Goal: Task Accomplishment & Management: Manage account settings

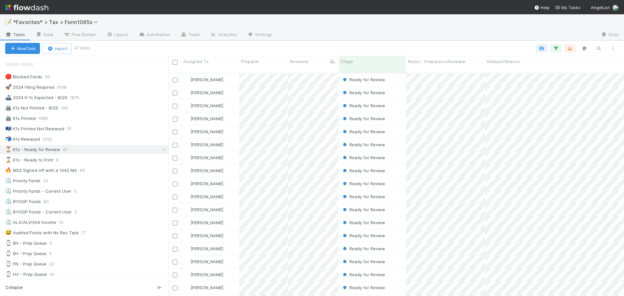
scroll to position [223, 451]
click at [90, 109] on div "🖨️ K1s Not Printed - 8/29 194" at bounding box center [86, 108] width 163 height 8
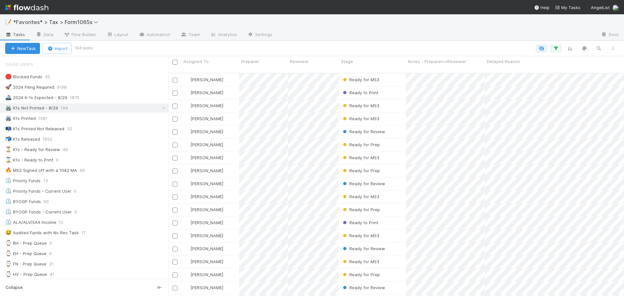
scroll to position [223, 451]
click at [118, 152] on div "⏳ K1s - Ready for Review 49" at bounding box center [86, 150] width 163 height 8
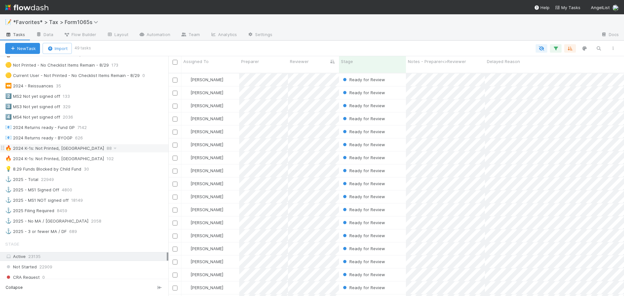
scroll to position [223, 451]
click at [103, 149] on div "🔥 2024 K-1s: Not Printed, Has States 88" at bounding box center [86, 148] width 163 height 8
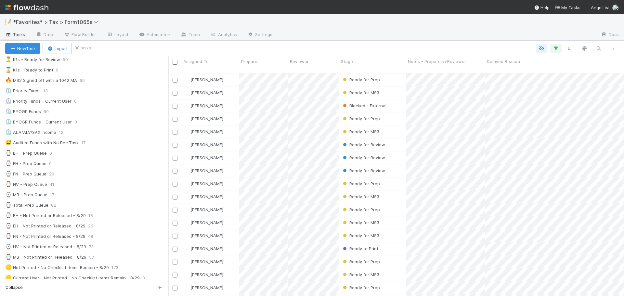
scroll to position [260, 0]
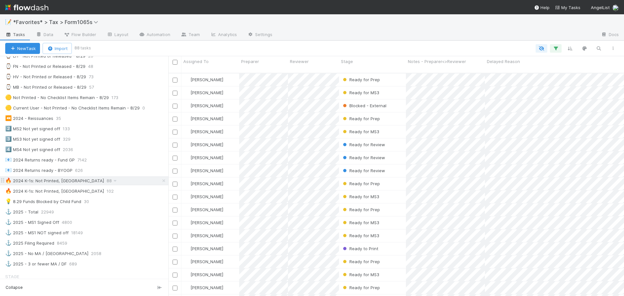
click at [75, 183] on div "🔥 2024 K-1s: Not Printed, Has States" at bounding box center [54, 181] width 99 height 8
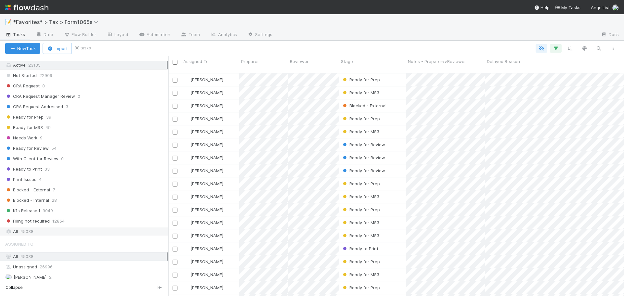
scroll to position [486, 0]
click at [51, 229] on div "All 45038" at bounding box center [85, 229] width 161 height 8
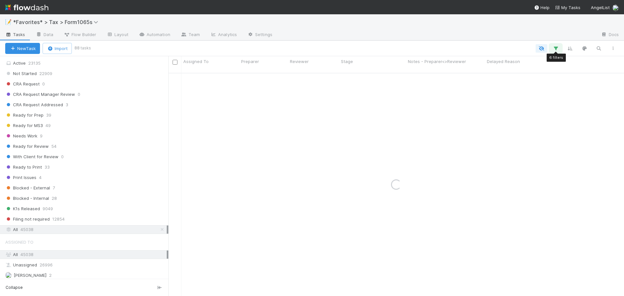
click at [554, 49] on icon "button" at bounding box center [555, 48] width 6 height 6
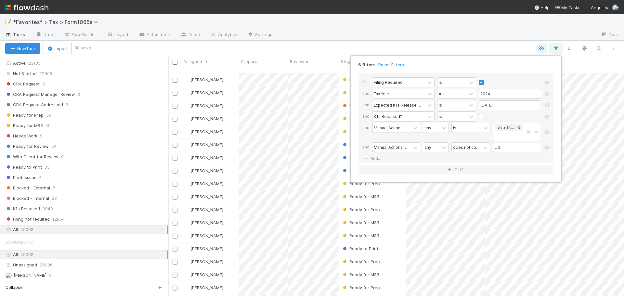
scroll to position [223, 451]
click at [512, 147] on input "US" at bounding box center [517, 148] width 48 height 10
click at [375, 160] on link "And.." at bounding box center [372, 158] width 20 height 9
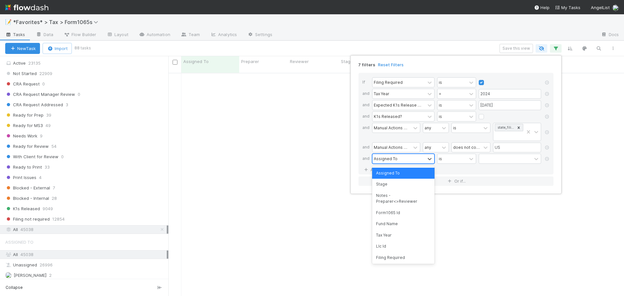
click at [389, 158] on div "Assigned To" at bounding box center [386, 159] width 24 height 6
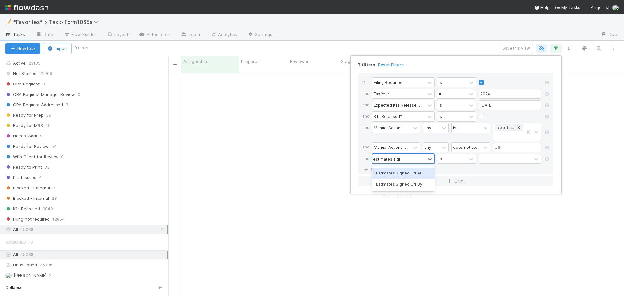
scroll to position [219, 451]
type input "estimates signed"
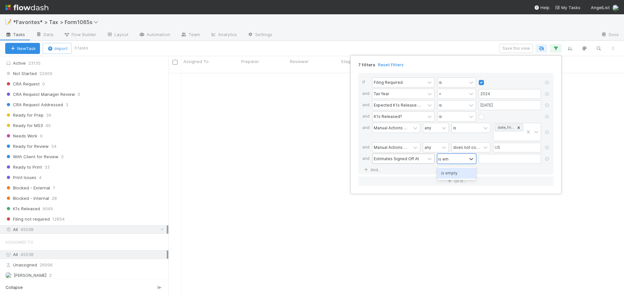
type input "is emp"
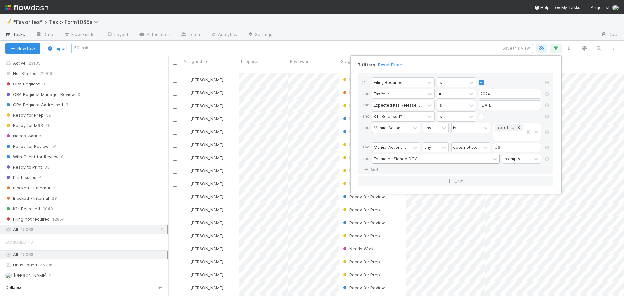
scroll to position [223, 451]
click at [404, 36] on div "7 filters Reset Filters If Filing Required is and Tax Year = 2024 and Expected …" at bounding box center [312, 148] width 624 height 296
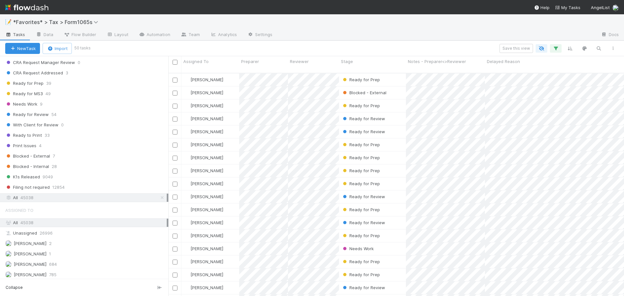
scroll to position [518, 0]
click at [61, 119] on div "Not Started 22909 CRA Request 0 CRA Request Manager Review 0 CRA Request Addres…" at bounding box center [84, 114] width 168 height 154
click at [63, 116] on div "Ready for Review 54" at bounding box center [86, 114] width 163 height 8
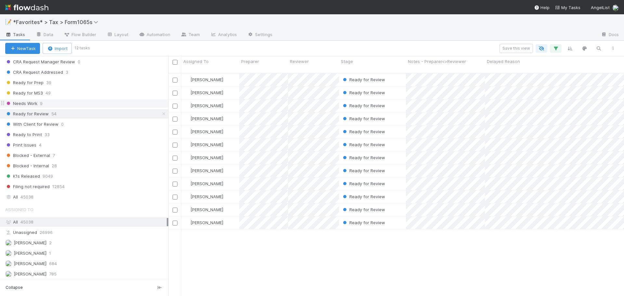
scroll to position [223, 451]
click at [71, 82] on div "Ready for Prep 39" at bounding box center [86, 83] width 163 height 8
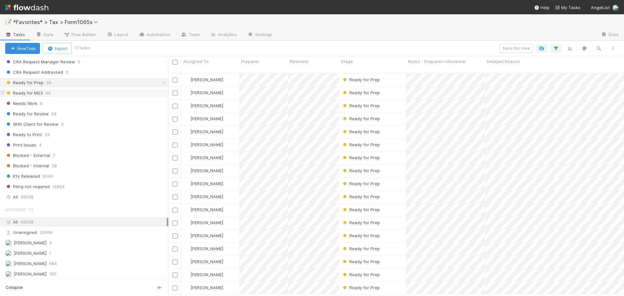
scroll to position [223, 451]
click at [70, 94] on div "Ready for MS3 49" at bounding box center [86, 93] width 163 height 8
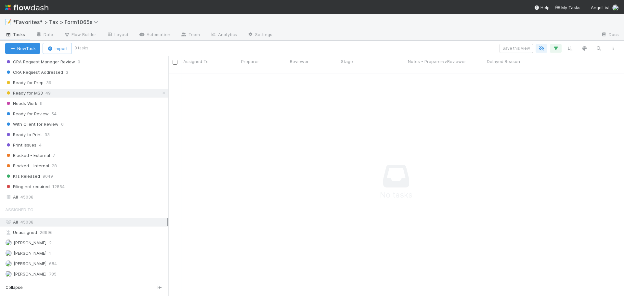
scroll to position [5, 5]
click at [48, 157] on span "Blocked - External" at bounding box center [27, 155] width 45 height 8
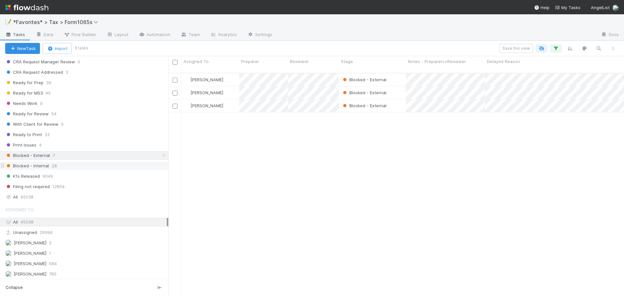
scroll to position [223, 451]
click at [43, 168] on span "Blocked - Internal" at bounding box center [27, 166] width 44 height 8
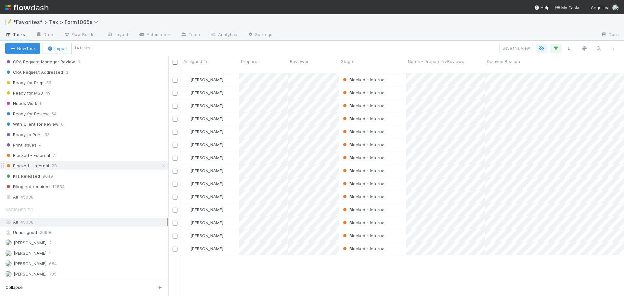
scroll to position [223, 451]
click at [41, 161] on div "Blocked - Internal 28" at bounding box center [84, 165] width 168 height 9
click at [41, 157] on span "Blocked - External" at bounding box center [27, 155] width 45 height 8
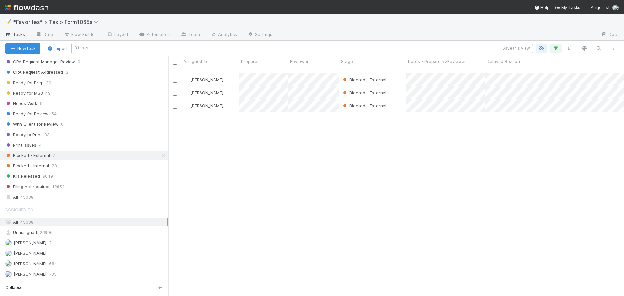
scroll to position [223, 451]
click at [40, 167] on span "Blocked - Internal" at bounding box center [27, 166] width 44 height 8
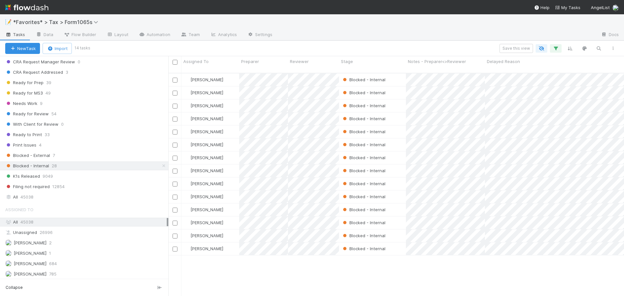
scroll to position [223, 451]
click at [58, 107] on div "Needs Work 9" at bounding box center [86, 103] width 163 height 8
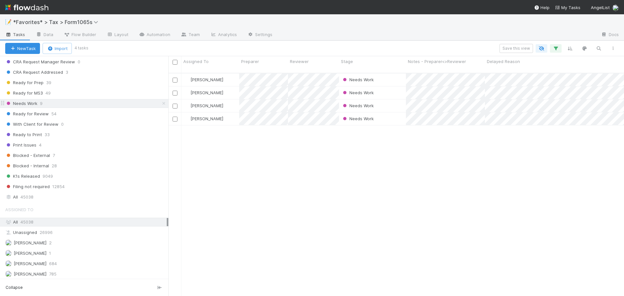
scroll to position [223, 451]
click at [63, 201] on div "All 45038" at bounding box center [84, 197] width 168 height 9
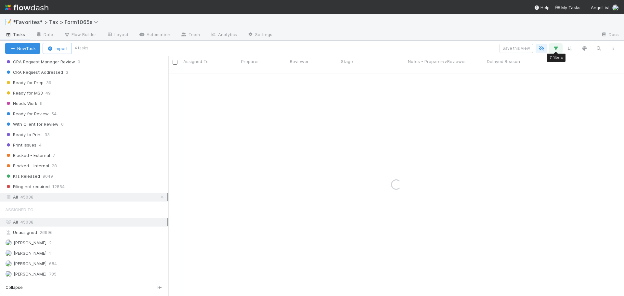
click at [554, 46] on icon "button" at bounding box center [555, 48] width 6 height 6
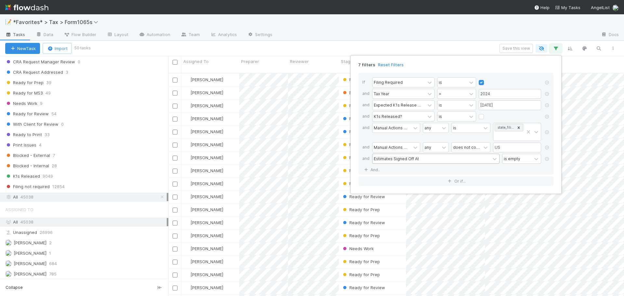
scroll to position [223, 451]
click at [520, 159] on div "is empty" at bounding box center [516, 158] width 29 height 9
type input "is not"
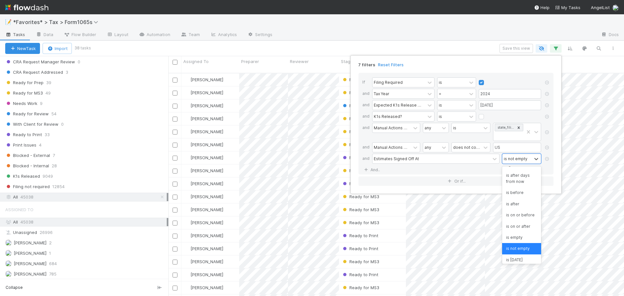
click at [472, 30] on div "7 filters Reset Filters If Filing Required is and Tax Year = 2024 and Expected …" at bounding box center [312, 148] width 624 height 296
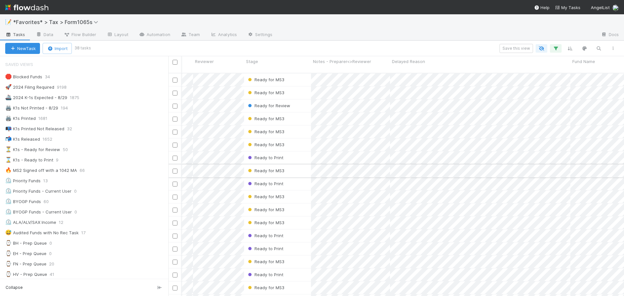
scroll to position [0, 0]
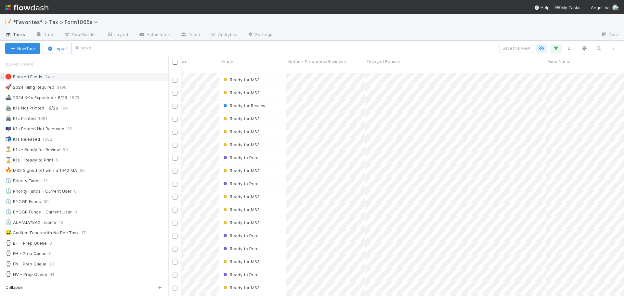
click at [96, 74] on div "🛑 Blocked Funds 34" at bounding box center [86, 77] width 163 height 8
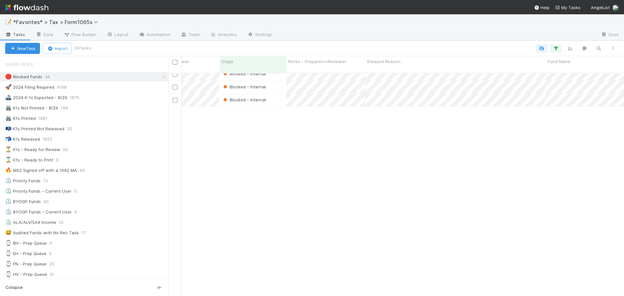
scroll to position [0, 120]
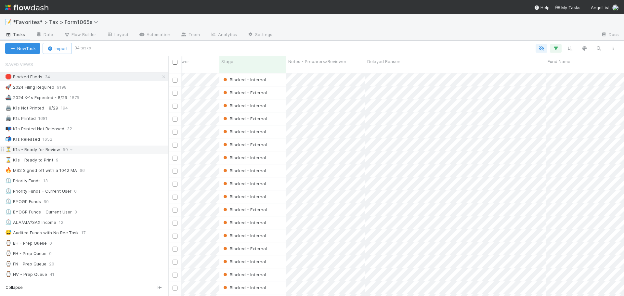
click at [109, 147] on div "⏳ K1s - Ready for Review 50" at bounding box center [86, 150] width 163 height 8
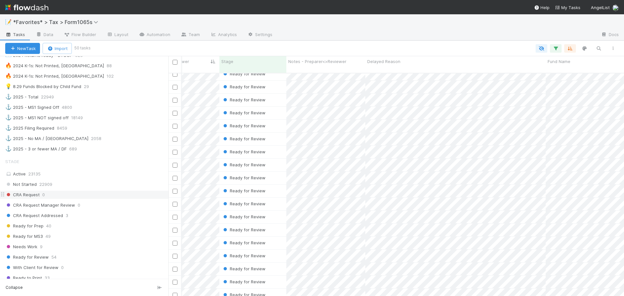
scroll to position [357, 0]
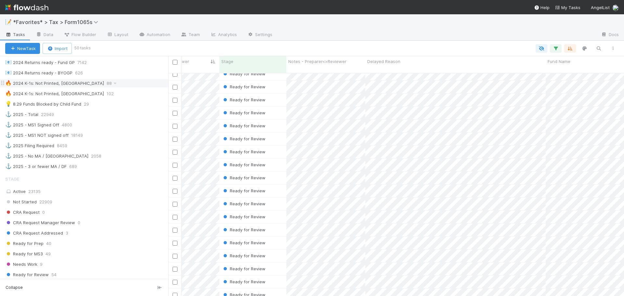
click at [115, 84] on div "🔥 2024 K-1s: Not Printed, Has States 88" at bounding box center [86, 83] width 163 height 8
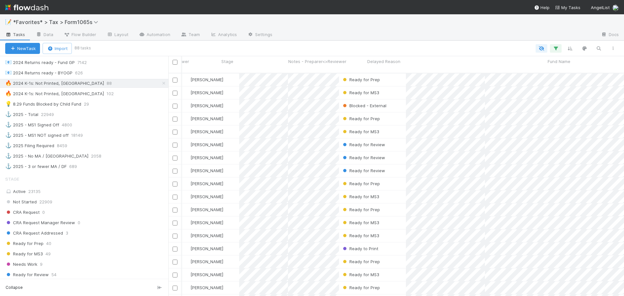
scroll to position [223, 451]
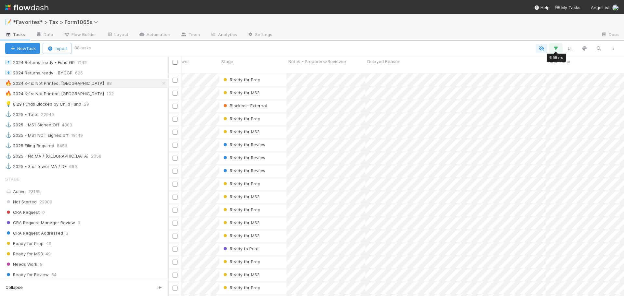
click at [557, 48] on icon "button" at bounding box center [555, 48] width 6 height 6
click at [433, 137] on div "any" at bounding box center [436, 132] width 26 height 18
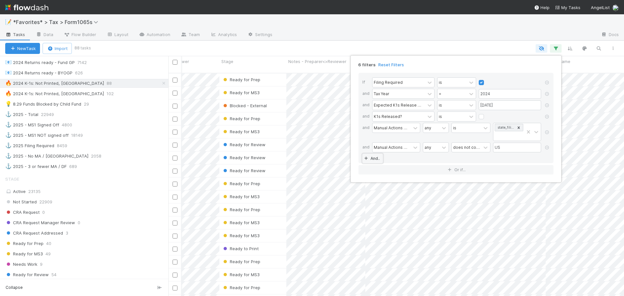
click at [372, 159] on link "And.." at bounding box center [372, 158] width 20 height 9
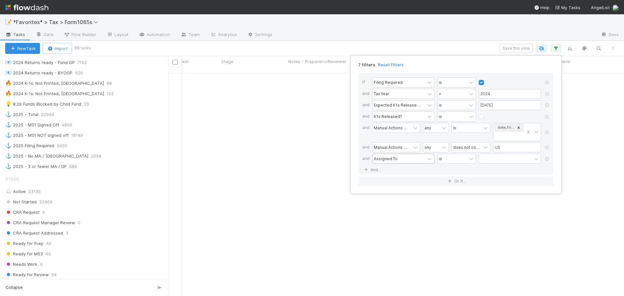
click at [396, 160] on div "Assigned To" at bounding box center [386, 159] width 24 height 6
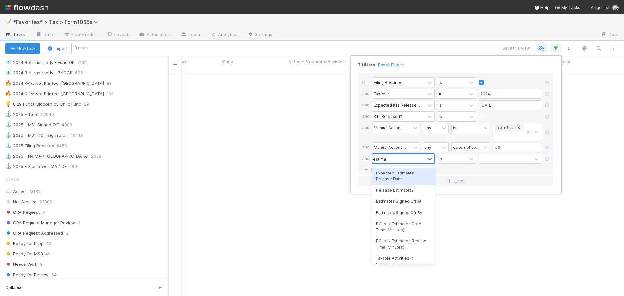
scroll to position [219, 451]
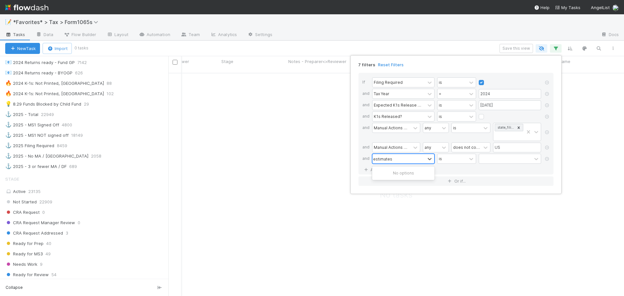
type input "estimates"
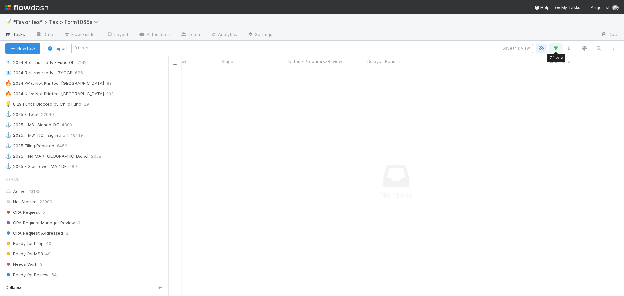
click at [557, 49] on icon "button" at bounding box center [555, 48] width 6 height 6
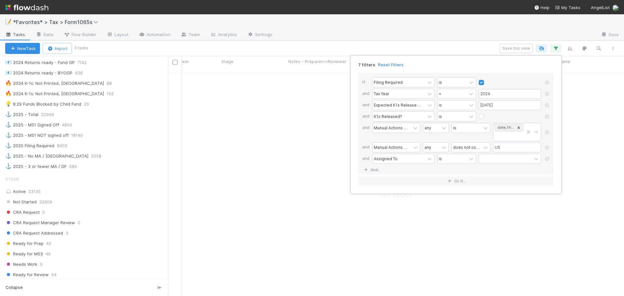
drag, startPoint x: 547, startPoint y: 160, endPoint x: 550, endPoint y: 156, distance: 4.8
click at [547, 160] on icon at bounding box center [546, 159] width 6 height 4
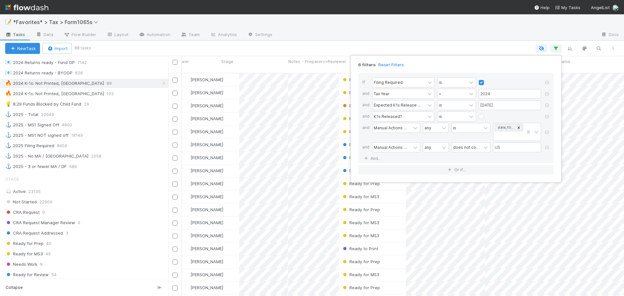
scroll to position [223, 451]
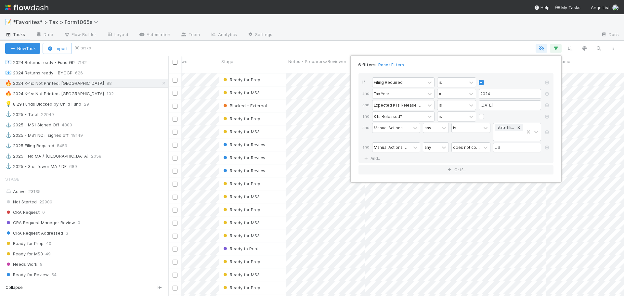
drag, startPoint x: 441, startPoint y: 20, endPoint x: 441, endPoint y: 23, distance: 3.6
click at [441, 21] on div "6 filters Reset Filters If Filing Required is and Tax Year = 2024 and Expected …" at bounding box center [312, 148] width 624 height 296
click at [429, 26] on div "6 filters Reset Filters If Filing Required is and Tax Year = 2024 and Expected …" at bounding box center [312, 148] width 624 height 296
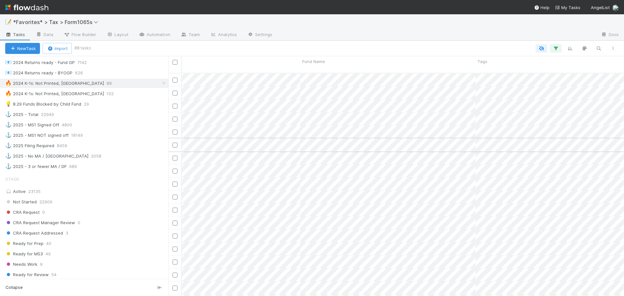
scroll to position [0, 381]
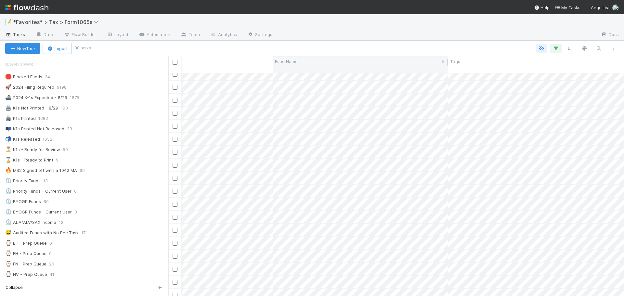
click at [338, 61] on div "Fund Name" at bounding box center [361, 61] width 172 height 6
click at [336, 75] on div "Sort A → Z" at bounding box center [312, 74] width 74 height 10
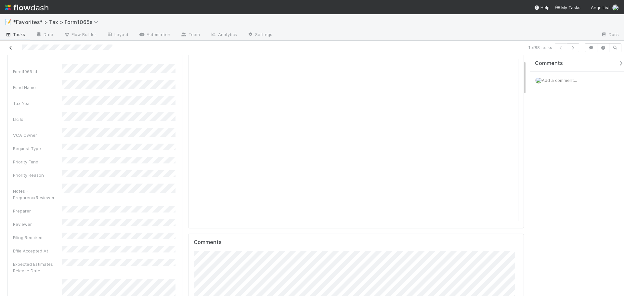
click at [12, 47] on icon at bounding box center [10, 48] width 6 height 4
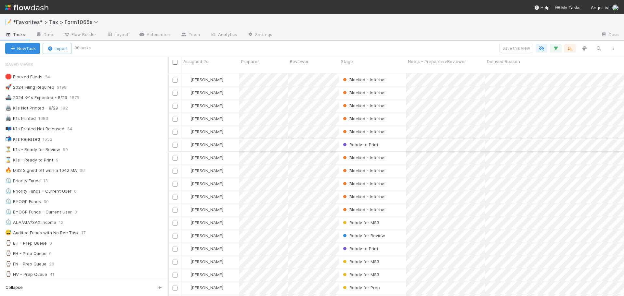
click at [394, 141] on div "Ready to Print" at bounding box center [372, 144] width 67 height 13
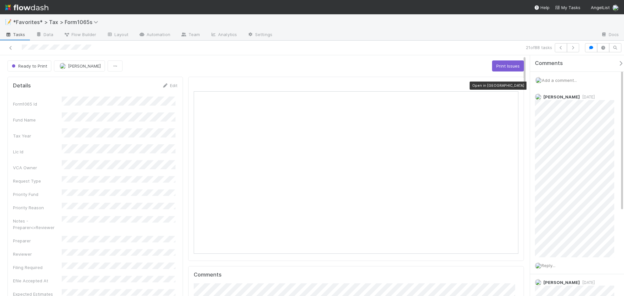
click at [512, 86] on icon at bounding box center [515, 85] width 6 height 4
click at [512, 87] on icon at bounding box center [515, 85] width 6 height 4
click at [12, 46] on icon at bounding box center [10, 48] width 6 height 4
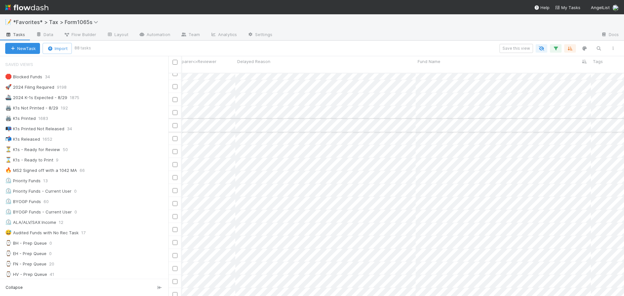
scroll to position [0, 268]
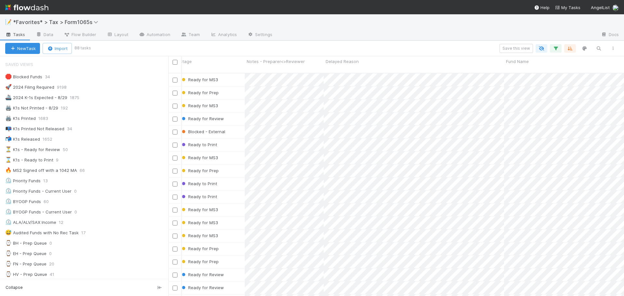
drag, startPoint x: 385, startPoint y: 124, endPoint x: 341, endPoint y: 29, distance: 103.9
click at [341, 29] on div "📝 *Favorites* > Tax > Form1065s" at bounding box center [312, 22] width 624 height 16
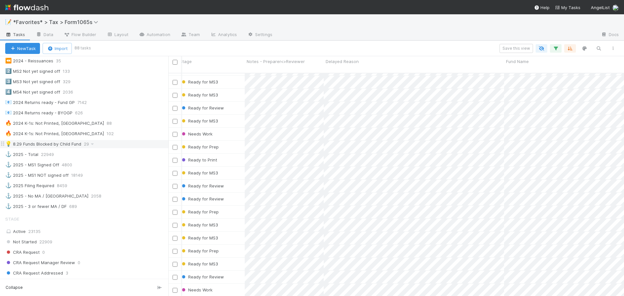
scroll to position [325, 0]
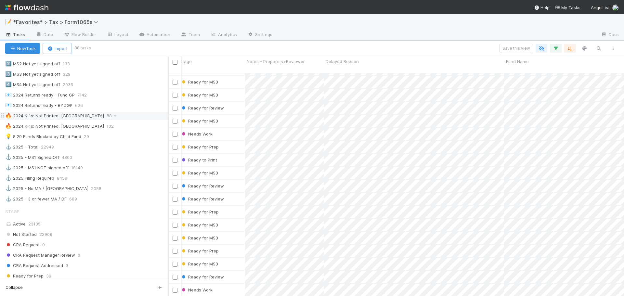
click at [77, 119] on div "🔥 2024 K-1s: Not Printed, Has States" at bounding box center [54, 116] width 99 height 8
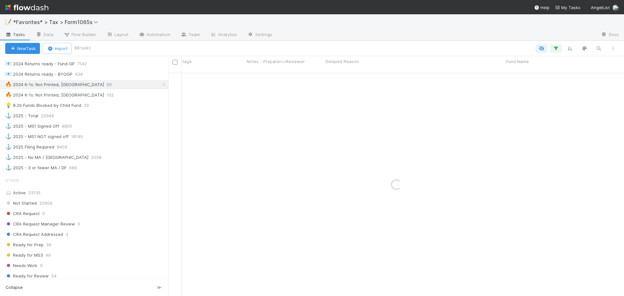
scroll to position [422, 0]
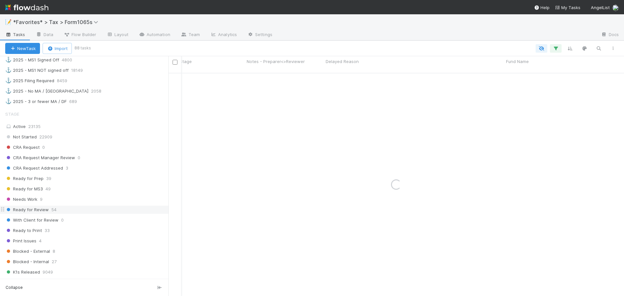
click at [52, 210] on span "54" at bounding box center [53, 210] width 5 height 8
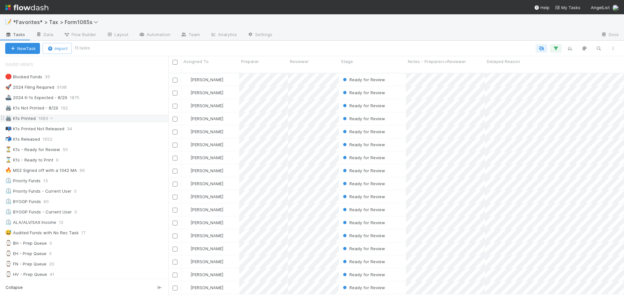
click at [97, 119] on div "🖨️ K1s Printed 1683" at bounding box center [86, 118] width 163 height 8
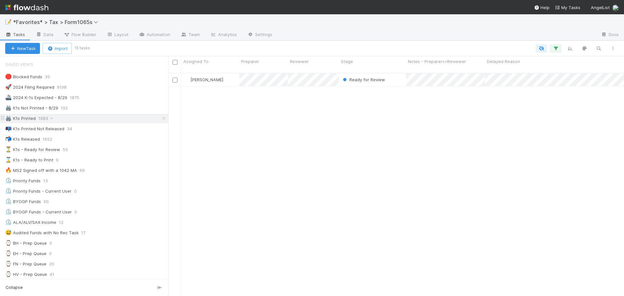
scroll to position [223, 451]
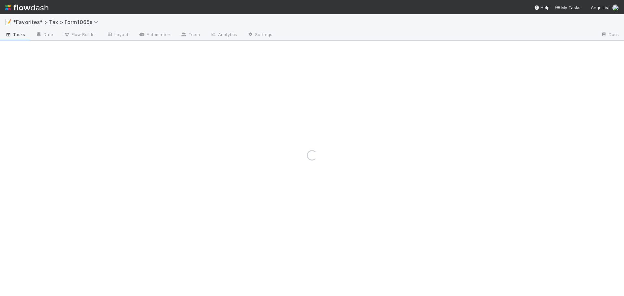
click at [319, 78] on div "Loading..." at bounding box center [312, 155] width 624 height 282
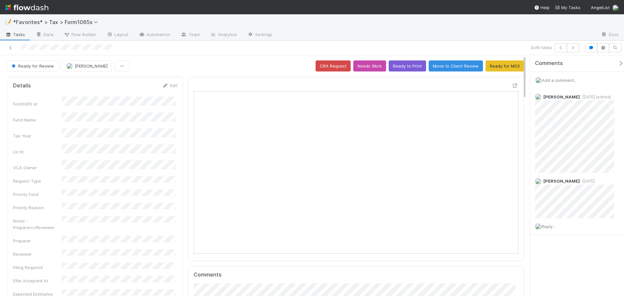
scroll to position [127, 158]
click at [8, 48] on icon at bounding box center [10, 48] width 6 height 4
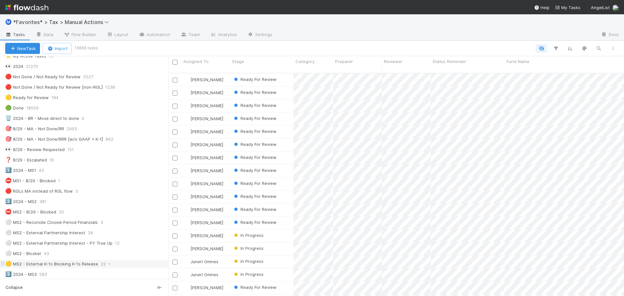
scroll to position [130, 0]
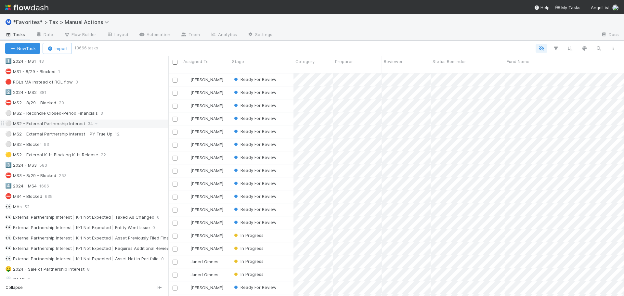
click at [119, 121] on div "⚪ MS2 - External Partnership Interest 34" at bounding box center [86, 124] width 163 height 8
click at [140, 135] on div "⚪ MS2 - External Partnership Interest - PY True Up 12" at bounding box center [86, 134] width 163 height 8
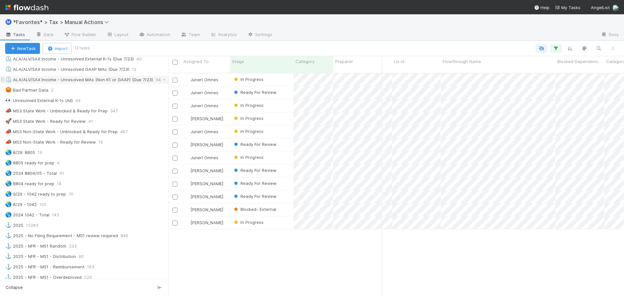
scroll to position [422, 0]
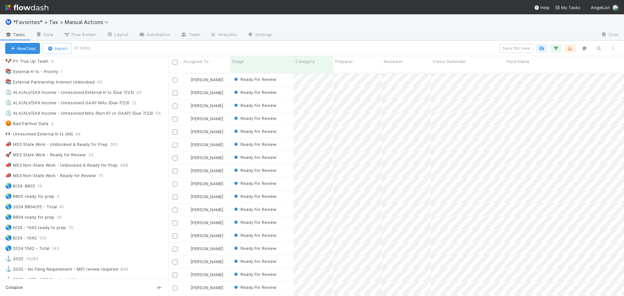
scroll to position [390, 0]
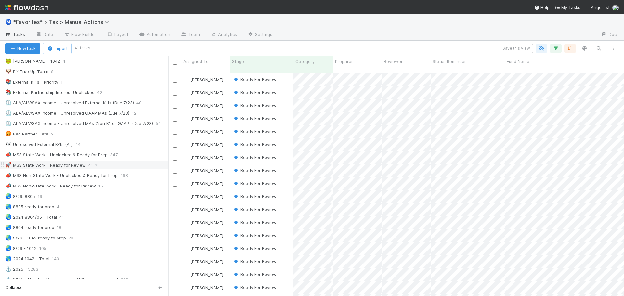
click at [123, 168] on div "🚀 MS3 State Work - Ready for Review 41" at bounding box center [86, 165] width 163 height 8
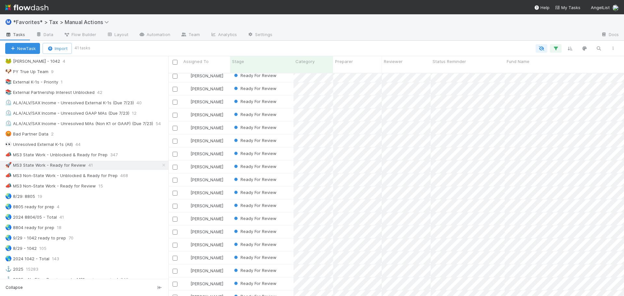
scroll to position [310, 0]
click at [117, 165] on div "🚀 MS3 State Work - Ready for Review 41" at bounding box center [86, 165] width 163 height 8
click at [152, 175] on div "📣 MS3 Non-State Work - Unblocked & Ready for Prep 468" at bounding box center [86, 176] width 163 height 8
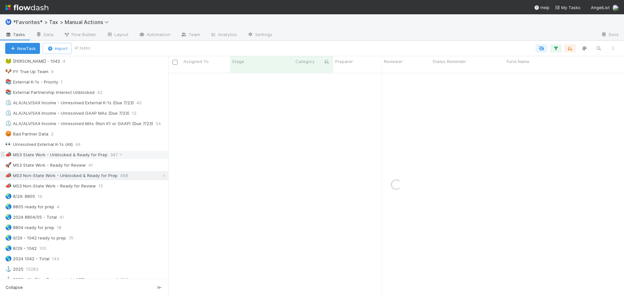
click at [136, 152] on div "📣 MS3 State Work - Unblocked & Ready for Prep 347" at bounding box center [86, 155] width 163 height 8
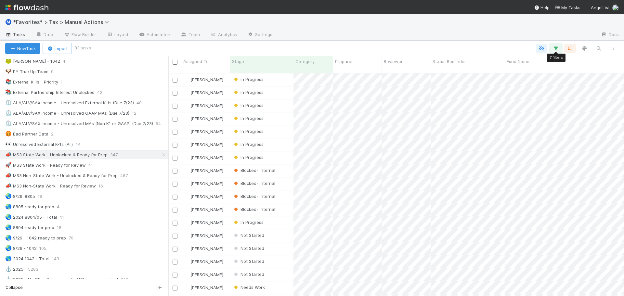
click at [553, 48] on icon "button" at bounding box center [555, 48] width 6 height 6
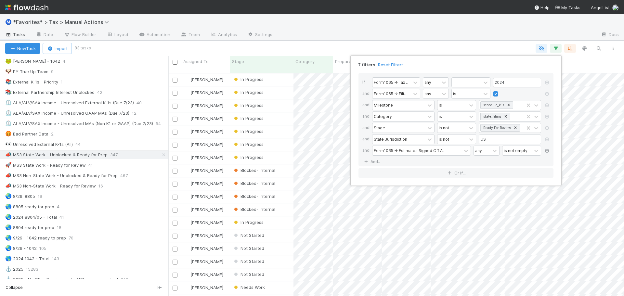
click at [547, 152] on icon at bounding box center [546, 151] width 6 height 4
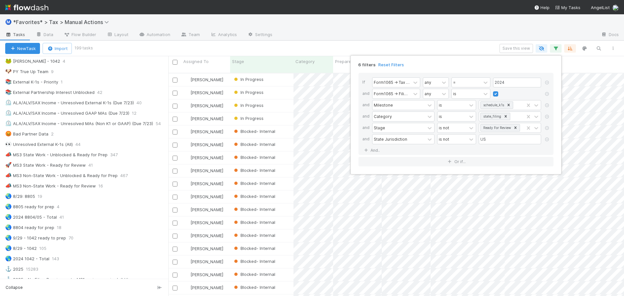
scroll to position [223, 451]
click at [431, 38] on div "6 filters Reset Filters If Form1065 -> Tax Year any = 2024 and Form1065 -> Fili…" at bounding box center [312, 148] width 624 height 296
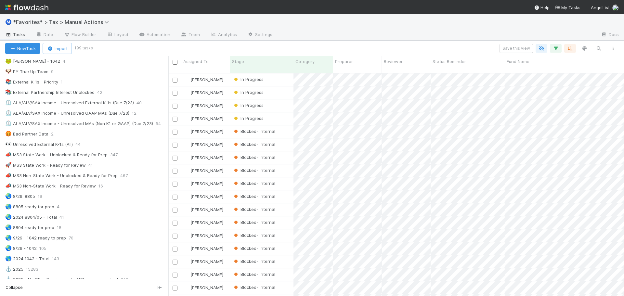
click at [431, 38] on div at bounding box center [436, 35] width 318 height 10
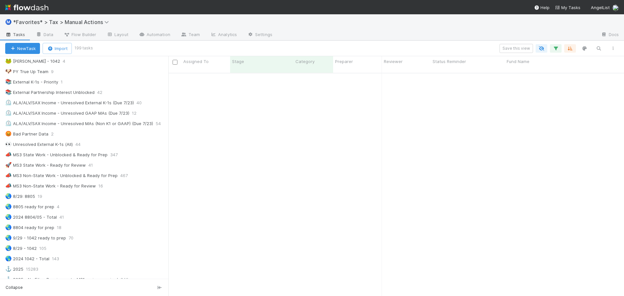
scroll to position [0, 0]
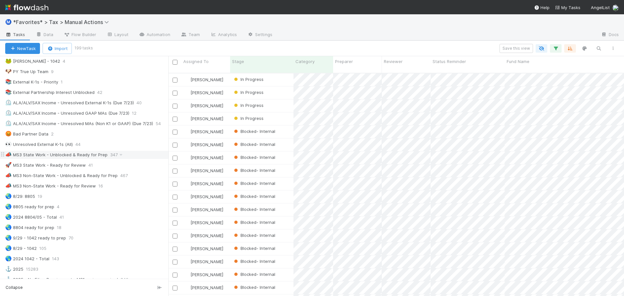
click at [96, 156] on div "📣 MS3 State Work - Unblocked & Ready for Prep" at bounding box center [56, 155] width 102 height 8
click at [557, 48] on icon "button" at bounding box center [555, 48] width 6 height 6
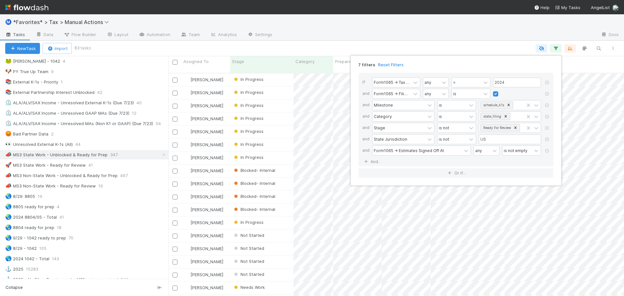
click at [401, 30] on div "7 filters Reset Filters If Form1065 -> Tax Year any = 2024 and Form1065 -> Fili…" at bounding box center [312, 148] width 624 height 296
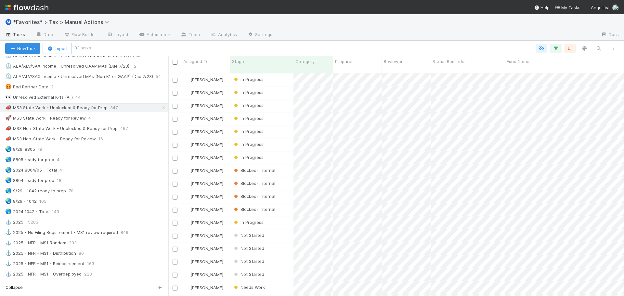
scroll to position [422, 0]
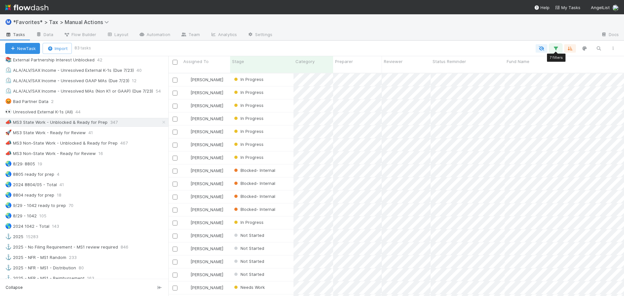
click at [556, 46] on icon "button" at bounding box center [555, 48] width 6 height 6
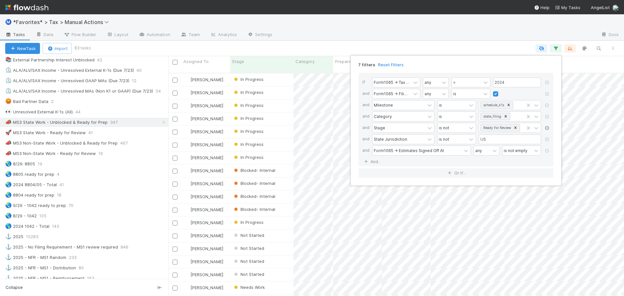
click at [548, 129] on icon at bounding box center [546, 128] width 6 height 4
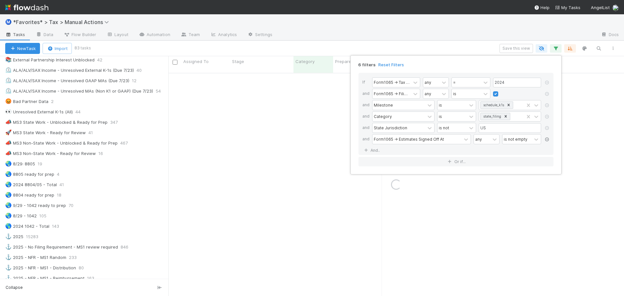
click at [546, 140] on icon at bounding box center [546, 139] width 6 height 4
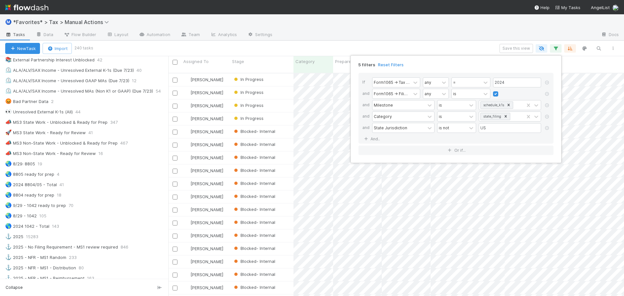
scroll to position [223, 451]
click at [373, 138] on link "And.." at bounding box center [372, 138] width 20 height 9
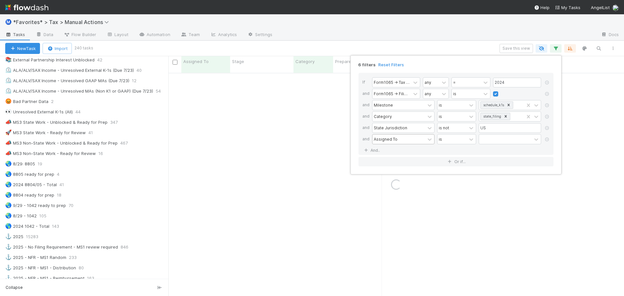
click at [383, 137] on div "Assigned To" at bounding box center [386, 139] width 24 height 6
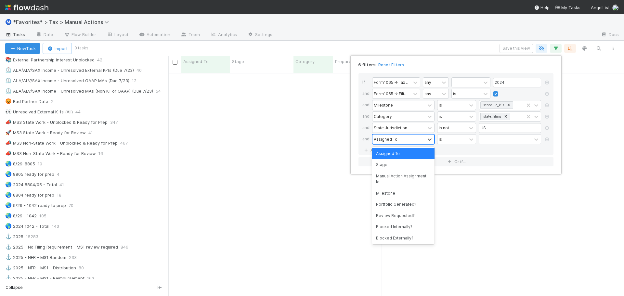
scroll to position [219, 451]
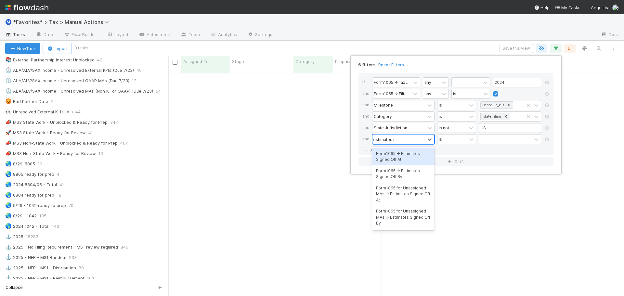
type input "estimates sig"
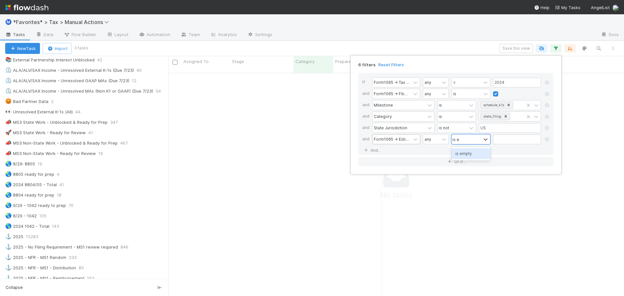
type input "is emp"
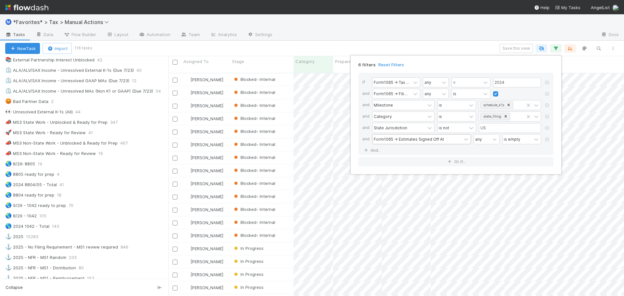
scroll to position [223, 451]
click at [405, 37] on div "6 filters Reset Filters If Form1065 -> Tax Year any = 2024 and Form1065 -> Fili…" at bounding box center [312, 148] width 624 height 296
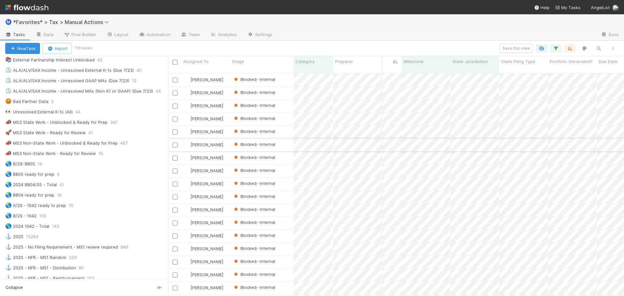
scroll to position [0, 0]
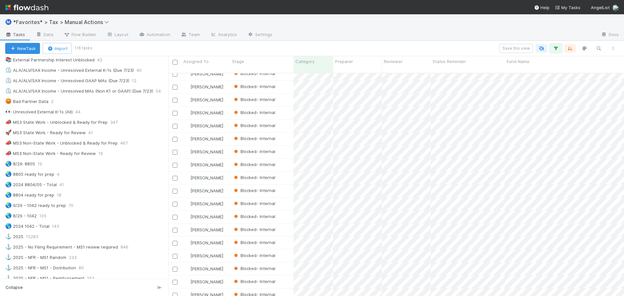
click at [559, 49] on button "button" at bounding box center [556, 48] width 12 height 8
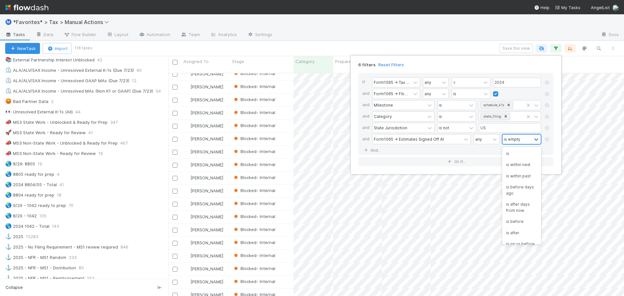
click at [520, 139] on div "is empty" at bounding box center [516, 138] width 29 height 9
click at [519, 213] on div "is not empty" at bounding box center [521, 207] width 39 height 11
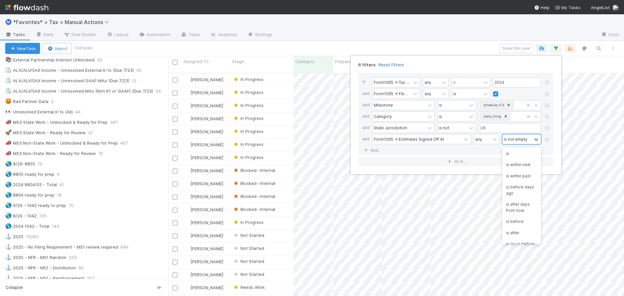
scroll to position [48, 0]
click at [381, 41] on div "6 filters Reset Filters If Form1065 -> Tax Year any = 2024 and Form1065 -> Fili…" at bounding box center [312, 148] width 624 height 296
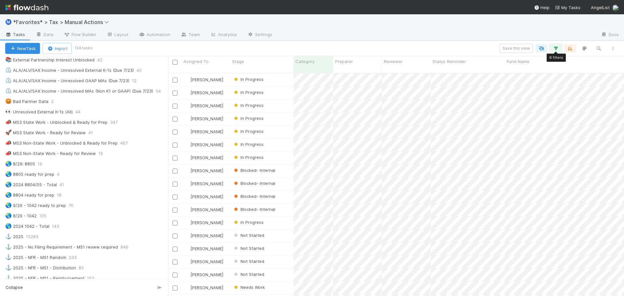
click at [551, 51] on button "button" at bounding box center [556, 48] width 12 height 8
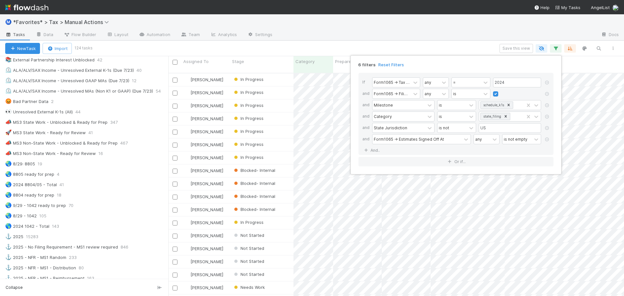
click at [471, 23] on div "6 filters Reset Filters If Form1065 -> Tax Year any = 2024 and Form1065 -> Fili…" at bounding box center [312, 148] width 624 height 296
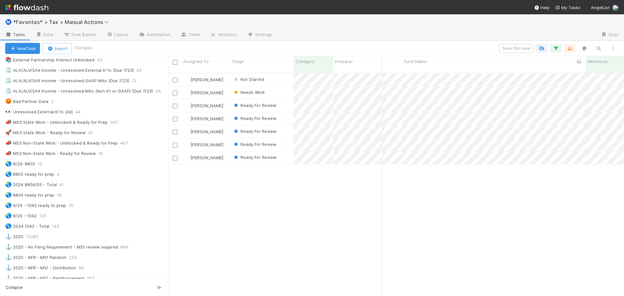
scroll to position [32, 103]
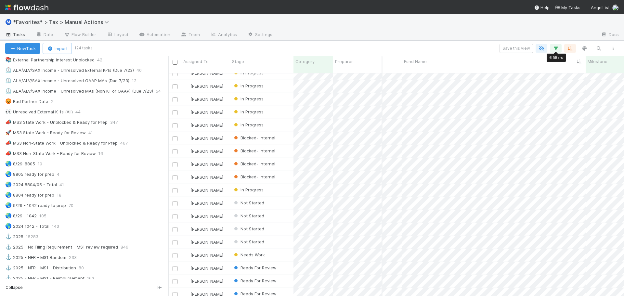
click at [557, 44] on div "6 filters Save this view 6 filters 6 filters 6 filters 6 filters" at bounding box center [355, 48] width 529 height 9
click at [556, 51] on icon "button" at bounding box center [555, 48] width 6 height 6
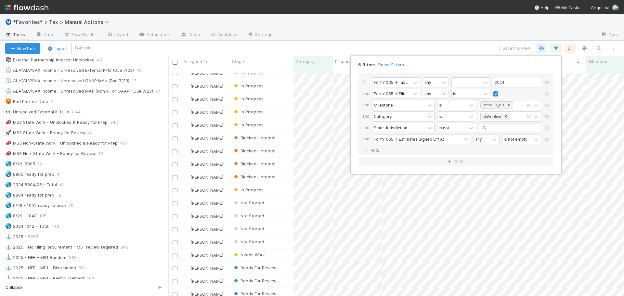
click at [495, 33] on div "6 filters Reset Filters If Form1065 -> Tax Year any = 2024 and Form1065 -> Fili…" at bounding box center [312, 148] width 624 height 296
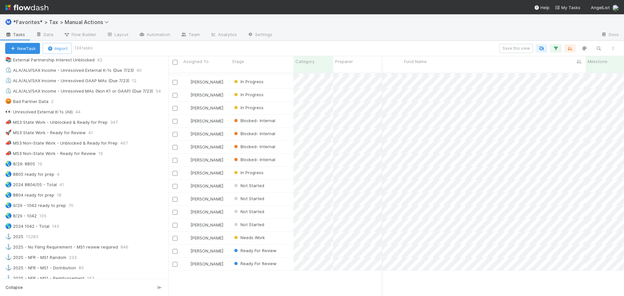
scroll to position [0, 103]
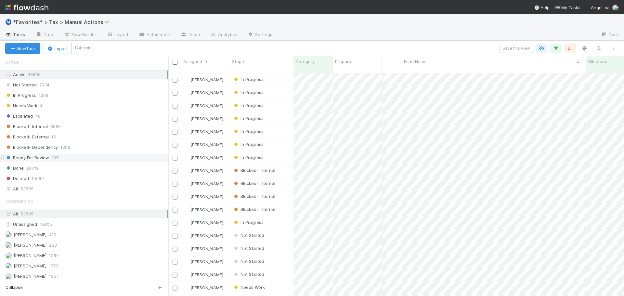
click at [76, 158] on div "Ready For Review 195" at bounding box center [86, 158] width 163 height 8
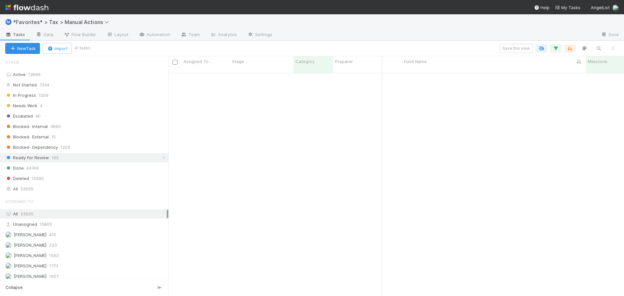
scroll to position [0, 103]
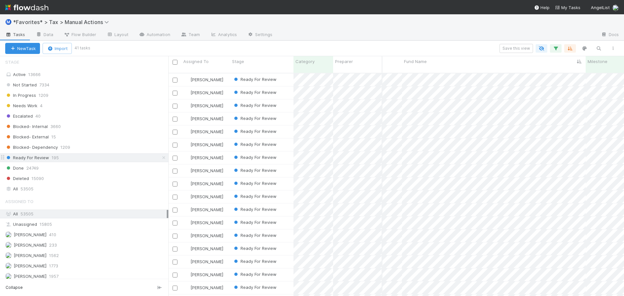
click at [87, 158] on div "Ready For Review 195" at bounding box center [86, 158] width 163 height 8
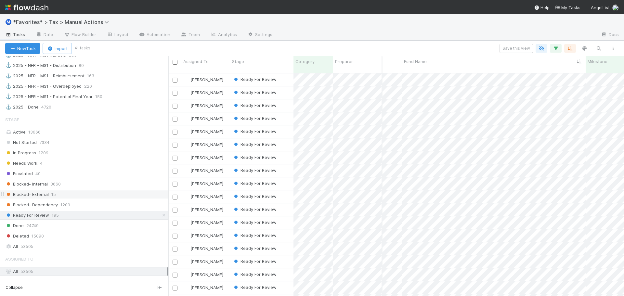
scroll to position [627, 0]
drag, startPoint x: 76, startPoint y: 151, endPoint x: 80, endPoint y: 153, distance: 4.5
click at [76, 151] on div "In Progress 1209" at bounding box center [86, 150] width 163 height 8
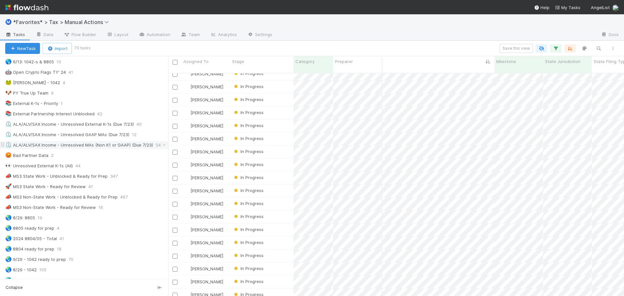
scroll to position [367, 0]
click at [76, 208] on div "📣 MS3 Non-State Work - Ready for Review" at bounding box center [50, 208] width 91 height 8
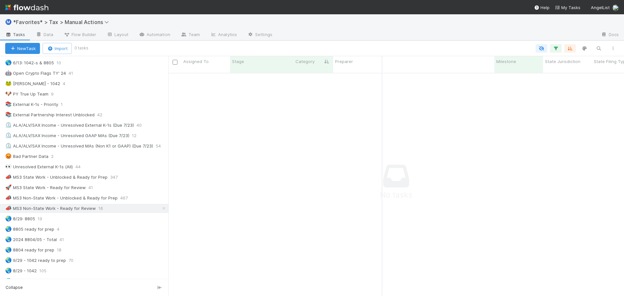
scroll to position [562, 0]
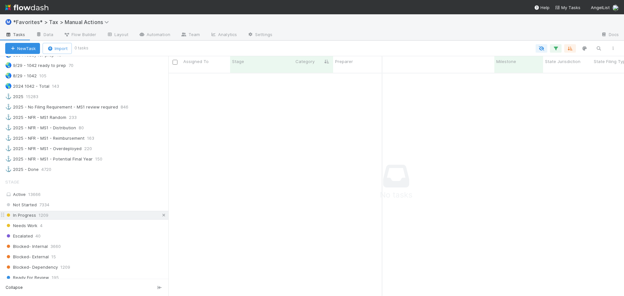
click at [160, 217] on icon at bounding box center [163, 215] width 6 height 4
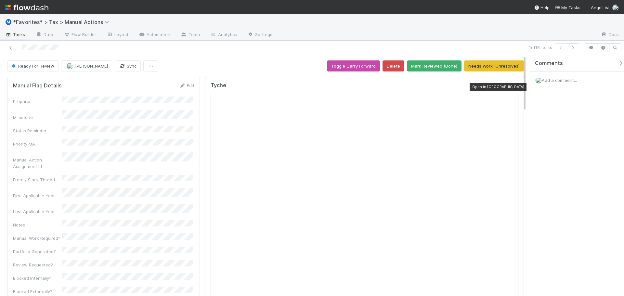
click at [512, 87] on icon at bounding box center [515, 87] width 6 height 4
click at [7, 48] on div at bounding box center [148, 47] width 291 height 9
click at [10, 47] on icon at bounding box center [10, 48] width 6 height 4
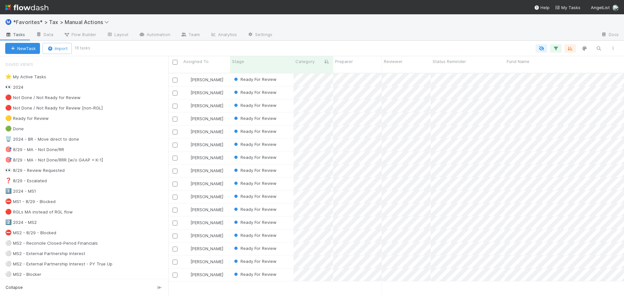
scroll to position [223, 451]
click at [333, 60] on div "Preparer" at bounding box center [357, 64] width 49 height 17
click at [332, 60] on div at bounding box center [332, 62] width 1 height 6
drag, startPoint x: 333, startPoint y: 62, endPoint x: 374, endPoint y: 60, distance: 41.3
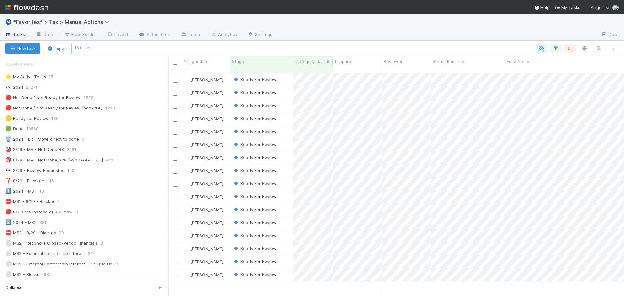
click at [333, 61] on div at bounding box center [332, 62] width 1 height 6
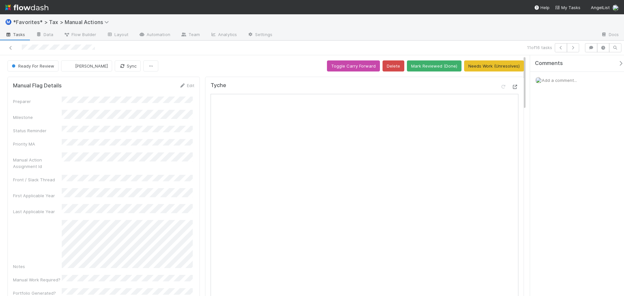
click at [513, 84] on div at bounding box center [515, 86] width 6 height 6
click at [9, 49] on icon at bounding box center [10, 48] width 6 height 4
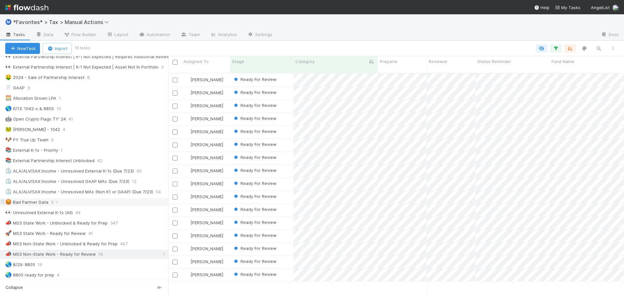
scroll to position [325, 0]
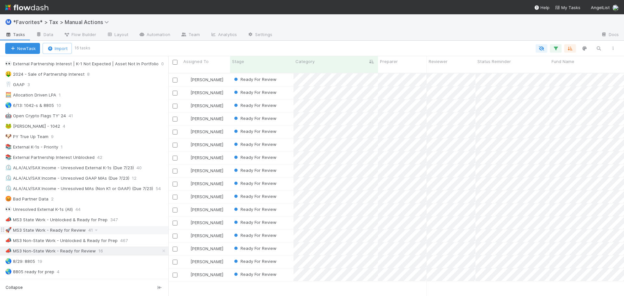
click at [127, 230] on div "🚀 MS3 State Work - Ready for Review 41" at bounding box center [86, 230] width 163 height 8
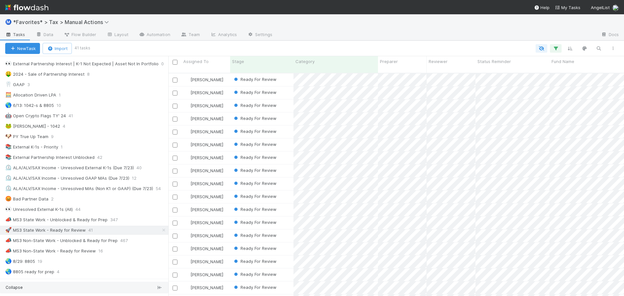
scroll to position [223, 451]
click at [571, 49] on icon "button" at bounding box center [570, 48] width 6 height 6
click at [519, 69] on button "Sort by" at bounding box center [498, 67] width 140 height 9
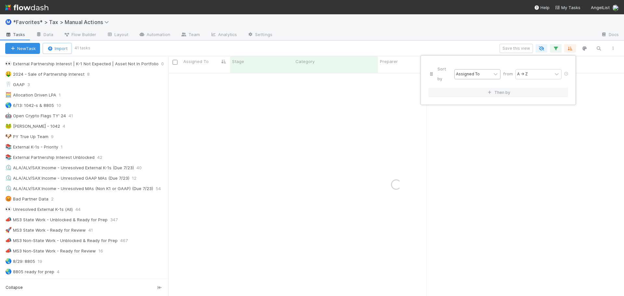
click at [471, 71] on div "Assigned To" at bounding box center [468, 74] width 24 height 6
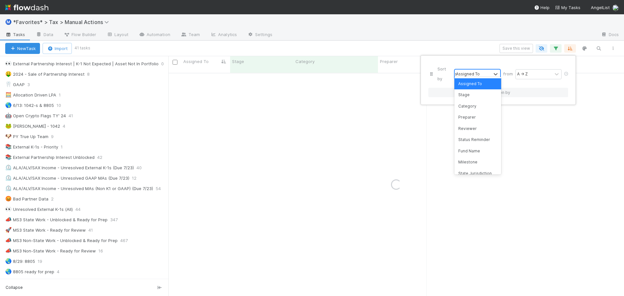
type input "fund"
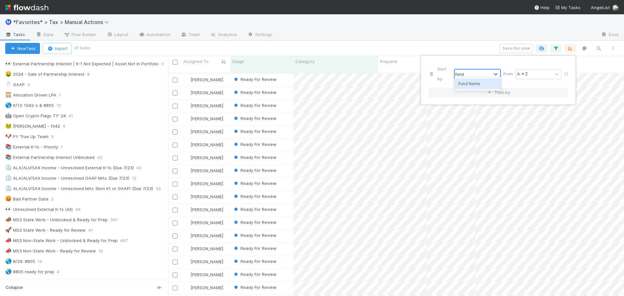
scroll to position [223, 451]
click at [474, 88] on button "Then by" at bounding box center [498, 92] width 140 height 9
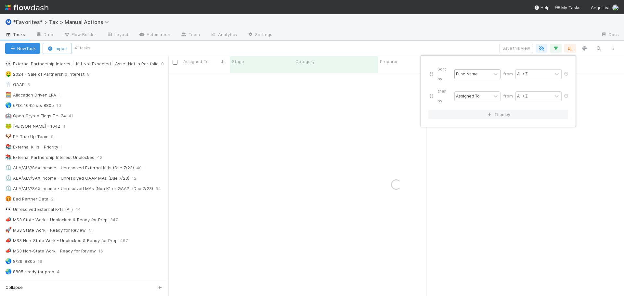
click at [474, 85] on div "then by Assigned To from A → Z" at bounding box center [498, 96] width 140 height 22
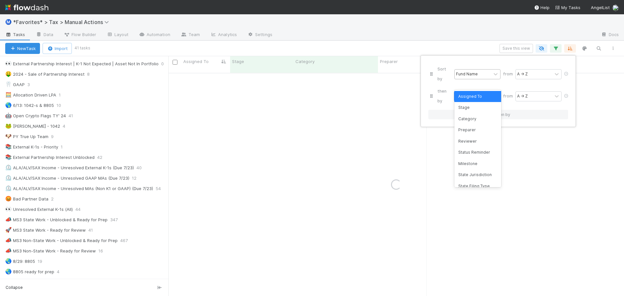
click at [474, 93] on div "Assigned To" at bounding box center [468, 96] width 24 height 6
type input "resol"
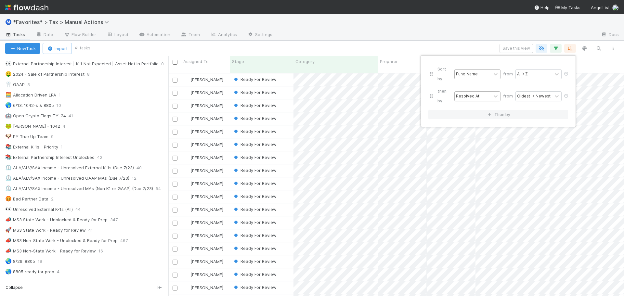
click at [450, 12] on div "Sort by Fund Name from A → Z then by Resolved At from Oldest → Newest Then by" at bounding box center [312, 148] width 624 height 296
click at [452, 34] on div at bounding box center [436, 35] width 318 height 10
click at [568, 50] on icon "button" at bounding box center [570, 48] width 6 height 6
drag, startPoint x: 431, startPoint y: 84, endPoint x: 430, endPoint y: 70, distance: 13.7
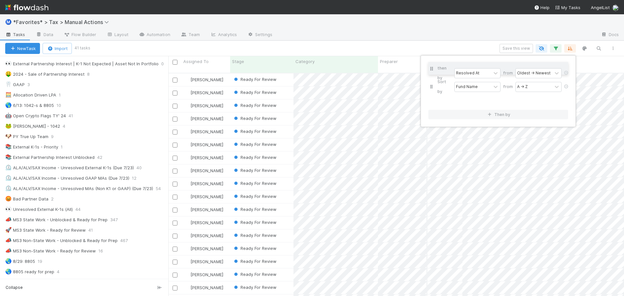
click at [430, 70] on div "Sort by Fund Name from A → Z then by Resolved At from Oldest → Newest" at bounding box center [498, 85] width 140 height 44
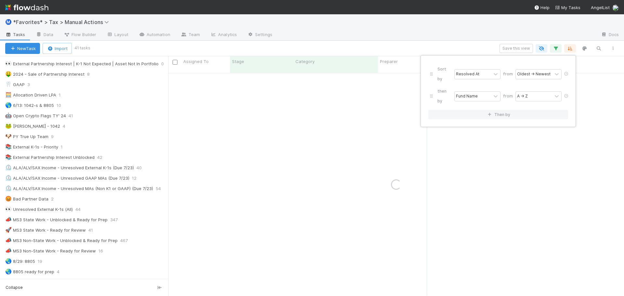
click at [435, 39] on div "Sort by Resolved At from Oldest → Newest then by Fund Name from A → Z Then by" at bounding box center [312, 148] width 624 height 296
click at [435, 39] on div at bounding box center [436, 35] width 318 height 10
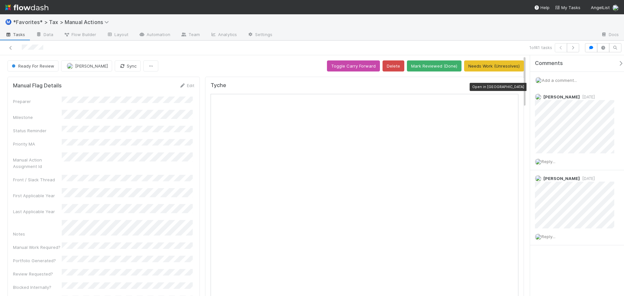
click at [512, 85] on icon at bounding box center [515, 87] width 6 height 4
click at [438, 68] on button "Mark Reviewed (Done)" at bounding box center [434, 65] width 55 height 11
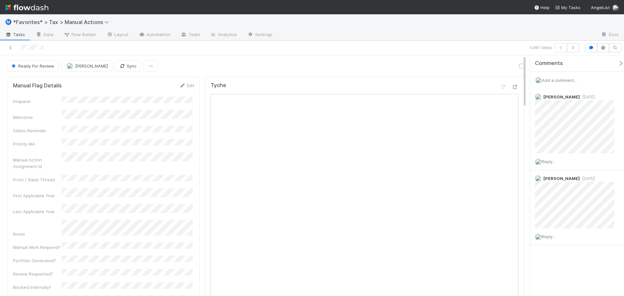
click at [441, 28] on div "Ⓜ️ *Favorites* > Tax > Manual Actions" at bounding box center [312, 22] width 624 height 16
click at [575, 47] on icon "button" at bounding box center [572, 48] width 6 height 4
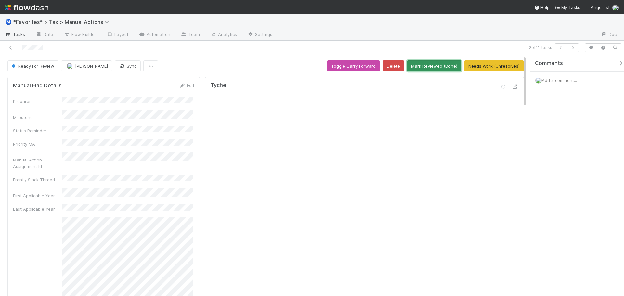
click at [432, 67] on button "Mark Reviewed (Done)" at bounding box center [434, 65] width 55 height 11
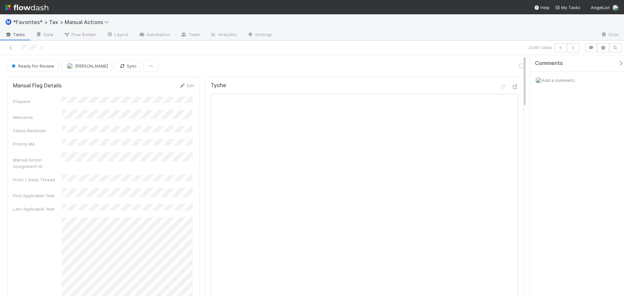
click at [507, 43] on div "2 of 41 tasks" at bounding box center [312, 48] width 624 height 15
drag, startPoint x: 450, startPoint y: 33, endPoint x: 455, endPoint y: 34, distance: 5.3
click at [450, 33] on div at bounding box center [436, 35] width 318 height 10
click at [575, 47] on icon "button" at bounding box center [572, 48] width 6 height 4
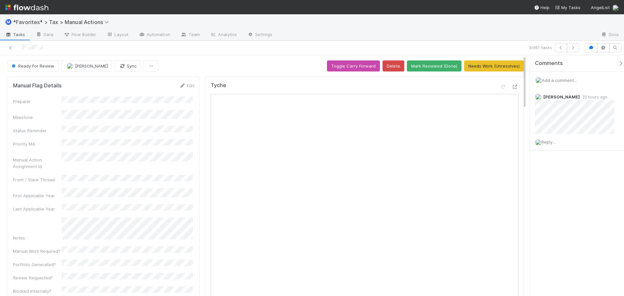
click at [240, 50] on div at bounding box center [148, 47] width 291 height 9
click at [243, 45] on div at bounding box center [148, 47] width 291 height 9
click at [512, 86] on icon at bounding box center [515, 87] width 6 height 4
click at [576, 48] on icon "button" at bounding box center [572, 48] width 6 height 4
click at [10, 48] on icon at bounding box center [10, 48] width 6 height 4
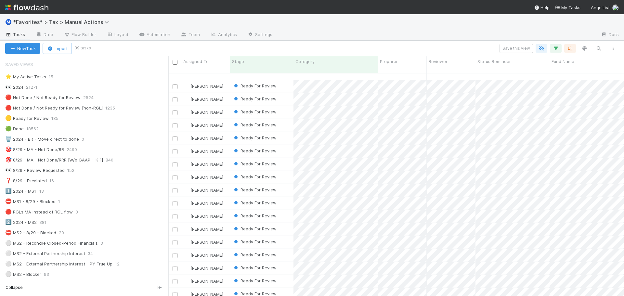
scroll to position [195, 0]
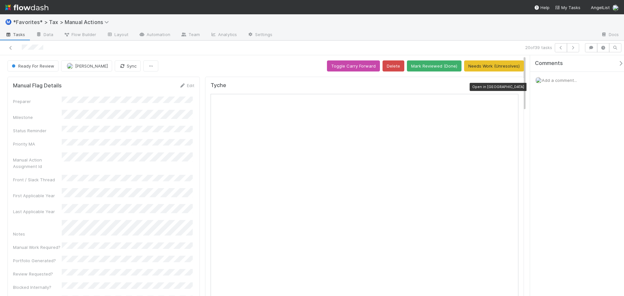
click at [512, 88] on icon at bounding box center [515, 87] width 6 height 4
click at [420, 62] on button "Mark Reviewed (Done)" at bounding box center [434, 65] width 55 height 11
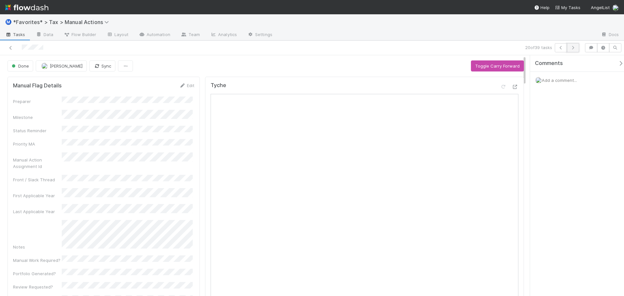
click at [570, 50] on button "button" at bounding box center [573, 47] width 12 height 9
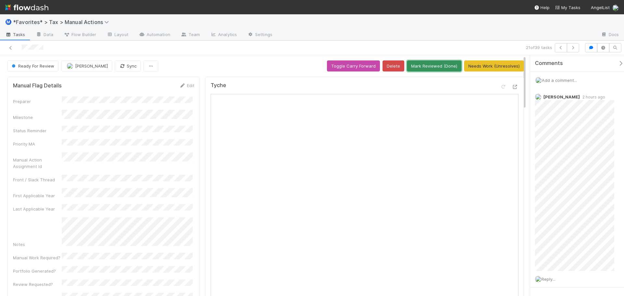
click at [427, 68] on button "Mark Reviewed (Done)" at bounding box center [434, 65] width 55 height 11
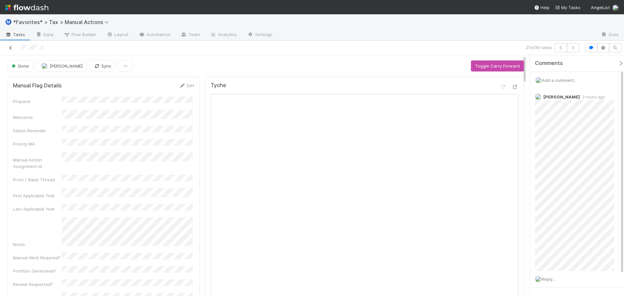
click at [12, 50] on icon at bounding box center [10, 48] width 6 height 4
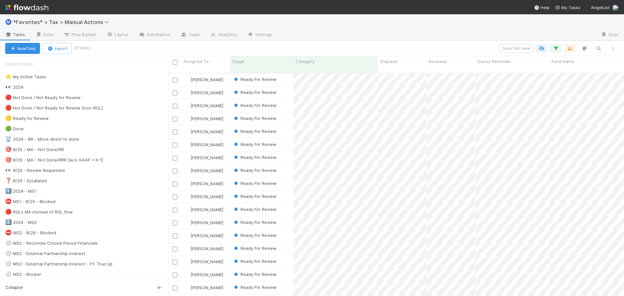
click at [346, 50] on div "Save this view" at bounding box center [354, 48] width 530 height 9
click at [445, 24] on div "Ⓜ️ *Favorites* > Tax > Manual Actions" at bounding box center [312, 22] width 624 height 16
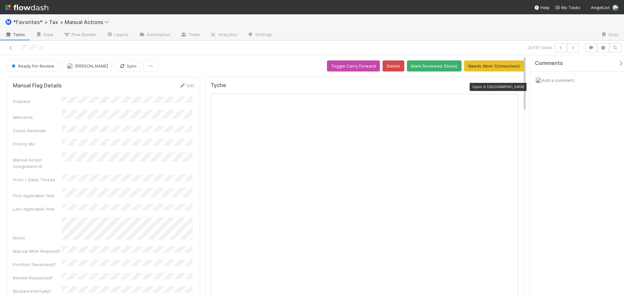
click at [512, 87] on icon at bounding box center [515, 87] width 6 height 4
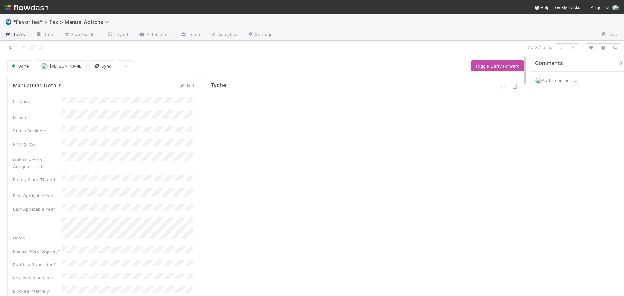
click at [10, 51] on div at bounding box center [148, 47] width 291 height 9
click at [12, 49] on icon at bounding box center [10, 48] width 6 height 4
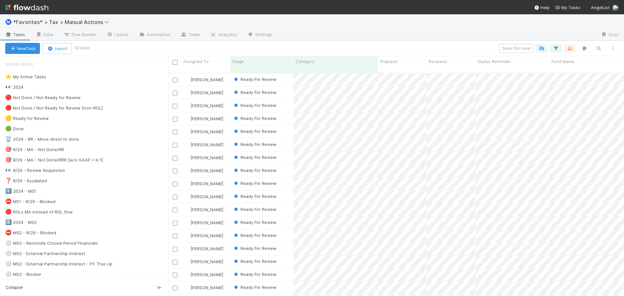
scroll to position [223, 451]
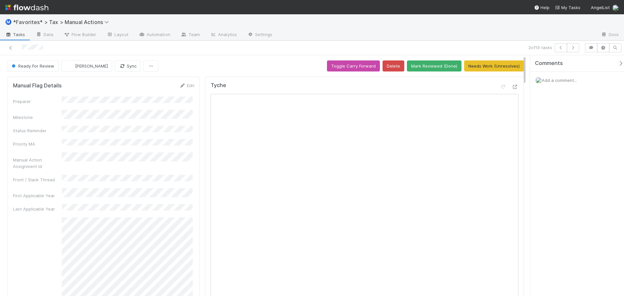
drag, startPoint x: 426, startPoint y: 35, endPoint x: 447, endPoint y: 43, distance: 23.0
click at [426, 36] on div at bounding box center [436, 35] width 318 height 10
click at [512, 87] on icon at bounding box center [515, 87] width 6 height 4
click at [512, 89] on icon at bounding box center [515, 87] width 6 height 4
click at [8, 45] on div at bounding box center [148, 47] width 291 height 9
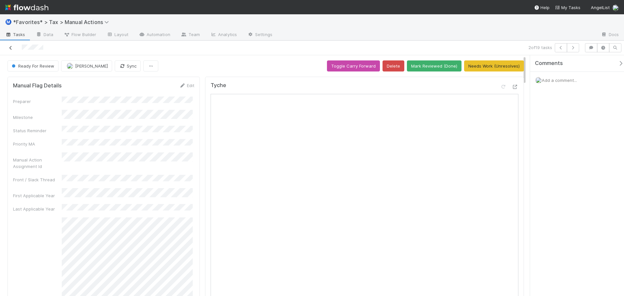
click at [9, 47] on icon at bounding box center [10, 48] width 6 height 4
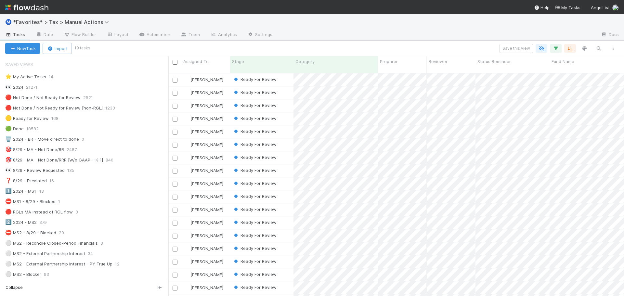
scroll to position [24, 0]
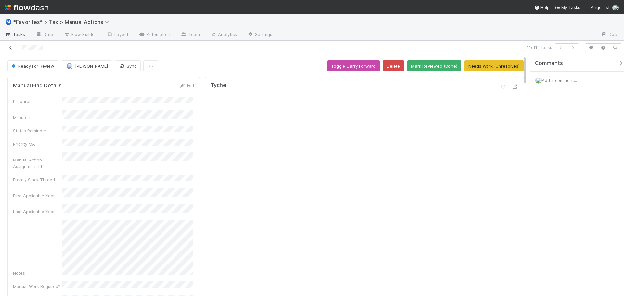
click at [9, 47] on icon at bounding box center [10, 48] width 6 height 4
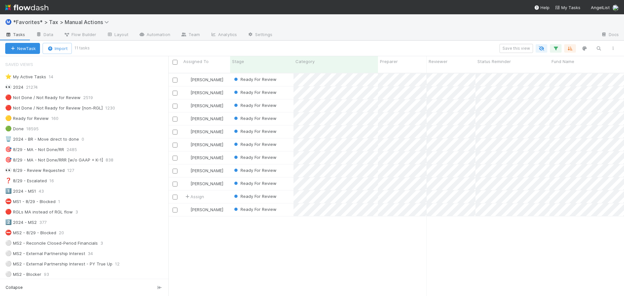
scroll to position [5, 5]
click at [409, 31] on div at bounding box center [436, 35] width 318 height 10
click at [458, 243] on div "Sam Dragul Ready For Review 8/19/25, 10:08:21 AM 8/25/25, 12:09:47 PM 0 0 1 1 0…" at bounding box center [395, 187] width 455 height 228
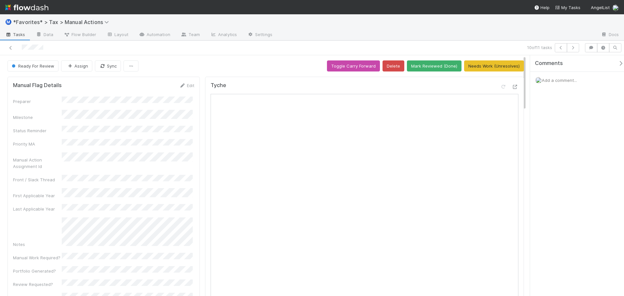
click at [120, 198] on div "Preparer Milestone Status Reminder Priority MA Manual Action Assignment Id Fron…" at bounding box center [103, 296] width 181 height 400
click at [121, 197] on div "Preparer Milestone Status Reminder Priority MA Manual Action Assignment Id Fron…" at bounding box center [103, 296] width 181 height 400
click at [512, 87] on icon at bounding box center [515, 87] width 6 height 4
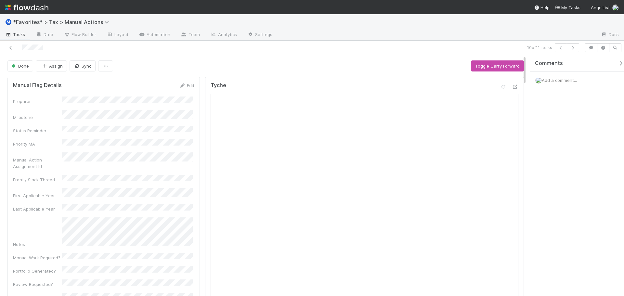
click at [381, 48] on div "10 of 11 tasks" at bounding box center [437, 47] width 288 height 9
click at [11, 49] on icon at bounding box center [10, 48] width 6 height 4
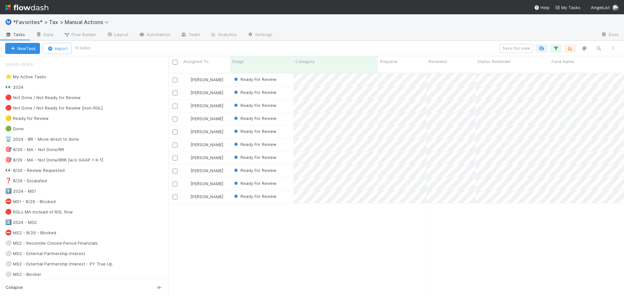
scroll to position [223, 451]
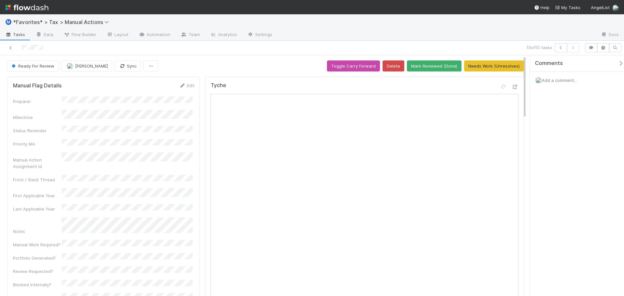
click at [514, 88] on div "Tyche" at bounding box center [364, 251] width 319 height 349
click at [512, 86] on icon at bounding box center [515, 87] width 6 height 4
click at [438, 68] on button "Mark Reviewed (Done)" at bounding box center [434, 65] width 55 height 11
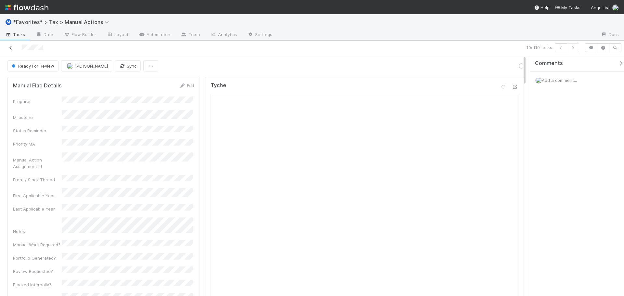
click at [9, 46] on icon at bounding box center [10, 48] width 6 height 4
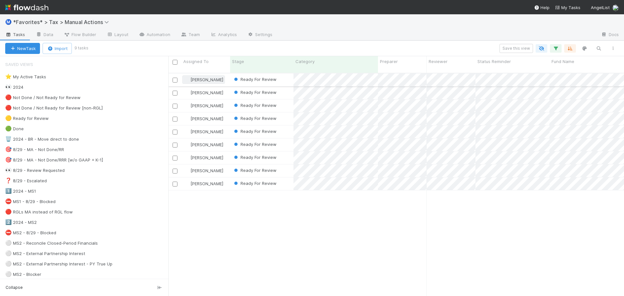
scroll to position [223, 451]
drag, startPoint x: 330, startPoint y: 233, endPoint x: 327, endPoint y: 214, distance: 18.8
click at [330, 232] on div "Sam Dragul Ready For Review 8/19/25, 10:08:21 AM 8/25/25, 12:09:47 PM 0 0 1 1 0…" at bounding box center [395, 187] width 455 height 228
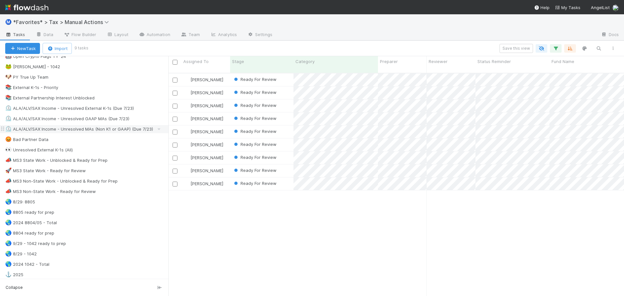
scroll to position [390, 0]
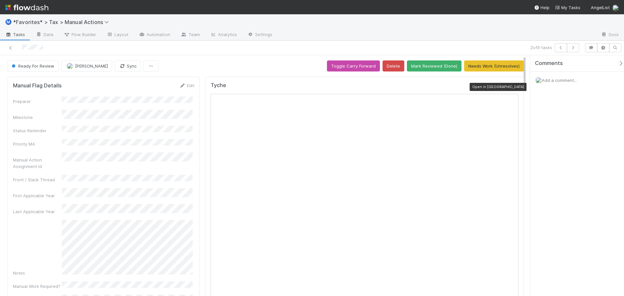
click at [512, 89] on icon at bounding box center [515, 87] width 6 height 4
click at [13, 49] on icon at bounding box center [10, 48] width 6 height 4
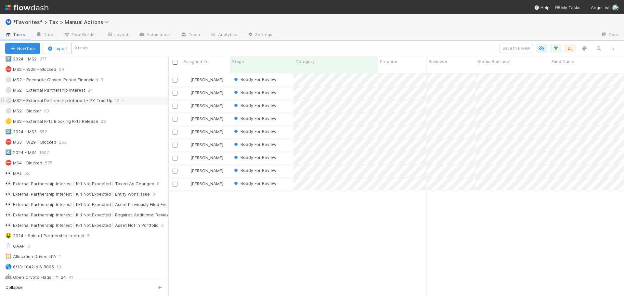
scroll to position [162, 0]
click at [104, 90] on div "⚪ MS2 - External Partnership Interest 34" at bounding box center [86, 91] width 163 height 8
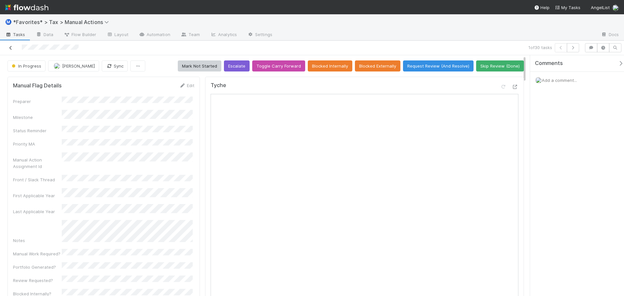
click at [10, 51] on link at bounding box center [10, 48] width 6 height 6
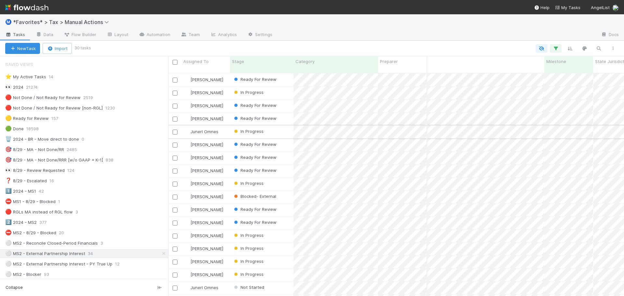
scroll to position [0, 212]
click at [554, 47] on icon "button" at bounding box center [555, 48] width 6 height 6
click at [556, 30] on div "Loading..." at bounding box center [312, 148] width 624 height 296
click at [572, 49] on icon "button" at bounding box center [570, 48] width 6 height 6
click at [511, 71] on button "Sort by" at bounding box center [498, 67] width 140 height 9
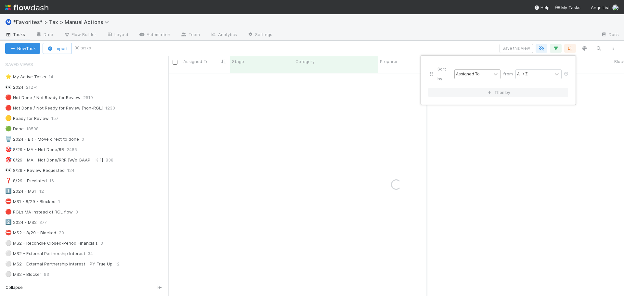
drag, startPoint x: 464, startPoint y: 73, endPoint x: 466, endPoint y: 69, distance: 4.2
click at [465, 72] on div "Sort by Assigned To from A → Z" at bounding box center [498, 74] width 140 height 22
click at [466, 71] on div "Assigned To" at bounding box center [468, 74] width 24 height 6
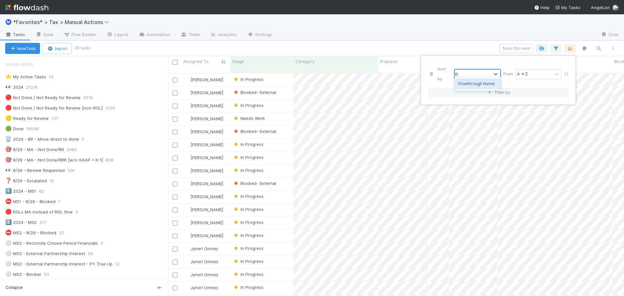
type input "flow"
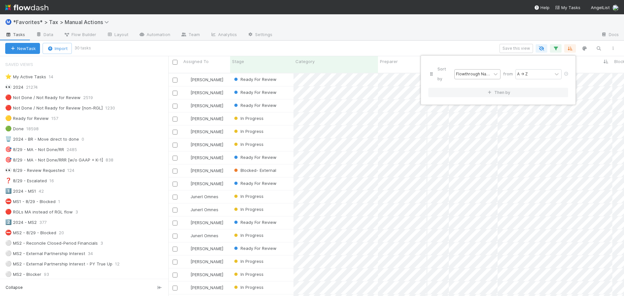
click at [400, 20] on div "Sort by Flowthrough Name from A → Z Then by" at bounding box center [312, 148] width 624 height 296
click at [394, 28] on div "Ⓜ️ *Favorites* > Tax > Manual Actions" at bounding box center [312, 22] width 624 height 16
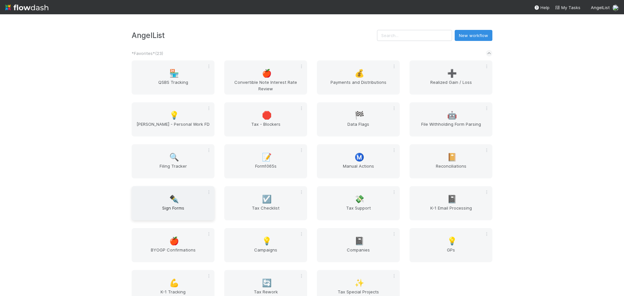
click at [176, 194] on div "✒️ Sign Forms" at bounding box center [173, 203] width 83 height 34
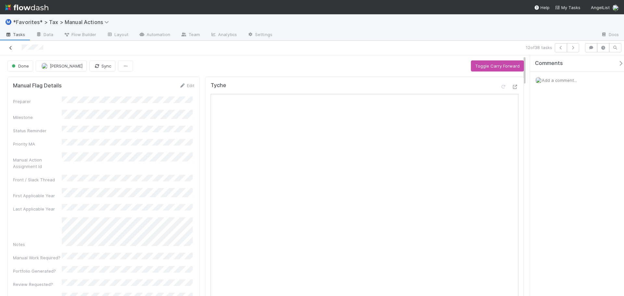
click at [11, 47] on icon at bounding box center [10, 48] width 6 height 4
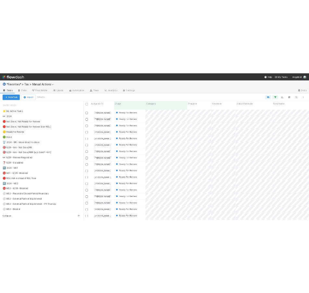
scroll to position [223, 451]
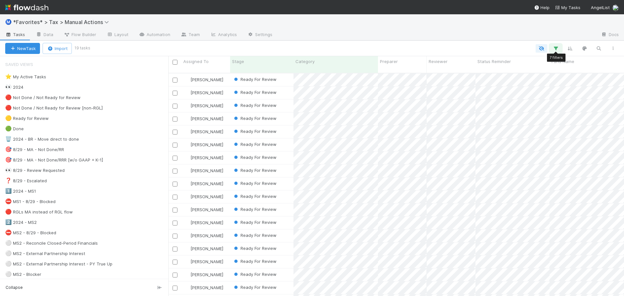
click at [556, 49] on icon "button" at bounding box center [555, 48] width 6 height 6
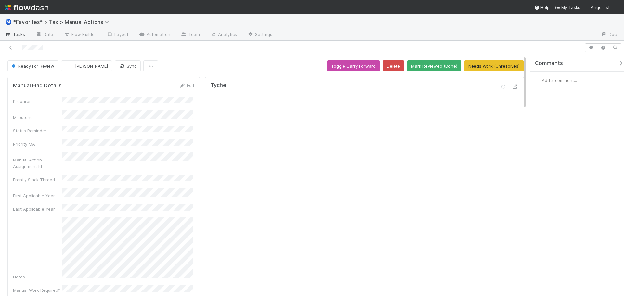
click at [557, 81] on span "Add a comment..." at bounding box center [558, 80] width 35 height 5
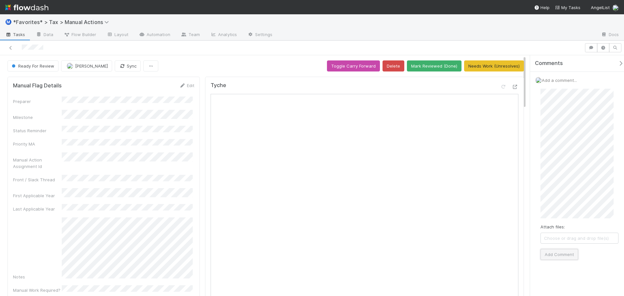
click at [559, 254] on button "Add Comment" at bounding box center [559, 254] width 38 height 11
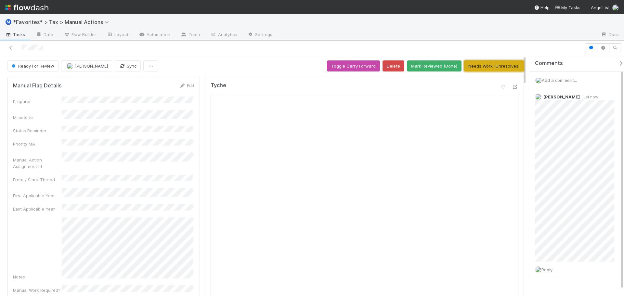
click at [478, 65] on button "Needs Work (Unresolves)" at bounding box center [494, 65] width 60 height 11
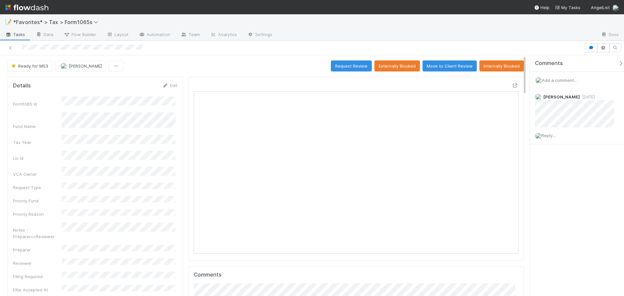
scroll to position [127, 316]
click at [311, 86] on icon at bounding box center [515, 85] width 6 height 4
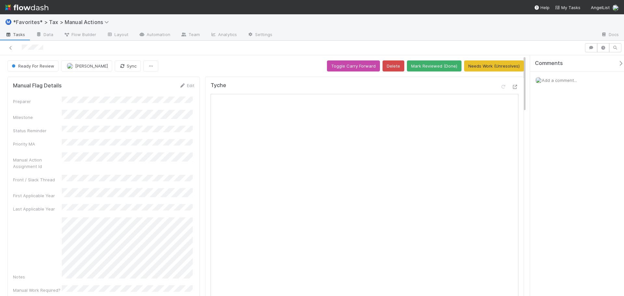
click at [551, 83] on div "Add a comment..." at bounding box center [579, 80] width 99 height 17
click at [552, 82] on span "Add a comment..." at bounding box center [558, 80] width 35 height 5
click at [551, 202] on button "Add Comment" at bounding box center [559, 202] width 38 height 11
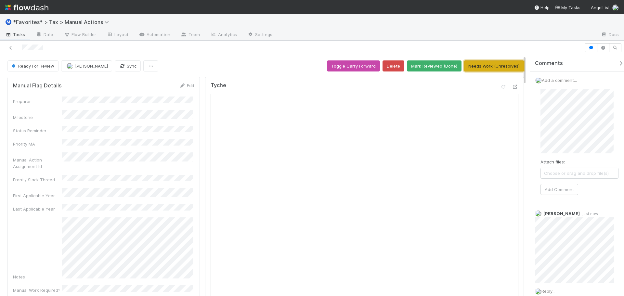
click at [497, 68] on button "Needs Work (Unresolves)" at bounding box center [494, 65] width 60 height 11
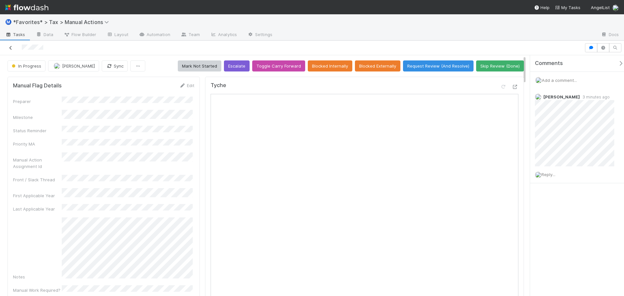
click at [10, 49] on icon at bounding box center [10, 48] width 6 height 4
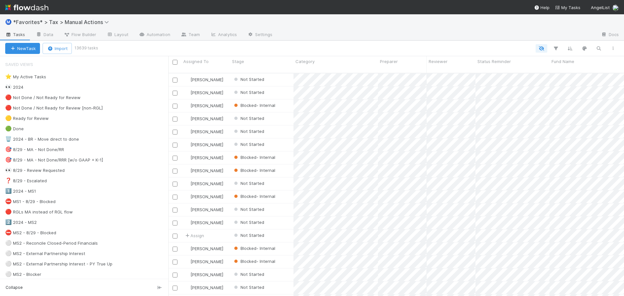
scroll to position [223, 451]
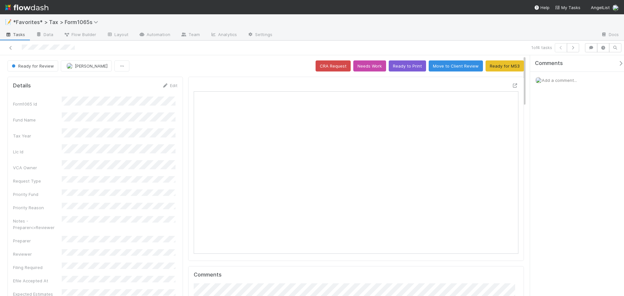
scroll to position [127, 316]
click at [9, 47] on icon at bounding box center [10, 48] width 6 height 4
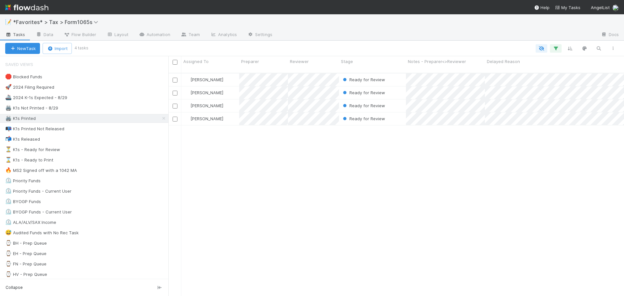
scroll to position [223, 451]
click at [105, 130] on div "📭 K1s Printed Not Released 30" at bounding box center [86, 129] width 163 height 8
click at [101, 146] on div "⏳ K1s - Ready for Review 48" at bounding box center [86, 150] width 163 height 8
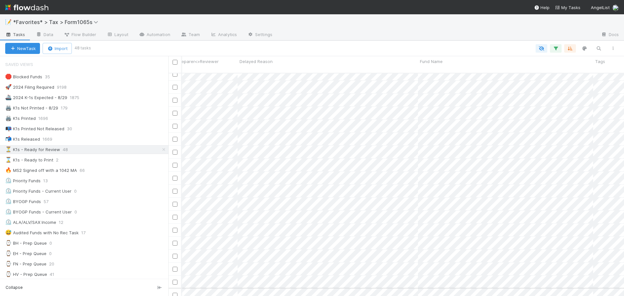
scroll to position [401, 325]
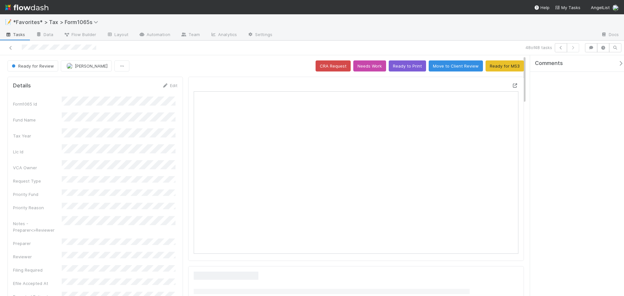
click at [512, 86] on icon at bounding box center [515, 85] width 6 height 4
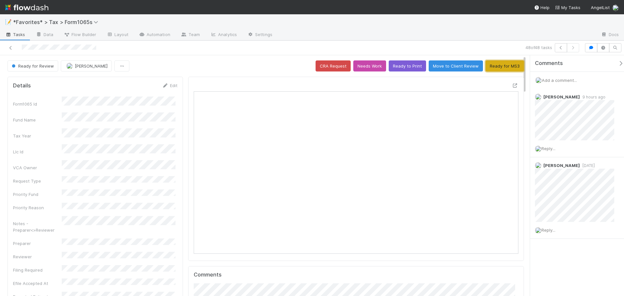
click at [496, 67] on button "Ready for MS3" at bounding box center [504, 65] width 38 height 11
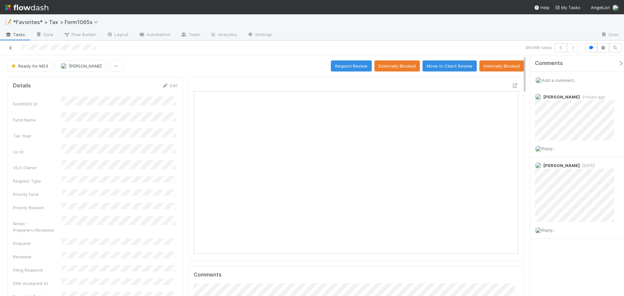
click at [12, 48] on icon at bounding box center [10, 48] width 6 height 4
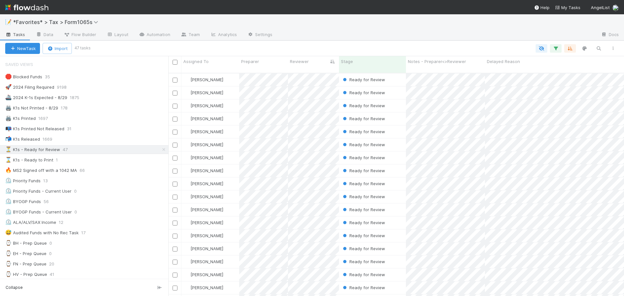
scroll to position [5, 5]
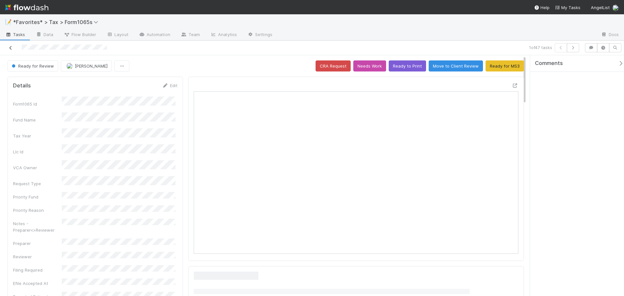
click at [9, 46] on icon at bounding box center [10, 48] width 6 height 4
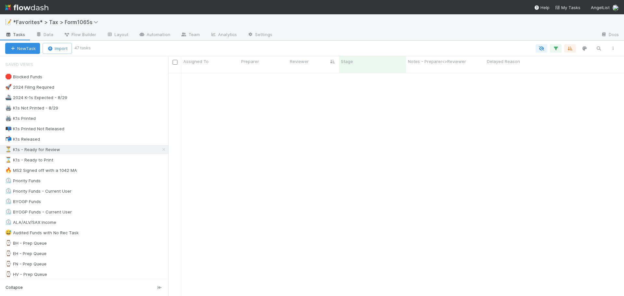
scroll to position [388, 0]
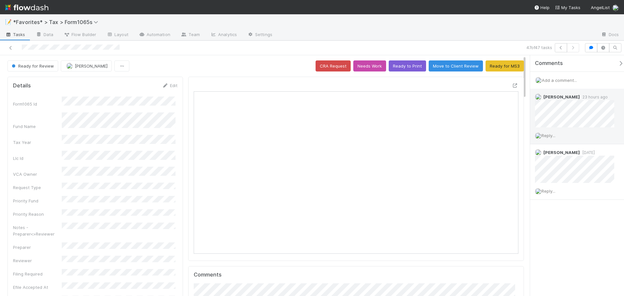
scroll to position [127, 316]
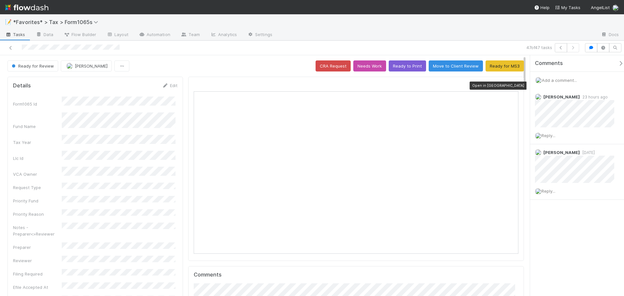
click at [512, 86] on icon at bounding box center [515, 85] width 6 height 4
click at [507, 38] on div at bounding box center [436, 35] width 318 height 10
click at [561, 48] on icon "button" at bounding box center [560, 48] width 6 height 4
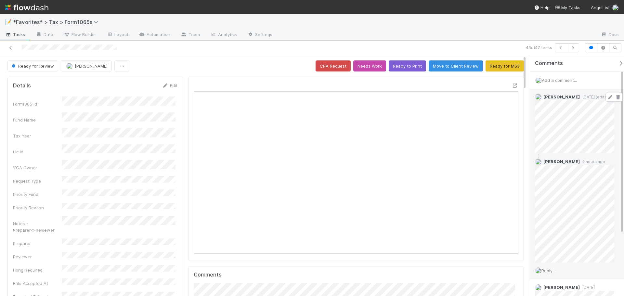
scroll to position [127, 316]
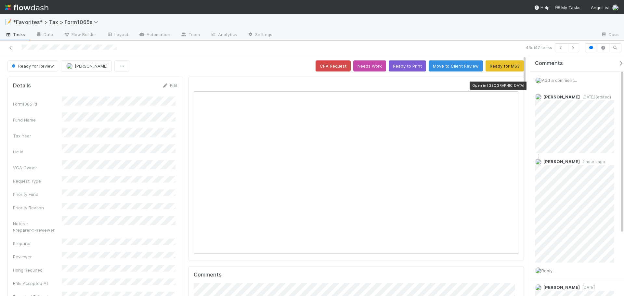
click at [512, 88] on div at bounding box center [515, 85] width 6 height 6
click at [499, 68] on button "Ready for MS3" at bounding box center [504, 65] width 38 height 11
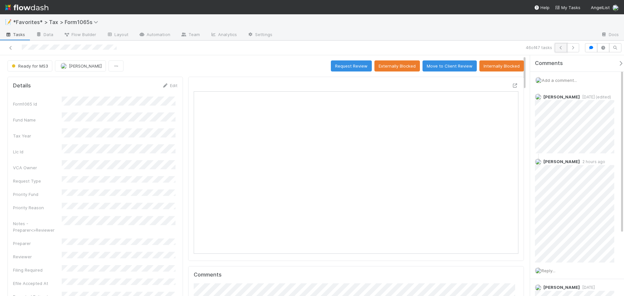
click at [559, 47] on icon "button" at bounding box center [560, 48] width 6 height 4
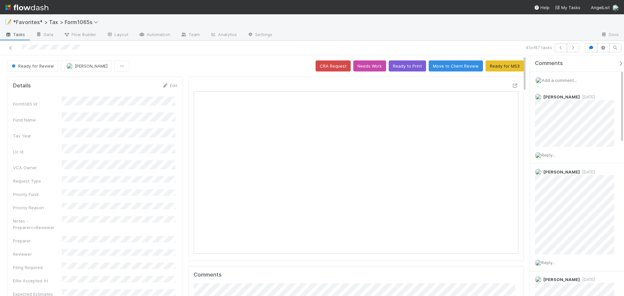
scroll to position [127, 316]
click at [559, 46] on icon "button" at bounding box center [560, 48] width 6 height 4
click at [565, 47] on button "button" at bounding box center [560, 47] width 12 height 9
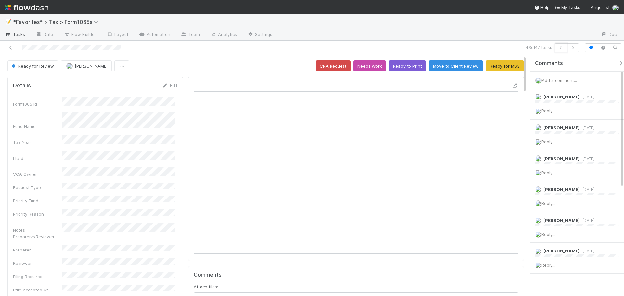
click at [564, 47] on button "button" at bounding box center [560, 47] width 12 height 9
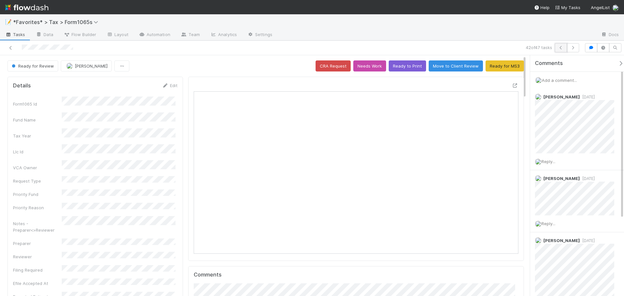
click at [559, 50] on button "button" at bounding box center [560, 47] width 12 height 9
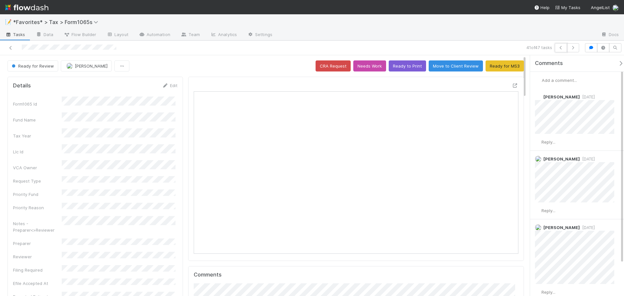
click at [559, 50] on button "button" at bounding box center [560, 47] width 12 height 9
click at [559, 49] on icon "button" at bounding box center [560, 48] width 6 height 4
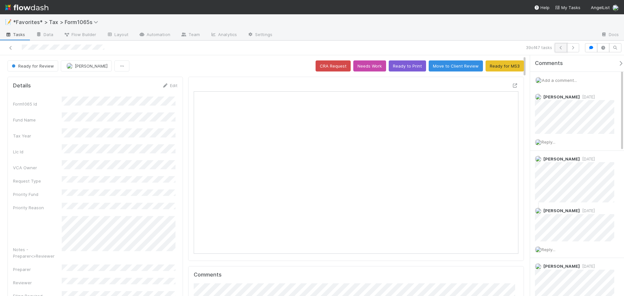
click at [565, 49] on button "button" at bounding box center [560, 47] width 12 height 9
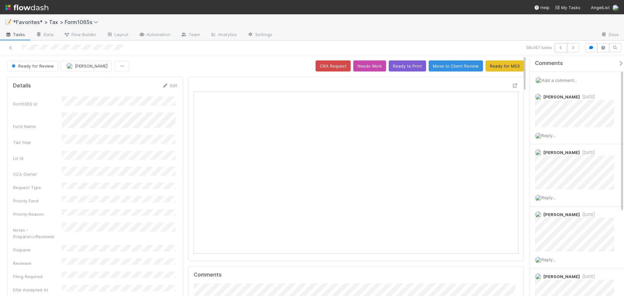
click at [565, 49] on button "button" at bounding box center [560, 47] width 12 height 9
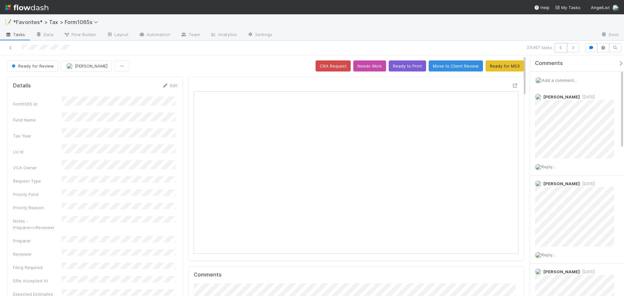
click at [565, 49] on button "button" at bounding box center [560, 47] width 12 height 9
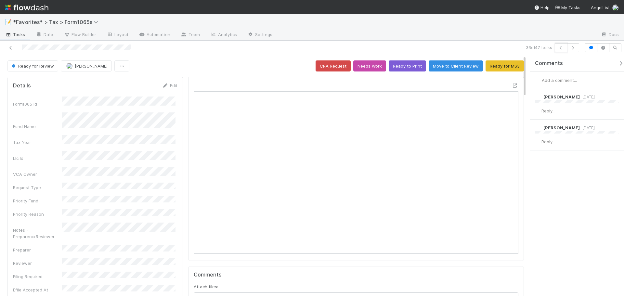
drag, startPoint x: 565, startPoint y: 49, endPoint x: 493, endPoint y: 35, distance: 72.5
click at [493, 35] on div at bounding box center [436, 35] width 318 height 10
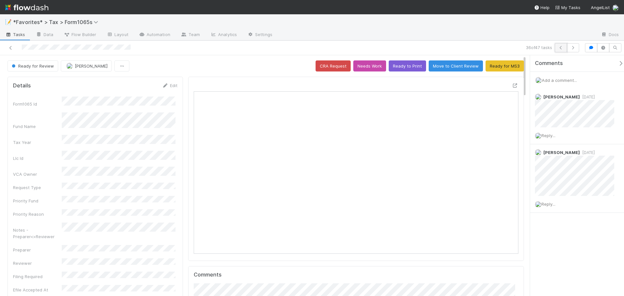
click at [560, 49] on icon "button" at bounding box center [560, 48] width 6 height 4
click at [507, 87] on div at bounding box center [512, 86] width 12 height 9
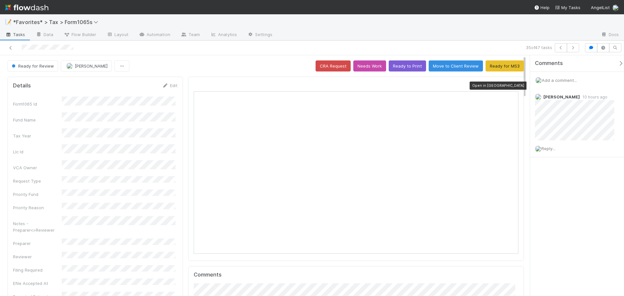
click at [512, 86] on icon at bounding box center [515, 85] width 6 height 4
click at [405, 65] on button "Ready to Print" at bounding box center [407, 65] width 37 height 11
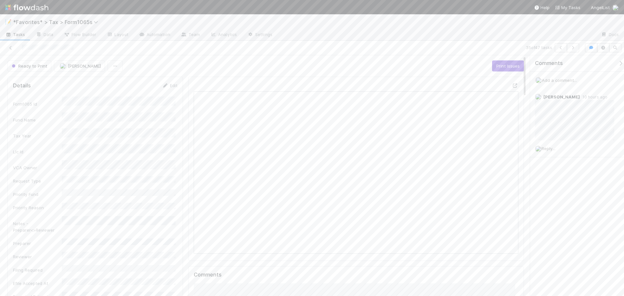
click at [462, 50] on div "35 of 47 tasks" at bounding box center [437, 47] width 288 height 9
click at [428, 49] on div "35 of 47 tasks" at bounding box center [437, 47] width 288 height 9
click at [559, 46] on icon "button" at bounding box center [560, 48] width 6 height 4
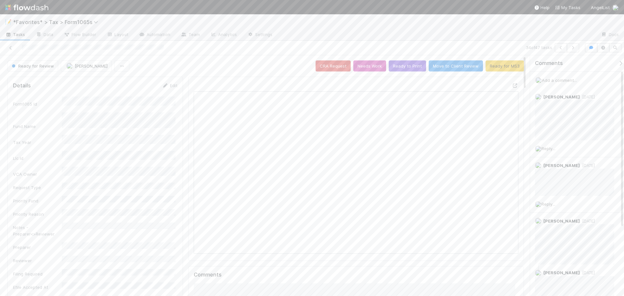
scroll to position [127, 316]
click at [509, 31] on div at bounding box center [436, 35] width 318 height 10
click at [562, 48] on icon "button" at bounding box center [560, 48] width 6 height 4
click at [512, 85] on icon at bounding box center [515, 85] width 6 height 4
drag, startPoint x: 396, startPoint y: 58, endPoint x: 399, endPoint y: 61, distance: 3.7
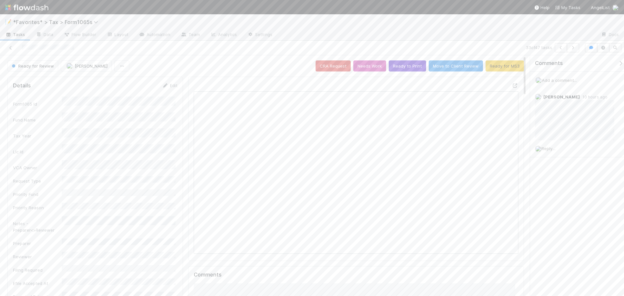
click at [399, 66] on button "Ready to Print" at bounding box center [407, 65] width 37 height 11
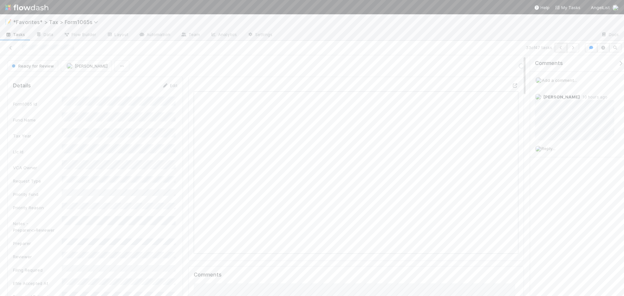
click at [559, 46] on icon "button" at bounding box center [560, 48] width 6 height 4
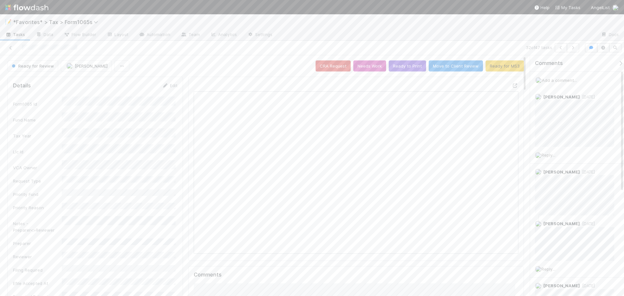
scroll to position [127, 316]
click at [561, 50] on button "button" at bounding box center [560, 47] width 12 height 9
click at [561, 48] on icon "button" at bounding box center [560, 48] width 6 height 4
click at [561, 49] on icon "button" at bounding box center [560, 48] width 6 height 4
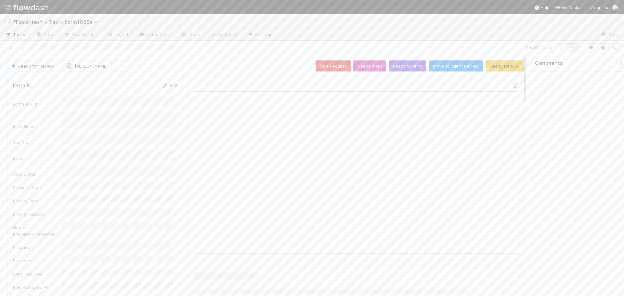
click at [572, 46] on icon "button" at bounding box center [572, 48] width 6 height 4
click at [563, 49] on icon "button" at bounding box center [560, 48] width 6 height 4
click at [512, 87] on icon at bounding box center [515, 85] width 6 height 4
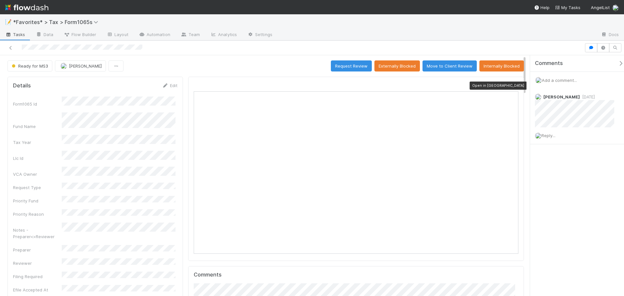
scroll to position [127, 316]
click at [512, 84] on icon at bounding box center [515, 85] width 6 height 4
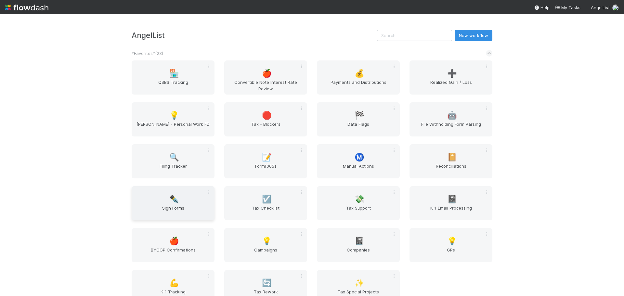
click at [172, 205] on span "Sign Forms" at bounding box center [173, 211] width 78 height 13
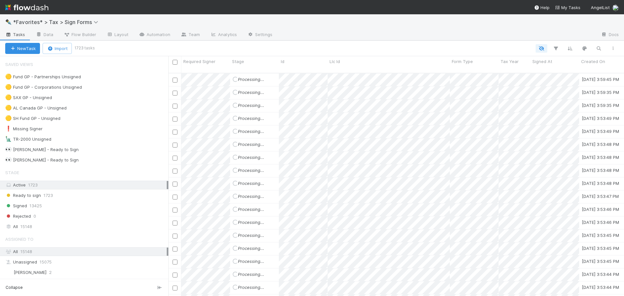
scroll to position [223, 451]
click at [290, 44] on div at bounding box center [356, 48] width 527 height 8
click at [330, 45] on div at bounding box center [356, 48] width 528 height 8
click at [329, 44] on div at bounding box center [356, 48] width 528 height 8
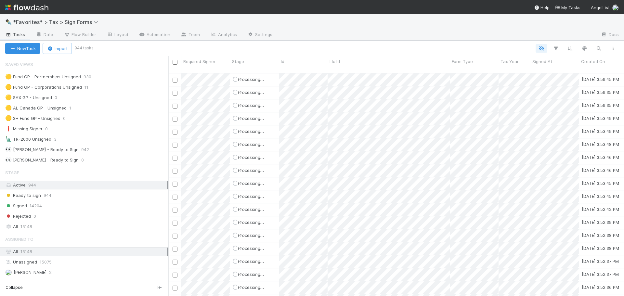
click at [329, 44] on div at bounding box center [356, 48] width 528 height 8
click at [328, 45] on div at bounding box center [356, 48] width 528 height 8
click at [328, 46] on div at bounding box center [356, 48] width 528 height 8
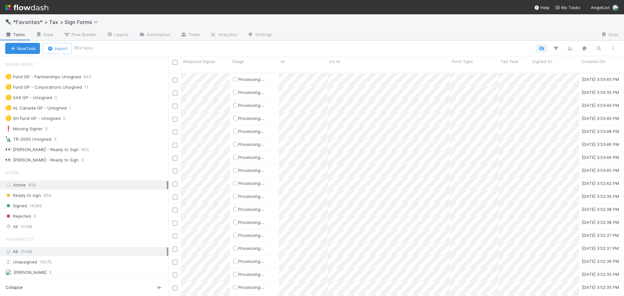
click at [328, 46] on div at bounding box center [356, 48] width 528 height 8
click at [328, 47] on div at bounding box center [356, 48] width 528 height 8
click at [329, 45] on div at bounding box center [356, 48] width 528 height 8
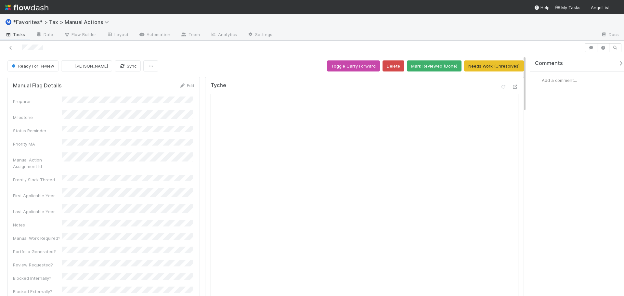
click at [569, 80] on span "Add a comment..." at bounding box center [558, 80] width 35 height 5
click at [562, 199] on button "Add Comment" at bounding box center [559, 195] width 38 height 11
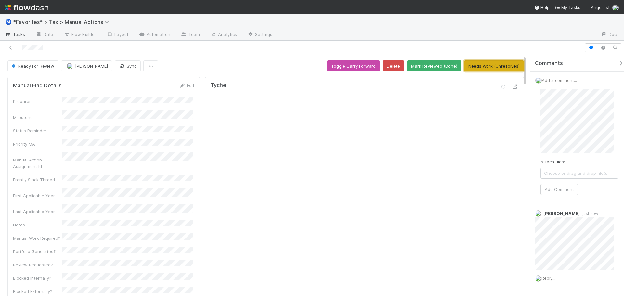
click at [490, 68] on button "Needs Work (Unresolves)" at bounding box center [494, 65] width 60 height 11
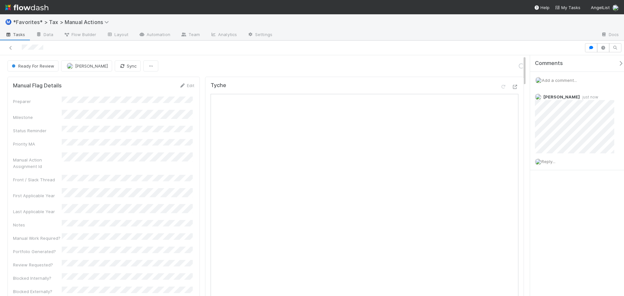
click at [489, 41] on div at bounding box center [312, 48] width 624 height 15
click at [11, 48] on icon at bounding box center [10, 48] width 6 height 4
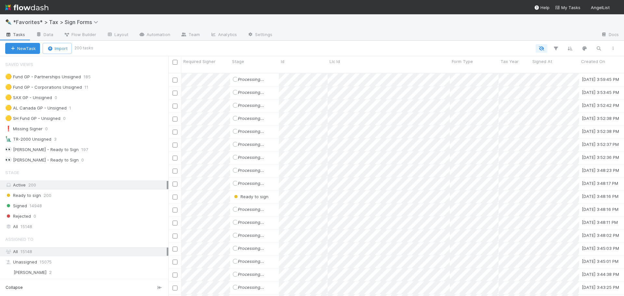
scroll to position [5, 5]
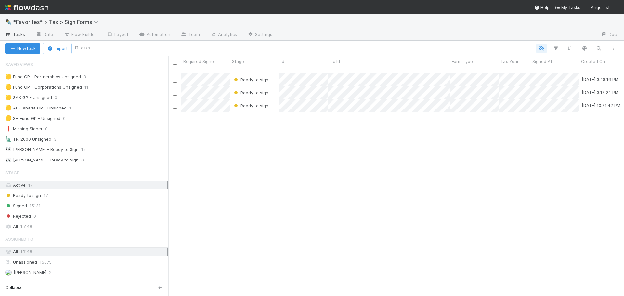
click at [279, 172] on div "Ready to sign [DATE] 3:48:16 PM [DATE] 3:48:16 PM Ready to sign [DATE] 3:13:24 …" at bounding box center [395, 187] width 455 height 228
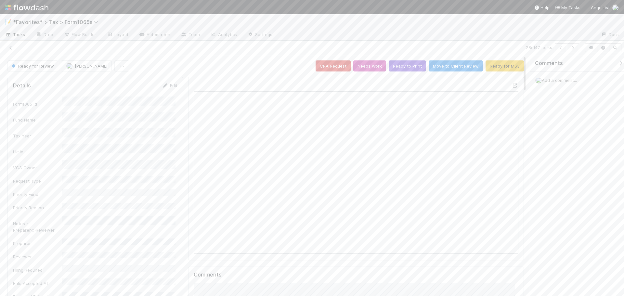
scroll to position [127, 316]
click at [483, 30] on div at bounding box center [436, 35] width 318 height 10
click at [557, 48] on icon "button" at bounding box center [560, 48] width 6 height 4
click at [560, 47] on icon "button" at bounding box center [560, 48] width 6 height 4
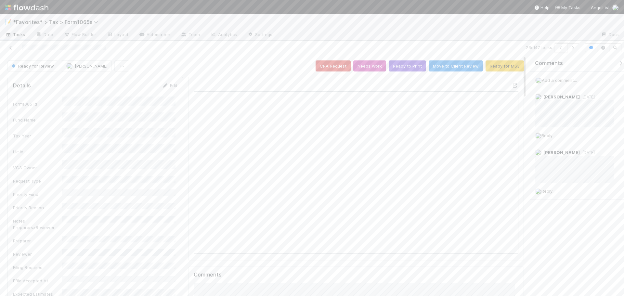
click at [559, 47] on icon "button" at bounding box center [560, 48] width 6 height 4
click at [558, 47] on icon "button" at bounding box center [560, 48] width 6 height 4
click at [557, 47] on icon "button" at bounding box center [560, 48] width 6 height 4
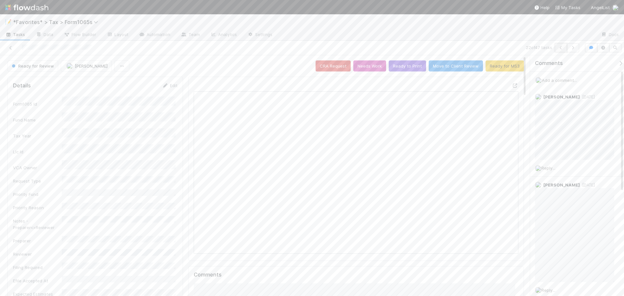
click at [557, 46] on button "button" at bounding box center [560, 47] width 12 height 9
click at [512, 86] on icon at bounding box center [515, 85] width 6 height 4
click at [556, 46] on button "button" at bounding box center [560, 47] width 12 height 9
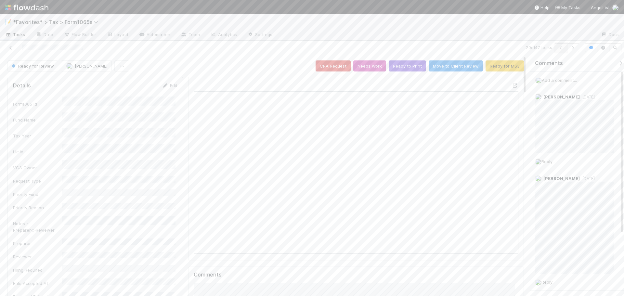
click at [565, 46] on button "button" at bounding box center [560, 47] width 12 height 9
click at [573, 49] on icon "button" at bounding box center [572, 48] width 6 height 4
click at [558, 47] on icon "button" at bounding box center [560, 48] width 6 height 4
click at [9, 48] on icon at bounding box center [10, 48] width 6 height 4
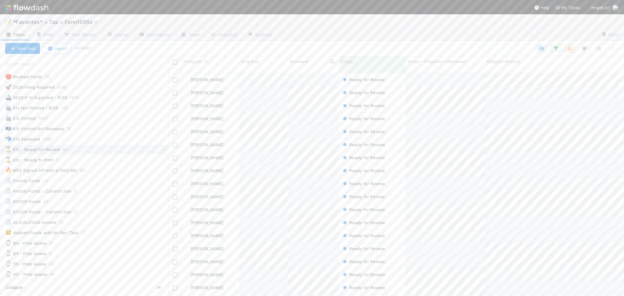
scroll to position [5, 5]
click at [106, 107] on div "🖨️ K1s Not Printed - 8/29 178" at bounding box center [86, 108] width 163 height 8
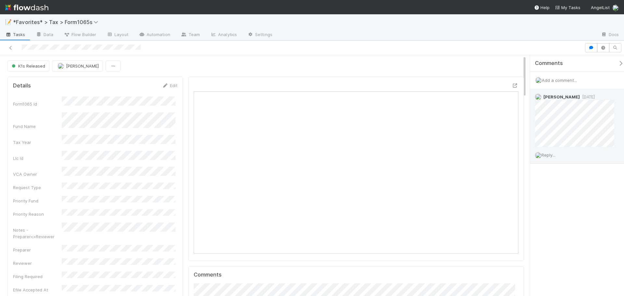
scroll to position [127, 316]
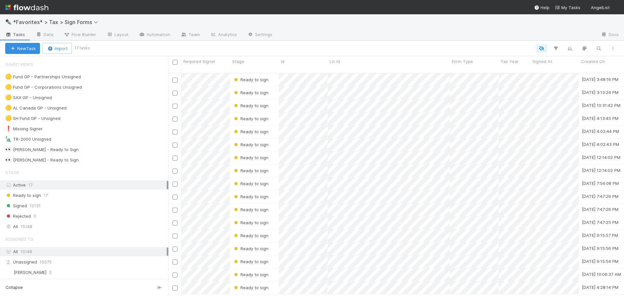
scroll to position [223, 451]
click at [73, 229] on div "All 15148" at bounding box center [85, 227] width 161 height 8
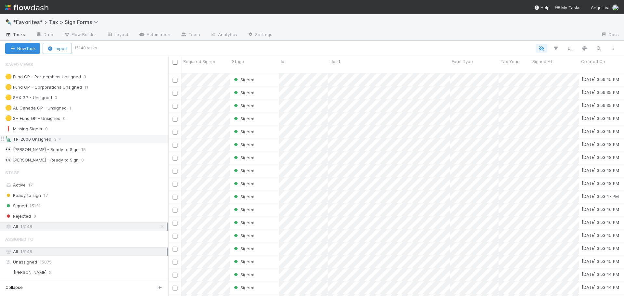
scroll to position [223, 451]
click at [558, 49] on icon "button" at bounding box center [555, 48] width 6 height 6
click at [457, 67] on button "Add Filter" at bounding box center [455, 67] width 195 height 9
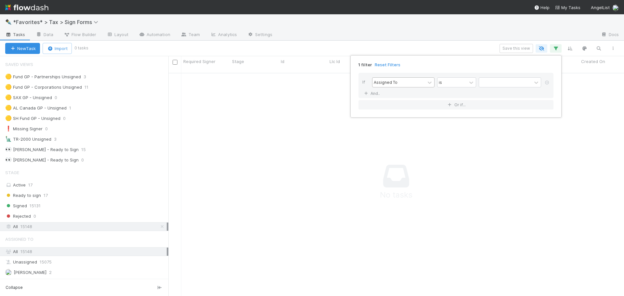
scroll to position [219, 451]
click at [389, 84] on div "Assigned To" at bounding box center [386, 82] width 24 height 6
type input "tax"
type input "2024"
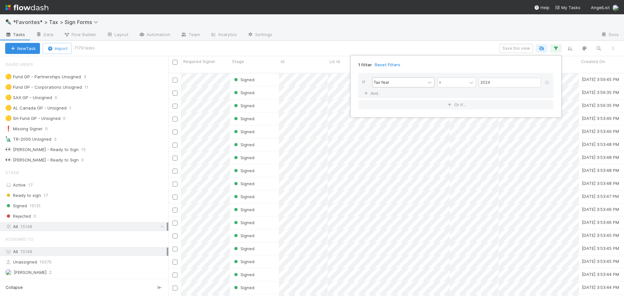
scroll to position [223, 451]
click at [362, 89] on link "And.." at bounding box center [372, 93] width 20 height 9
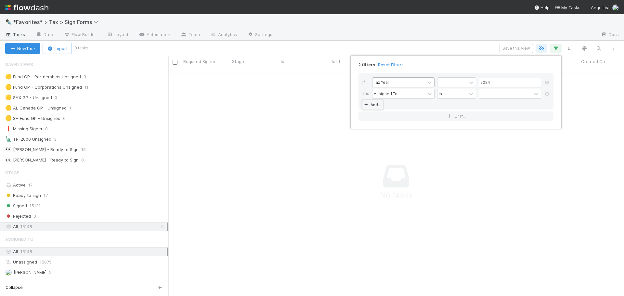
scroll to position [219, 451]
click at [106, 79] on div "2 filters Reset Filters If Tax Year = 2024 and Assigned To is And.. Or if..." at bounding box center [312, 148] width 624 height 296
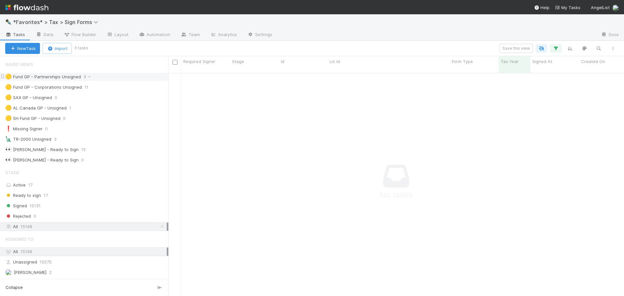
click at [93, 79] on div "🟡 Fund GP - Partnerships Unsigned 3" at bounding box center [86, 77] width 163 height 8
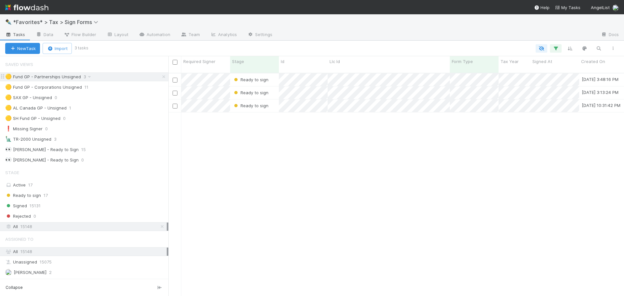
scroll to position [223, 451]
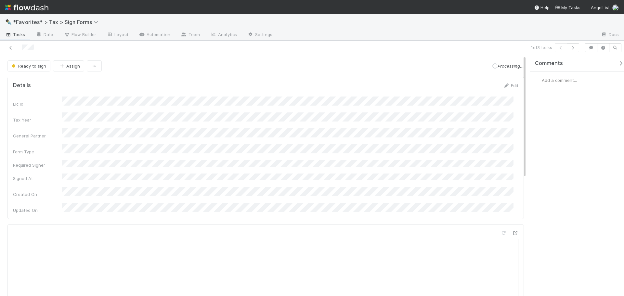
click at [492, 64] on div "Loading..." at bounding box center [494, 66] width 5 height 6
click at [219, 70] on div "Ready to sign Assign Loading... Processing..." at bounding box center [265, 65] width 516 height 11
click at [10, 48] on icon at bounding box center [10, 48] width 6 height 4
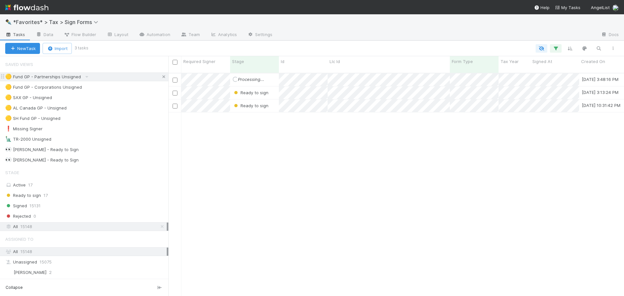
scroll to position [223, 451]
click at [276, 155] on div "Loading... Processing... 8/26/25, 3:48:16 PM 8/26/25, 3:48:16 PM Ready to sign …" at bounding box center [395, 187] width 455 height 228
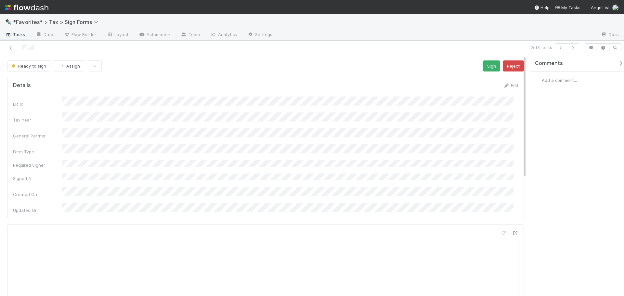
click at [453, 52] on div "2 of 3 tasks" at bounding box center [437, 47] width 288 height 9
click at [7, 47] on icon at bounding box center [10, 48] width 6 height 4
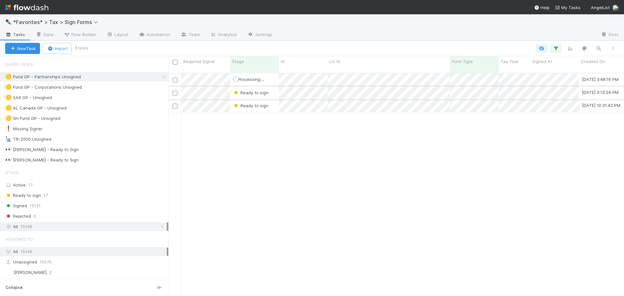
scroll to position [223, 451]
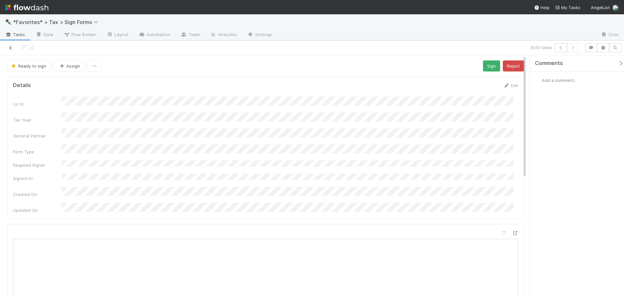
click at [11, 50] on icon at bounding box center [10, 48] width 6 height 4
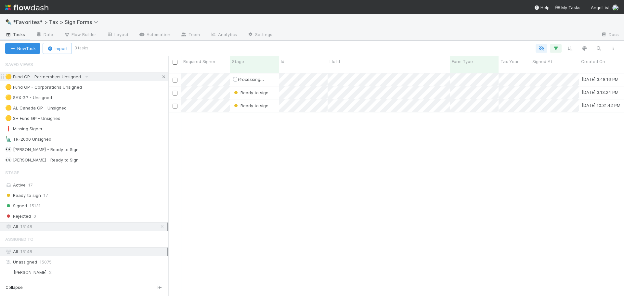
scroll to position [223, 451]
click at [160, 76] on icon at bounding box center [163, 77] width 6 height 4
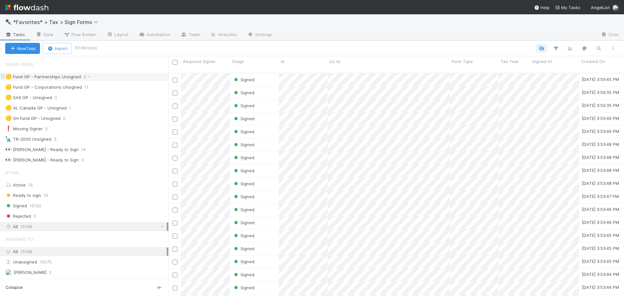
scroll to position [223, 451]
click at [555, 50] on icon "button" at bounding box center [555, 48] width 6 height 6
click at [467, 69] on button "Add Filter" at bounding box center [455, 67] width 195 height 9
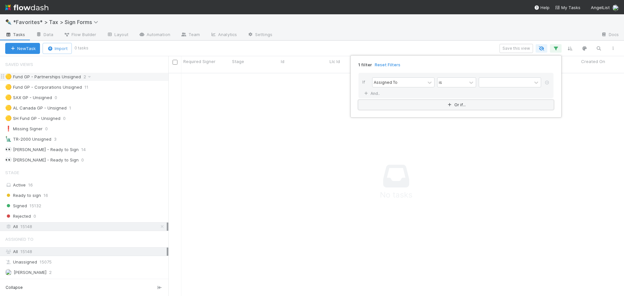
scroll to position [219, 451]
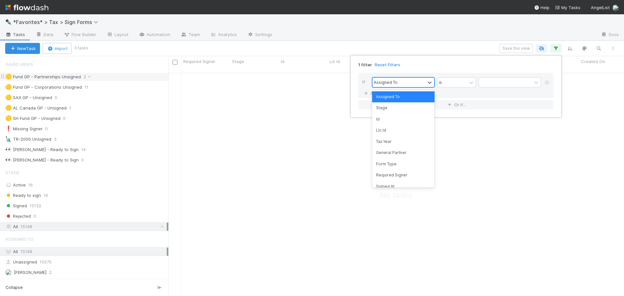
click at [400, 83] on div "Assigned To" at bounding box center [398, 82] width 53 height 9
type input "tax year"
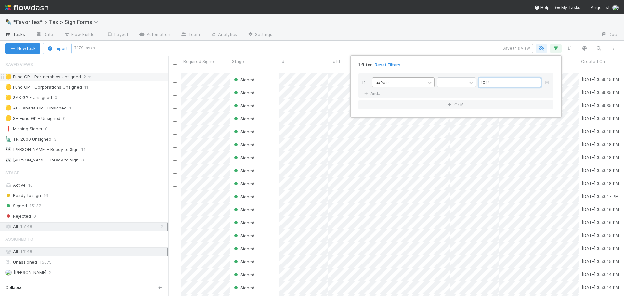
scroll to position [223, 451]
type input "2024"
click at [367, 94] on icon at bounding box center [366, 94] width 6 height 4
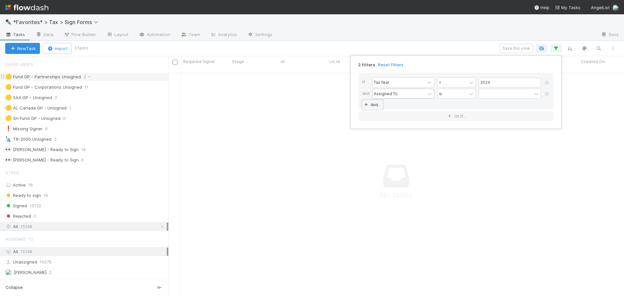
scroll to position [219, 451]
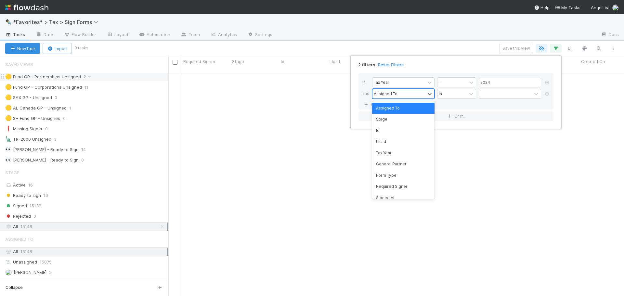
click at [387, 93] on div "Assigned To" at bounding box center [386, 94] width 24 height 6
type input "form"
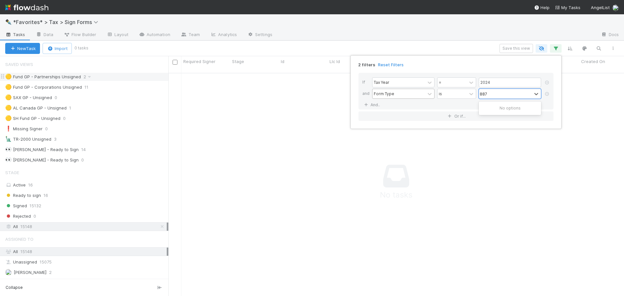
type input "8879"
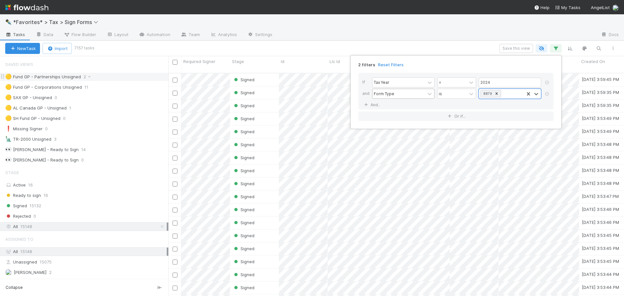
scroll to position [223, 451]
click at [437, 37] on div "2 filters Reset Filters If Tax Year = 2024 and Form Type is option 8879, select…" at bounding box center [312, 148] width 624 height 296
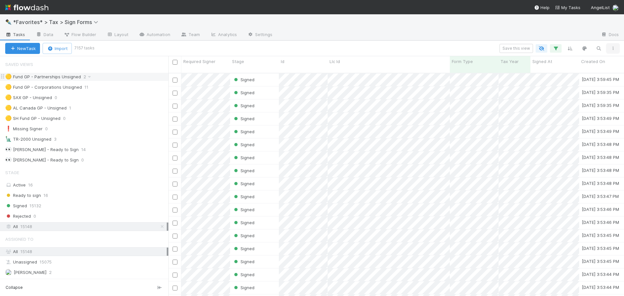
click at [612, 47] on icon "button" at bounding box center [612, 48] width 6 height 4
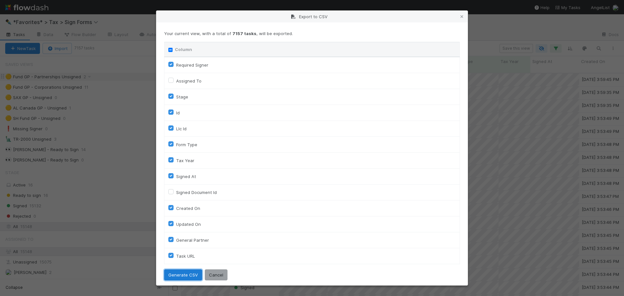
drag, startPoint x: 169, startPoint y: 274, endPoint x: 173, endPoint y: 274, distance: 4.3
click at [169, 274] on button "Generate CSV" at bounding box center [183, 274] width 38 height 11
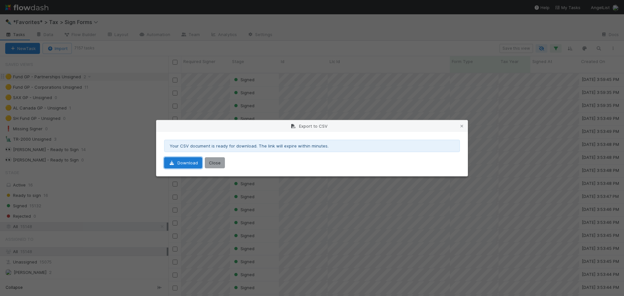
click at [181, 159] on link "Download" at bounding box center [183, 162] width 38 height 11
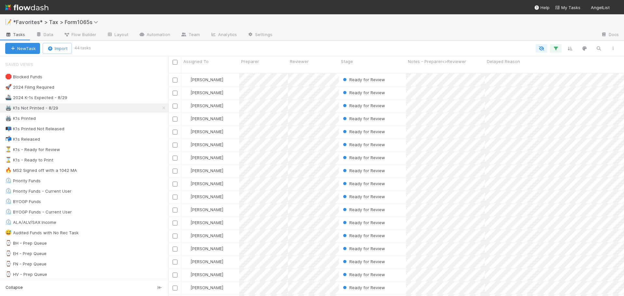
scroll to position [223, 451]
click at [96, 107] on div "🖨️ K1s Not Printed - 8/29 178" at bounding box center [86, 108] width 163 height 8
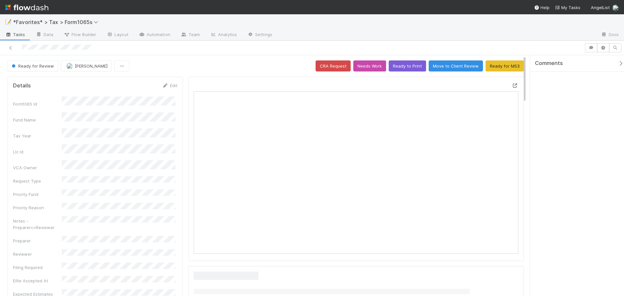
click at [512, 84] on icon at bounding box center [515, 85] width 6 height 4
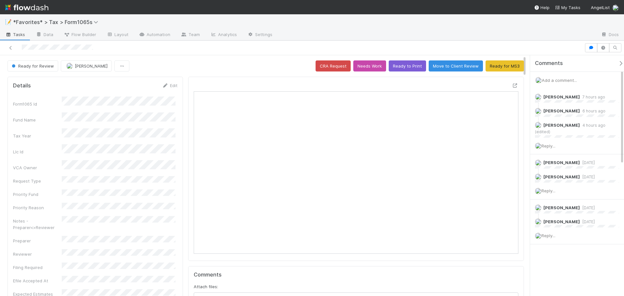
click at [474, 37] on div at bounding box center [436, 35] width 318 height 10
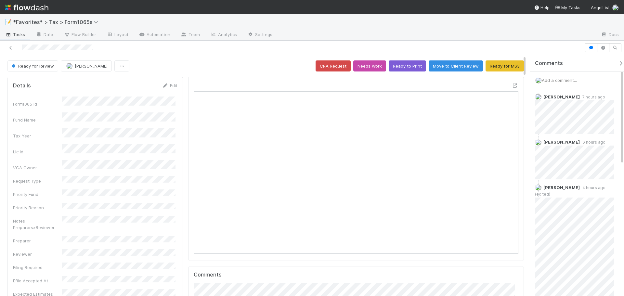
scroll to position [127, 316]
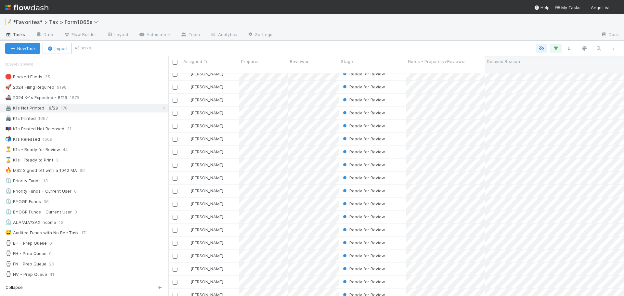
scroll to position [336, 0]
click at [121, 107] on div "🖨️ K1s Not Printed - 8/29 178" at bounding box center [86, 108] width 163 height 8
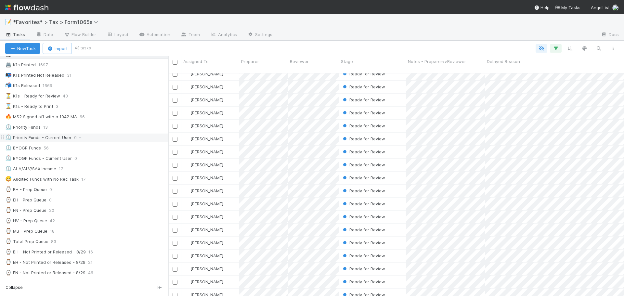
scroll to position [0, 0]
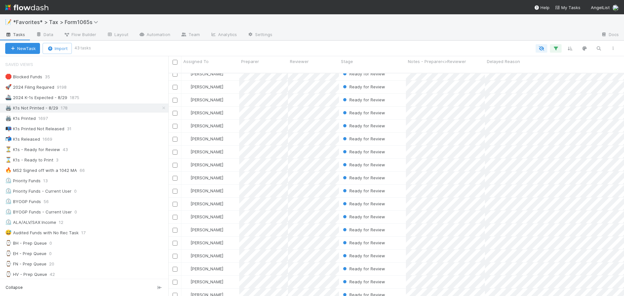
drag, startPoint x: 86, startPoint y: 107, endPoint x: 47, endPoint y: 2, distance: 111.7
click at [86, 107] on div "🖨️ K1s Not Printed - 8/29 178" at bounding box center [86, 108] width 163 height 8
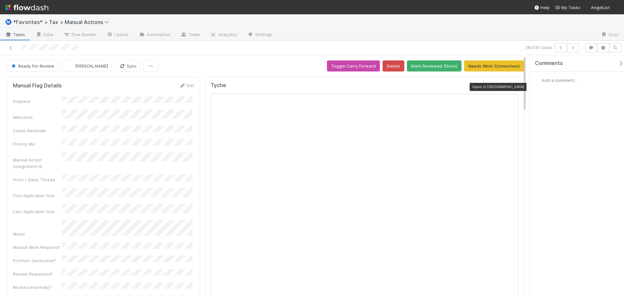
click at [512, 87] on icon at bounding box center [515, 87] width 6 height 4
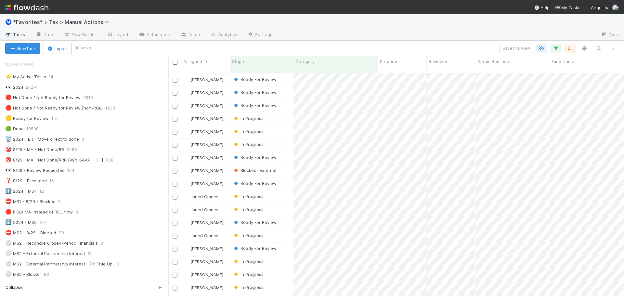
scroll to position [223, 451]
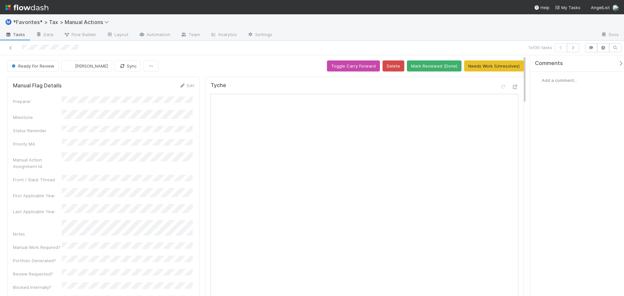
click at [225, 66] on div "Ready For Review Sam Dragul Sync Toggle Carry Forward Delete Mark Reviewed (Don…" at bounding box center [265, 65] width 516 height 11
click at [440, 67] on button "Mark Reviewed (Done)" at bounding box center [434, 65] width 55 height 11
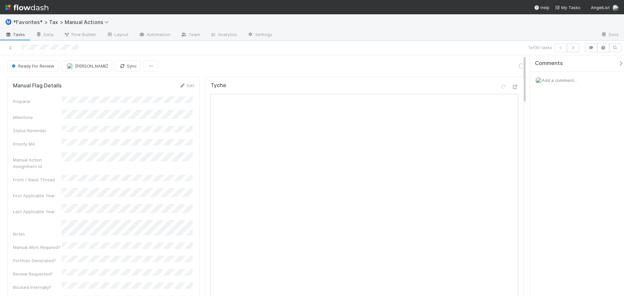
click at [431, 34] on div at bounding box center [436, 35] width 318 height 10
click at [575, 50] on button "button" at bounding box center [573, 47] width 12 height 9
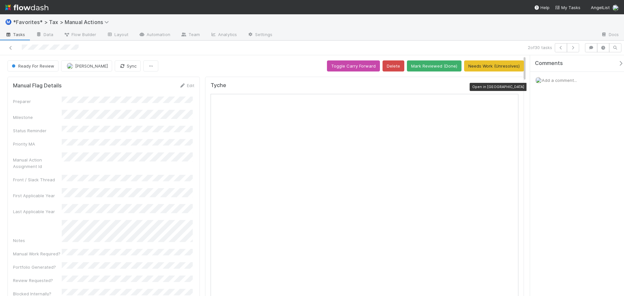
click at [512, 88] on icon at bounding box center [515, 87] width 6 height 4
click at [429, 68] on button "Mark Reviewed (Done)" at bounding box center [434, 65] width 55 height 11
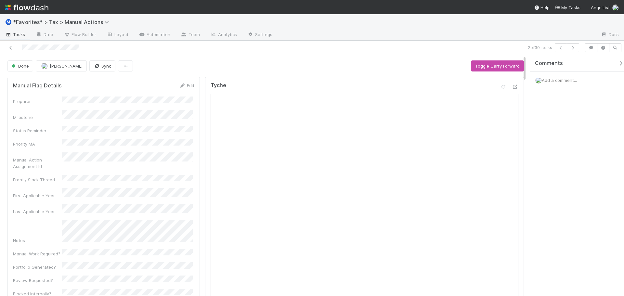
drag, startPoint x: 423, startPoint y: 56, endPoint x: 381, endPoint y: 59, distance: 41.4
click at [422, 55] on div "2 of 30 tasks Done Sam Dragul Sync Toggle Carry Forward Manual Flag Details Edi…" at bounding box center [312, 168] width 624 height 255
click at [578, 48] on button "button" at bounding box center [573, 47] width 12 height 9
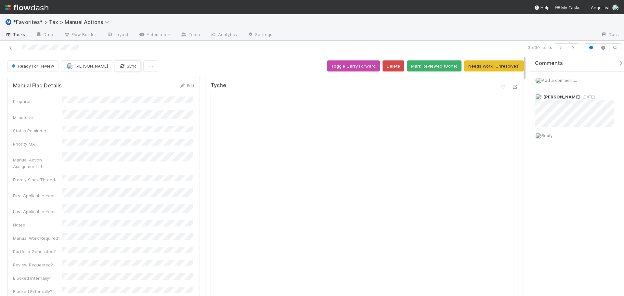
click at [117, 65] on button "Sync" at bounding box center [128, 65] width 26 height 11
click at [222, 49] on div at bounding box center [148, 47] width 291 height 9
click at [267, 54] on div "3 of 30 tasks" at bounding box center [312, 48] width 624 height 15
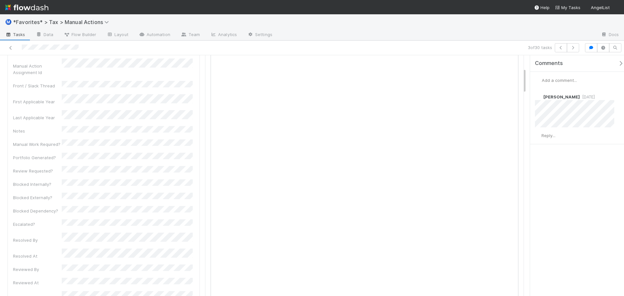
scroll to position [162, 0]
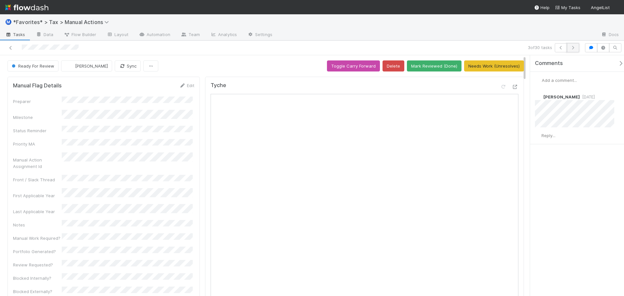
click at [575, 50] on button "button" at bounding box center [573, 47] width 12 height 9
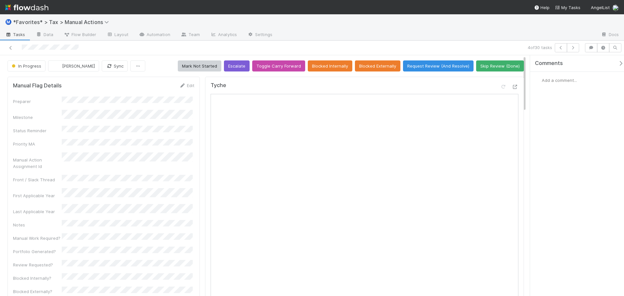
click at [179, 118] on div "Preparer Milestone Status Reminder Priority MA Manual Action Assignment Id Fron…" at bounding box center [103, 283] width 181 height 375
click at [574, 47] on icon "button" at bounding box center [572, 48] width 6 height 4
click at [572, 49] on icon "button" at bounding box center [572, 48] width 6 height 4
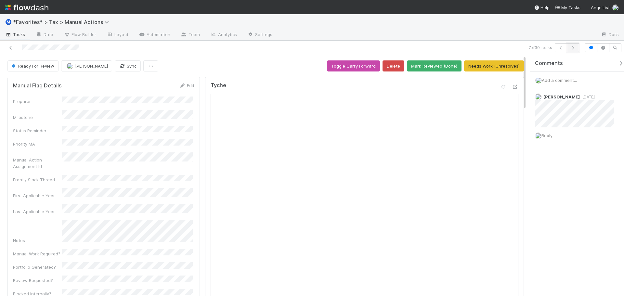
click at [571, 47] on icon "button" at bounding box center [572, 48] width 6 height 4
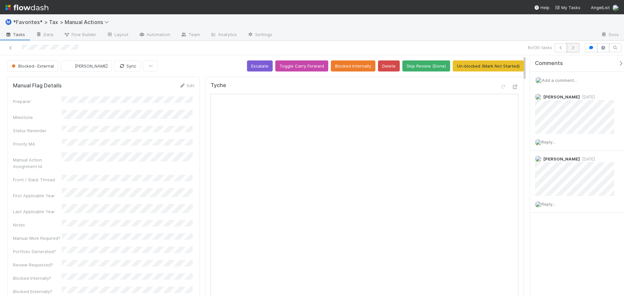
click at [573, 50] on button "button" at bounding box center [573, 47] width 12 height 9
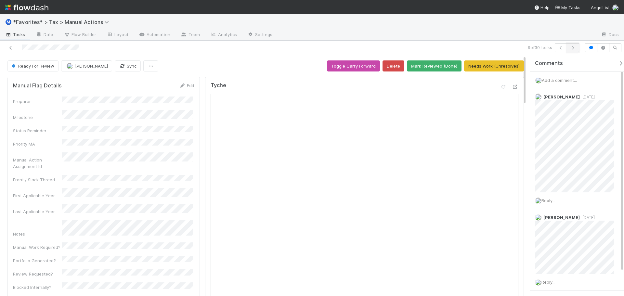
click at [574, 49] on icon "button" at bounding box center [572, 48] width 6 height 4
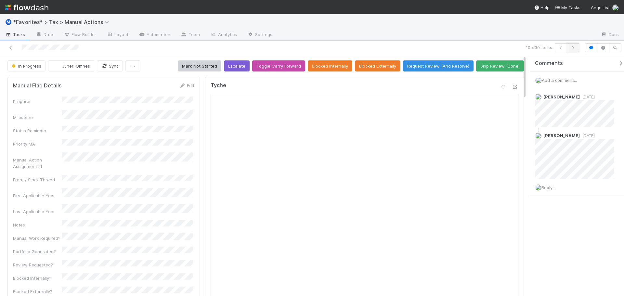
click at [578, 45] on button "button" at bounding box center [573, 47] width 12 height 9
click at [577, 45] on button "button" at bounding box center [573, 47] width 12 height 9
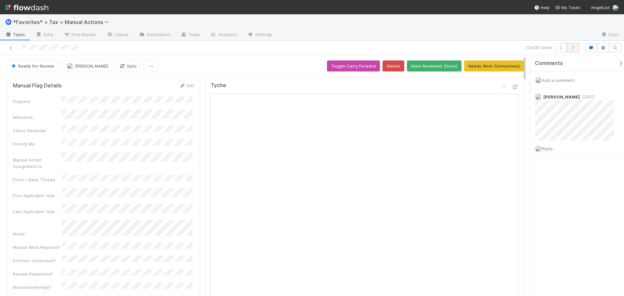
click at [574, 51] on button "button" at bounding box center [573, 47] width 12 height 9
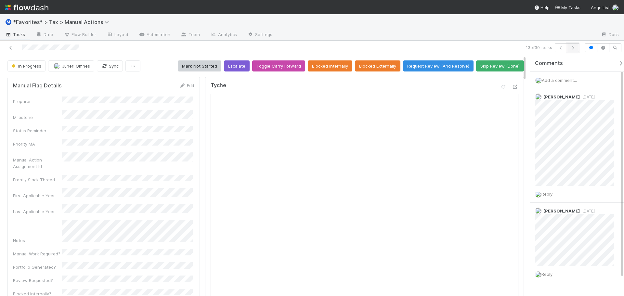
click at [577, 49] on button "button" at bounding box center [573, 47] width 12 height 9
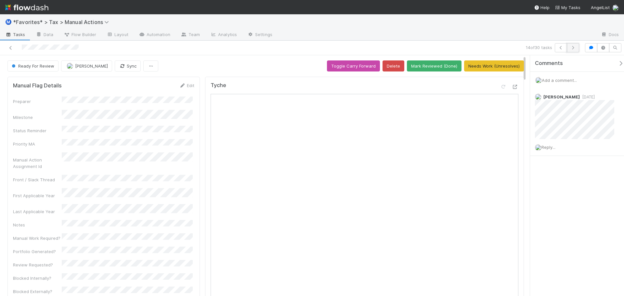
click at [577, 45] on button "button" at bounding box center [573, 47] width 12 height 9
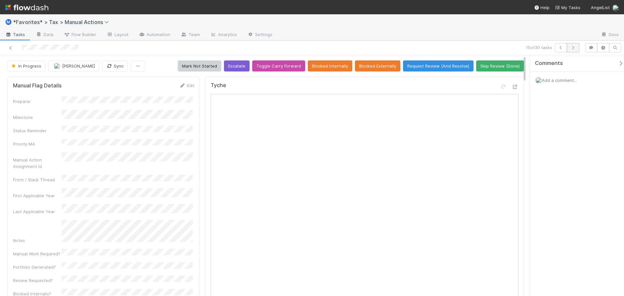
click at [575, 50] on button "button" at bounding box center [573, 47] width 12 height 9
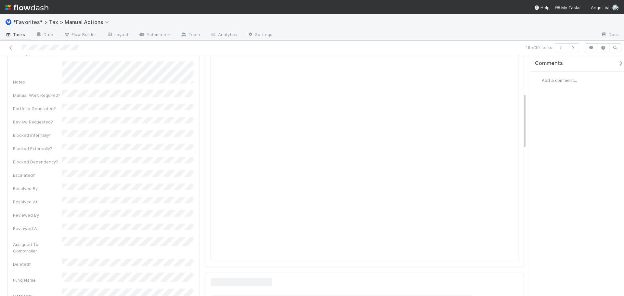
scroll to position [162, 0]
click at [573, 48] on icon "button" at bounding box center [572, 48] width 6 height 4
click at [576, 51] on button "button" at bounding box center [573, 47] width 12 height 9
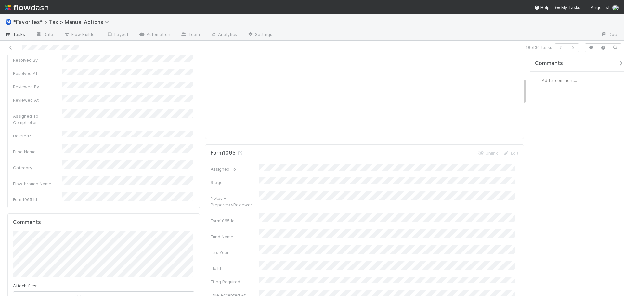
scroll to position [195, 0]
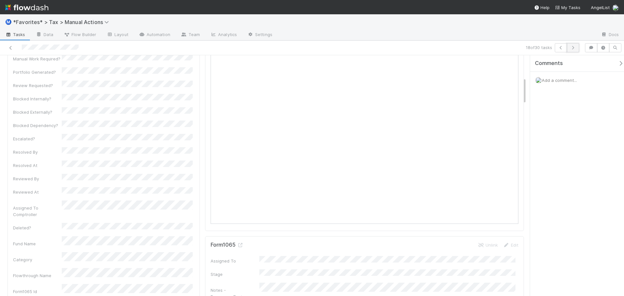
click at [572, 46] on icon "button" at bounding box center [572, 48] width 6 height 4
click at [571, 46] on icon "button" at bounding box center [572, 48] width 6 height 4
click at [577, 47] on button "button" at bounding box center [573, 47] width 12 height 9
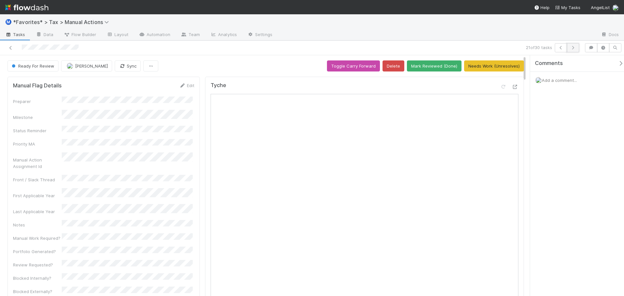
click at [575, 48] on icon "button" at bounding box center [572, 48] width 6 height 4
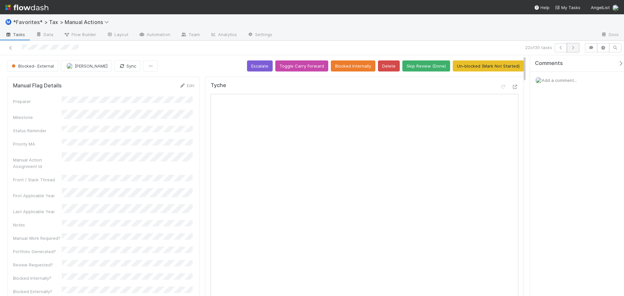
click at [573, 48] on icon "button" at bounding box center [572, 48] width 6 height 4
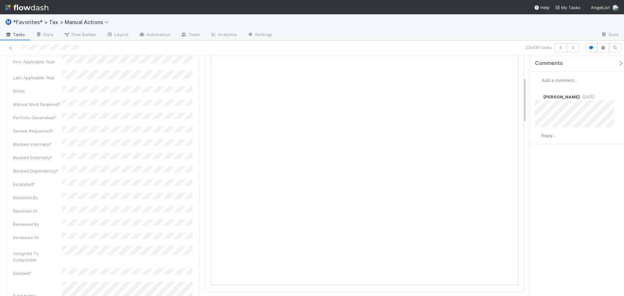
scroll to position [162, 0]
click at [576, 48] on button "button" at bounding box center [573, 47] width 12 height 9
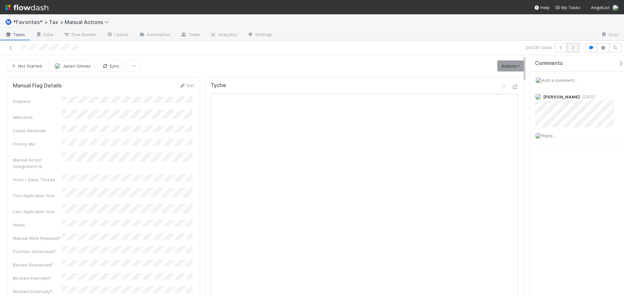
click at [575, 46] on icon "button" at bounding box center [572, 48] width 6 height 4
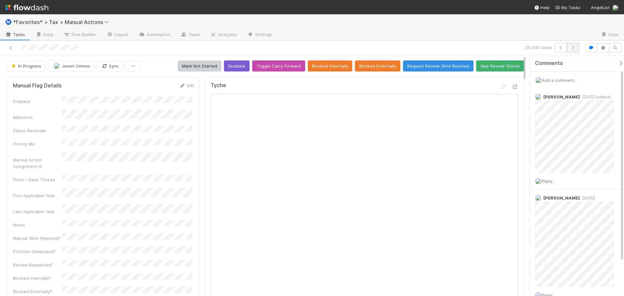
click at [573, 49] on icon "button" at bounding box center [572, 48] width 6 height 4
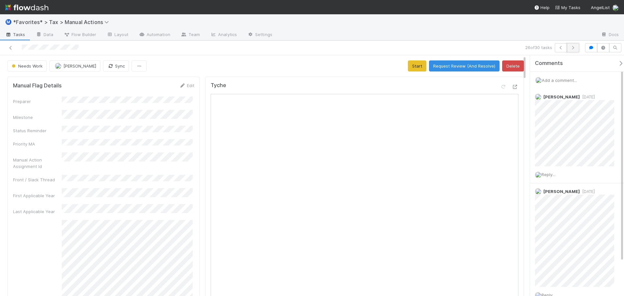
click at [570, 50] on button "button" at bounding box center [573, 47] width 12 height 9
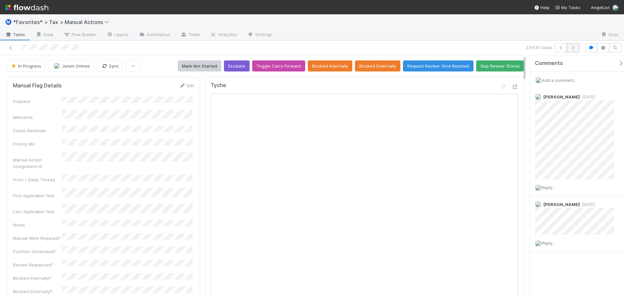
click at [572, 46] on icon "button" at bounding box center [572, 48] width 6 height 4
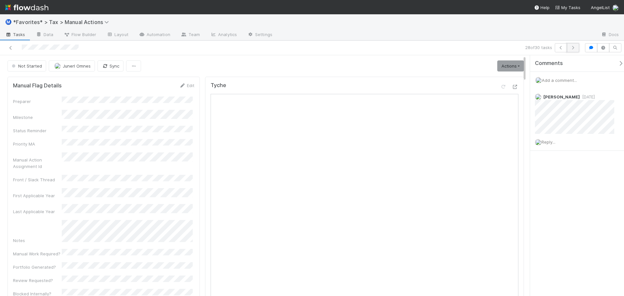
click at [575, 48] on icon "button" at bounding box center [572, 48] width 6 height 4
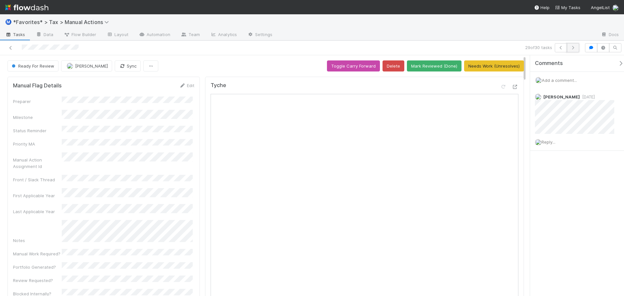
click at [575, 46] on icon "button" at bounding box center [572, 48] width 6 height 4
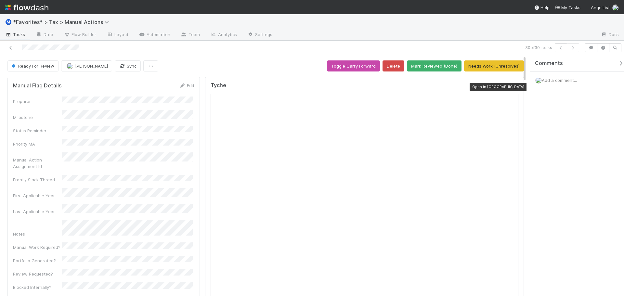
click at [512, 86] on icon at bounding box center [515, 87] width 6 height 4
click at [11, 47] on icon at bounding box center [10, 48] width 6 height 4
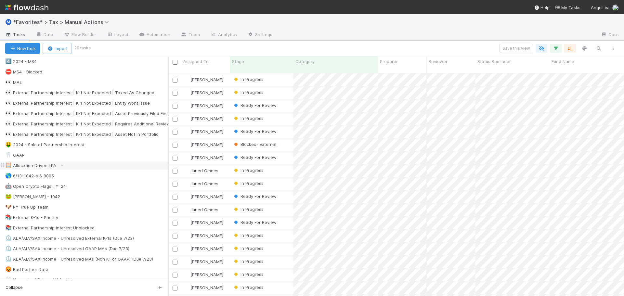
scroll to position [357, 0]
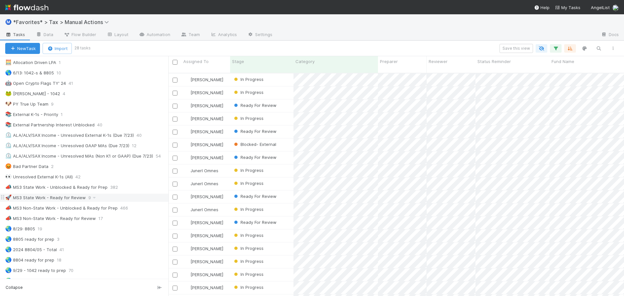
click at [125, 196] on div "🚀 MS3 State Work - Ready for Review 9" at bounding box center [86, 198] width 163 height 8
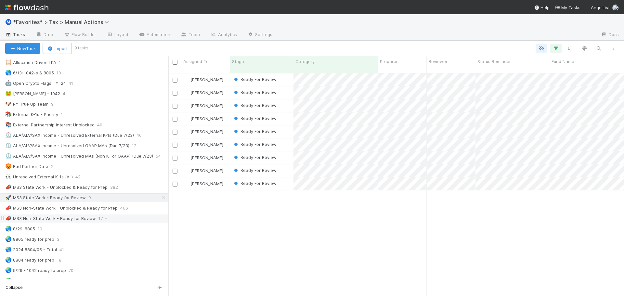
scroll to position [223, 451]
click at [123, 219] on div "📣 MS3 Non-State Work - Ready for Review 17" at bounding box center [86, 218] width 163 height 8
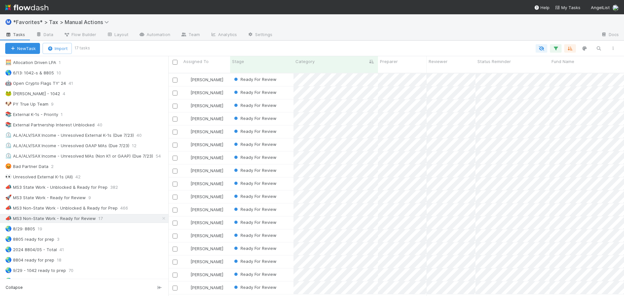
scroll to position [223, 451]
click at [263, 285] on span "Ready For Review" at bounding box center [255, 287] width 44 height 5
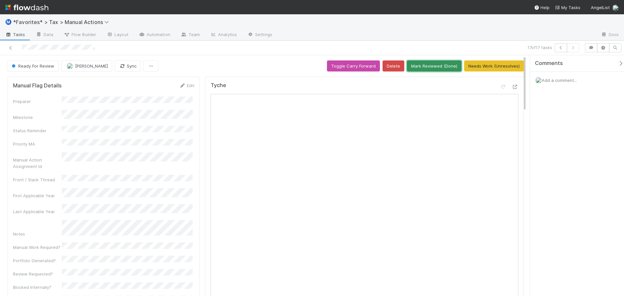
click at [425, 66] on button "Mark Reviewed (Done)" at bounding box center [434, 65] width 55 height 11
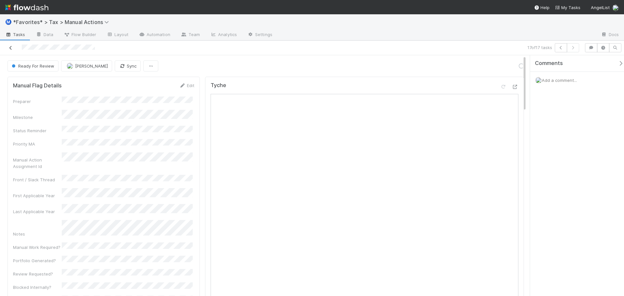
click at [10, 49] on icon at bounding box center [10, 48] width 6 height 4
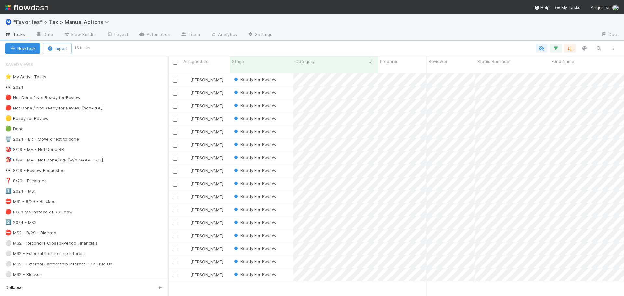
scroll to position [223, 451]
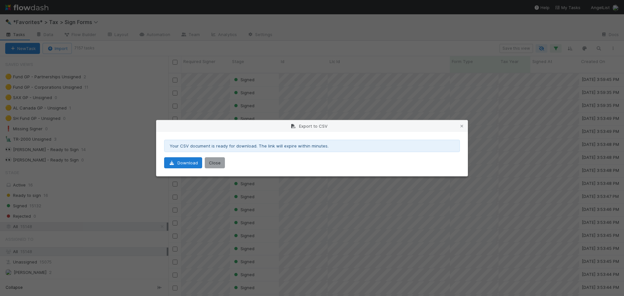
scroll to position [223, 451]
click at [206, 160] on button "Close" at bounding box center [215, 162] width 20 height 11
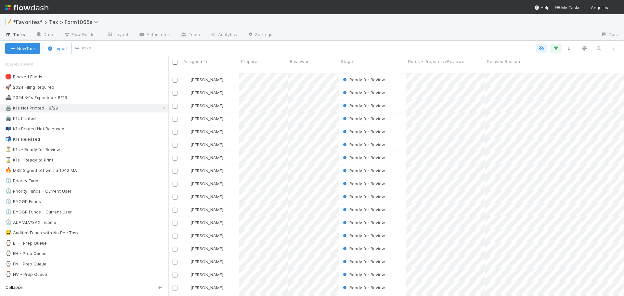
scroll to position [223, 451]
click at [379, 35] on div at bounding box center [436, 35] width 318 height 10
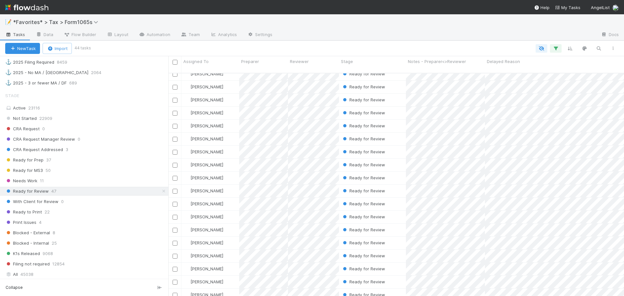
scroll to position [487, 0]
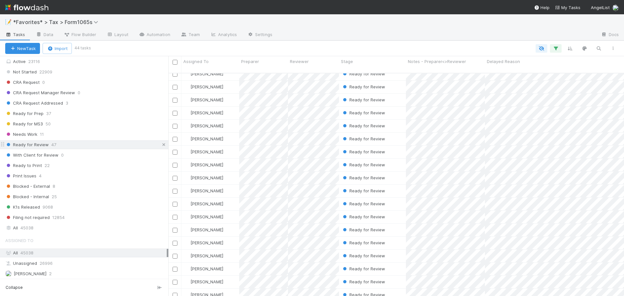
click at [160, 147] on link at bounding box center [163, 145] width 6 height 8
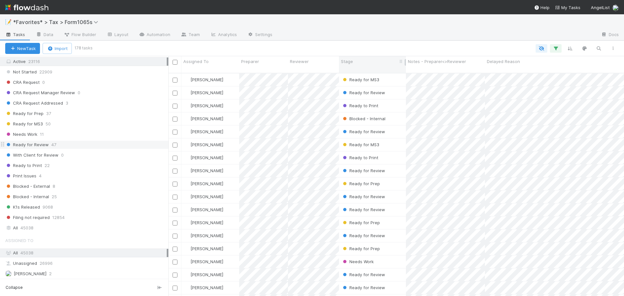
click at [369, 63] on div "Stage" at bounding box center [372, 61] width 63 height 6
click at [376, 47] on div "Sort First → Last Sort Last → First Hide" at bounding box center [312, 148] width 624 height 296
click at [572, 49] on button "button" at bounding box center [570, 48] width 12 height 8
click at [525, 67] on button "Sort by" at bounding box center [498, 67] width 140 height 9
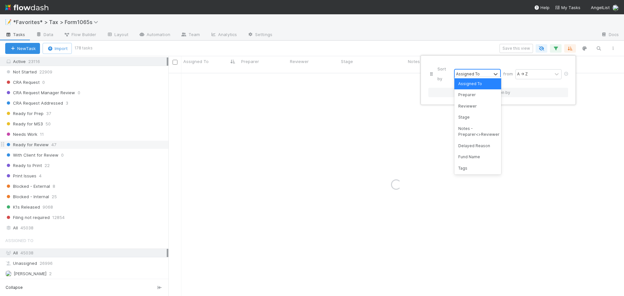
click at [469, 71] on div "Assigned To" at bounding box center [468, 74] width 24 height 6
type input "stage"
click at [466, 84] on div "Stage" at bounding box center [477, 83] width 47 height 11
click at [440, 40] on div "Sort by option Stage focused, 4 of 44. 1 result available for search term stage…" at bounding box center [312, 148] width 624 height 296
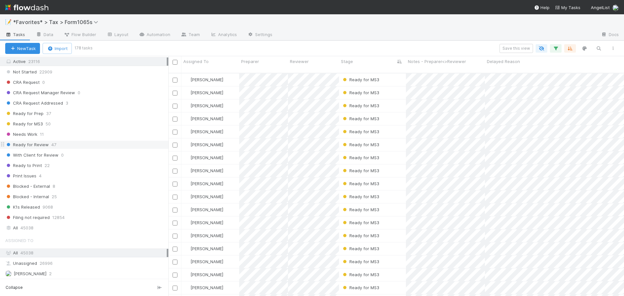
scroll to position [357, 0]
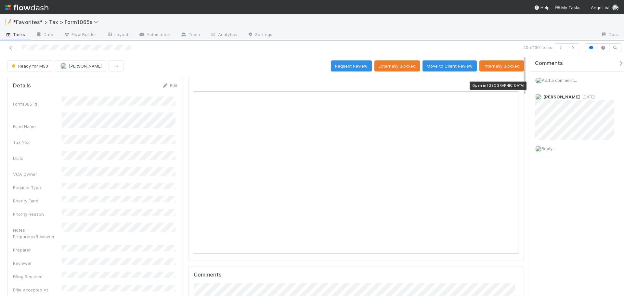
scroll to position [127, 158]
click at [512, 85] on icon at bounding box center [515, 85] width 6 height 4
click at [576, 48] on icon "button" at bounding box center [572, 48] width 6 height 4
click at [10, 48] on icon at bounding box center [10, 48] width 6 height 4
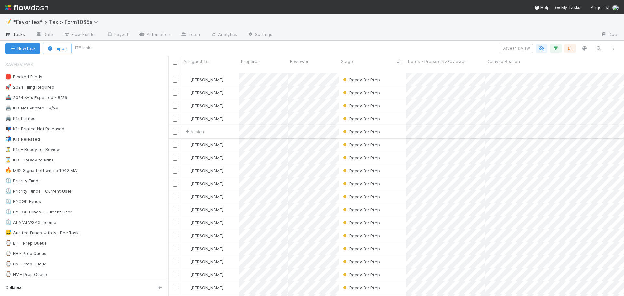
scroll to position [223, 451]
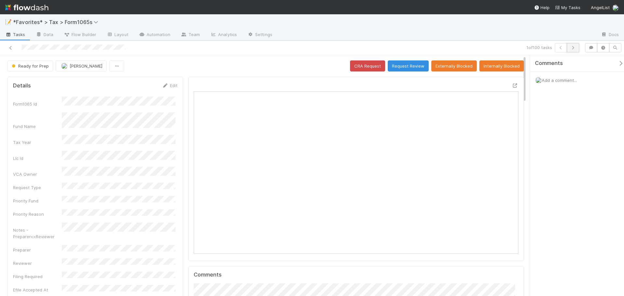
scroll to position [127, 316]
click at [575, 48] on icon "button" at bounding box center [572, 48] width 6 height 4
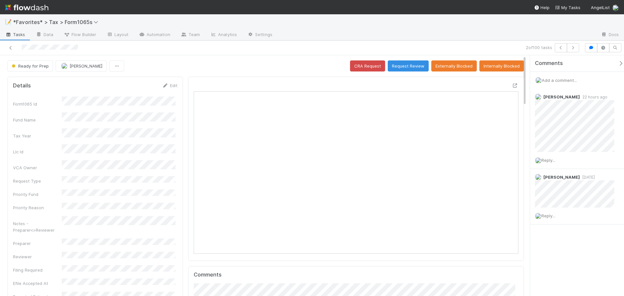
scroll to position [127, 158]
click at [575, 48] on icon "button" at bounding box center [572, 48] width 6 height 4
click at [568, 48] on button "button" at bounding box center [573, 47] width 12 height 9
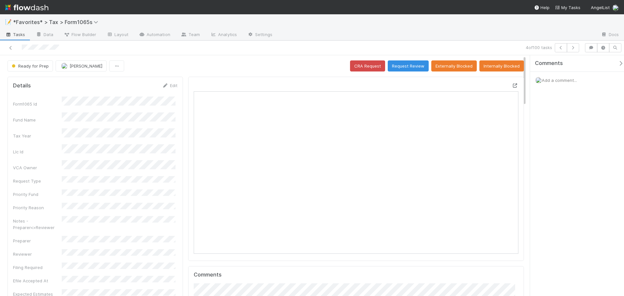
click at [512, 84] on icon at bounding box center [515, 85] width 6 height 4
click at [572, 49] on icon "button" at bounding box center [572, 48] width 6 height 4
click at [512, 86] on icon at bounding box center [515, 85] width 6 height 4
click at [572, 47] on icon "button" at bounding box center [572, 48] width 6 height 4
click at [514, 82] on div at bounding box center [356, 169] width 336 height 184
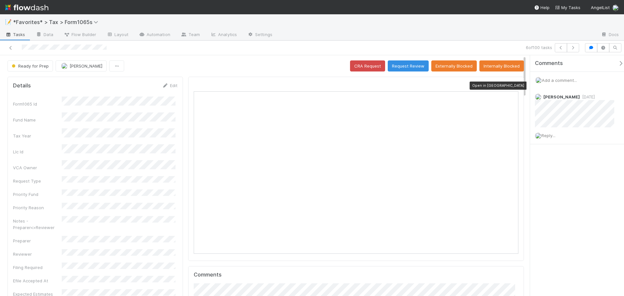
click at [512, 85] on icon at bounding box center [515, 85] width 6 height 4
click at [573, 44] on div "6 of 100 tasks" at bounding box center [312, 48] width 624 height 15
click at [572, 49] on icon "button" at bounding box center [572, 48] width 6 height 4
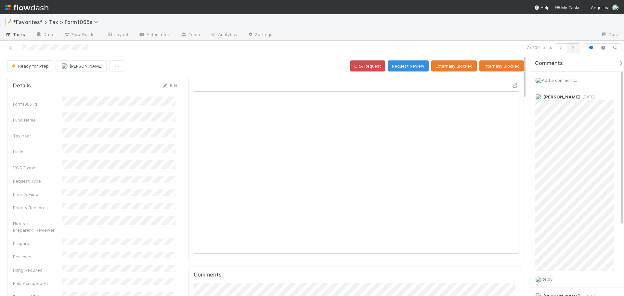
click at [575, 47] on icon "button" at bounding box center [572, 48] width 6 height 4
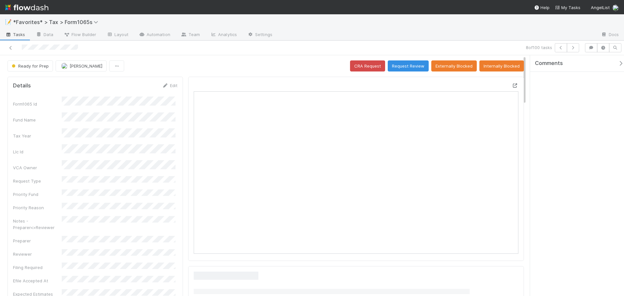
click at [513, 86] on div at bounding box center [356, 169] width 336 height 184
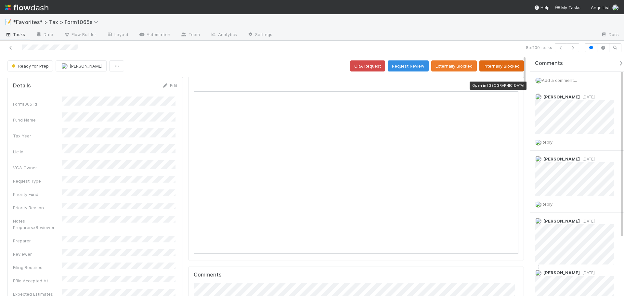
drag, startPoint x: 510, startPoint y: 88, endPoint x: 478, endPoint y: 62, distance: 41.4
click at [512, 88] on icon at bounding box center [515, 85] width 6 height 4
click at [573, 50] on button "button" at bounding box center [573, 47] width 12 height 9
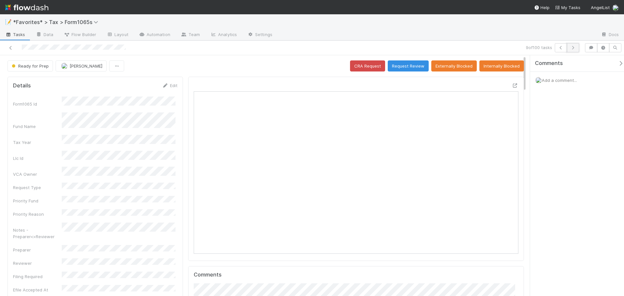
click at [571, 47] on icon "button" at bounding box center [572, 48] width 6 height 4
click at [512, 85] on icon at bounding box center [515, 85] width 6 height 4
click at [575, 48] on icon "button" at bounding box center [572, 48] width 6 height 4
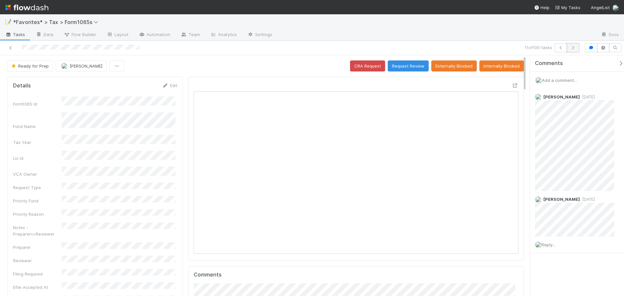
click at [572, 47] on icon "button" at bounding box center [572, 48] width 6 height 4
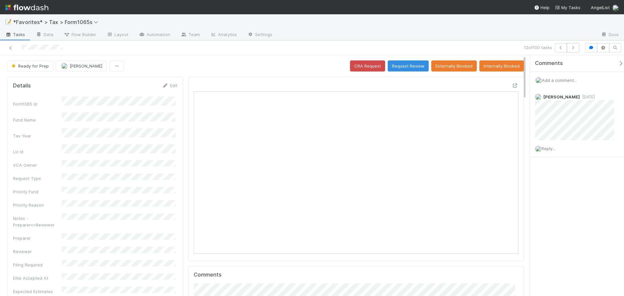
click at [572, 47] on icon "button" at bounding box center [572, 48] width 6 height 4
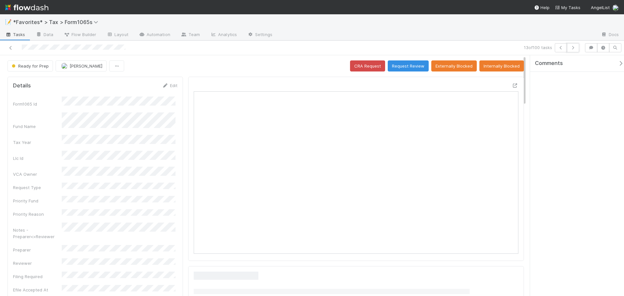
click at [572, 47] on icon "button" at bounding box center [572, 48] width 6 height 4
click at [512, 86] on icon at bounding box center [515, 85] width 6 height 4
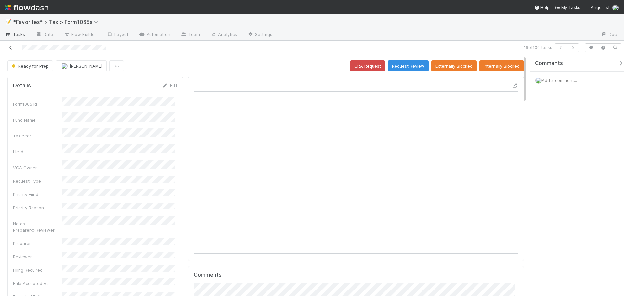
click at [9, 47] on icon at bounding box center [10, 48] width 6 height 4
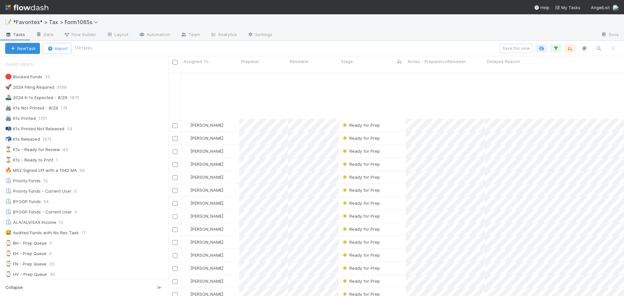
scroll to position [162, 0]
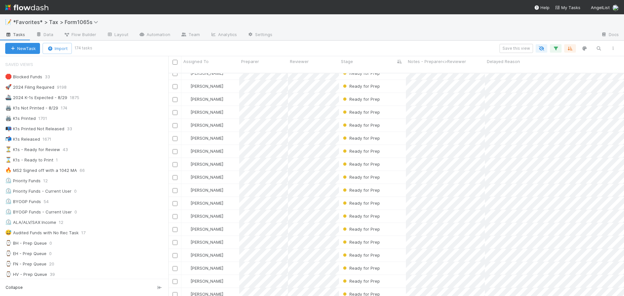
drag, startPoint x: 381, startPoint y: 146, endPoint x: 343, endPoint y: 36, distance: 116.2
click at [343, 36] on div at bounding box center [436, 35] width 318 height 10
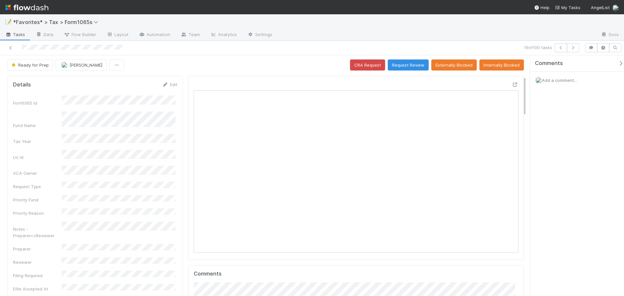
scroll to position [5, 5]
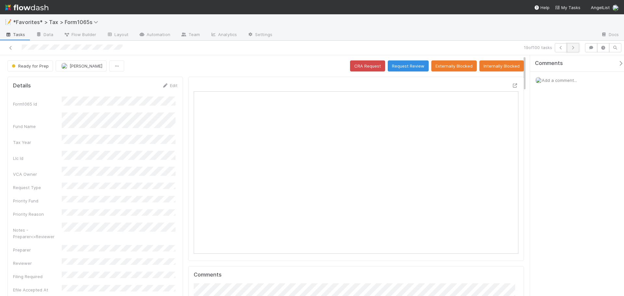
click at [569, 51] on button "button" at bounding box center [573, 47] width 12 height 9
click at [573, 49] on icon "button" at bounding box center [572, 48] width 6 height 4
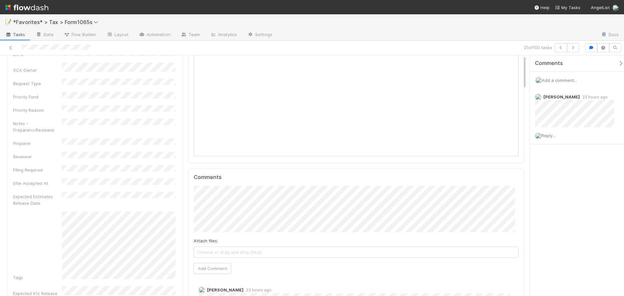
scroll to position [127, 316]
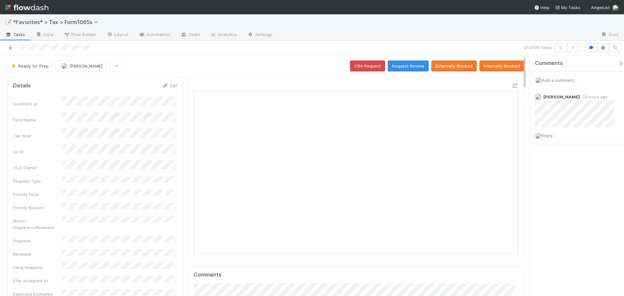
click at [10, 48] on icon at bounding box center [10, 48] width 6 height 4
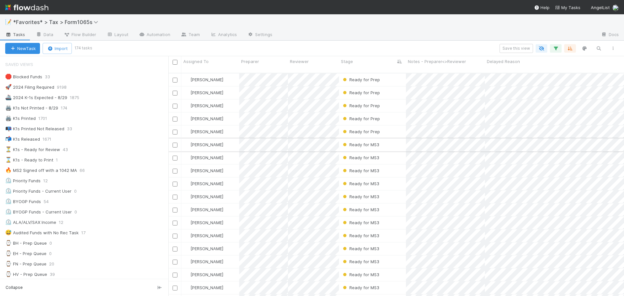
click at [395, 138] on div "Ready for MS3" at bounding box center [372, 144] width 67 height 13
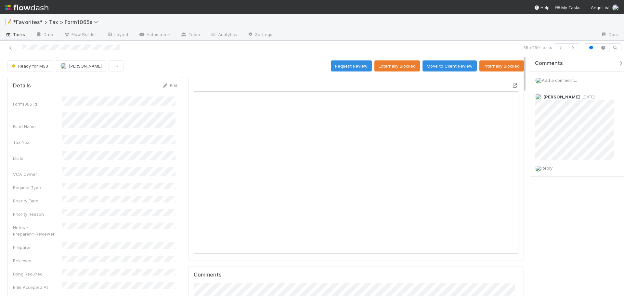
click at [512, 85] on icon at bounding box center [515, 85] width 6 height 4
click at [577, 48] on button "button" at bounding box center [573, 47] width 12 height 9
click at [571, 46] on icon "button" at bounding box center [572, 48] width 6 height 4
click at [572, 47] on icon "button" at bounding box center [572, 48] width 6 height 4
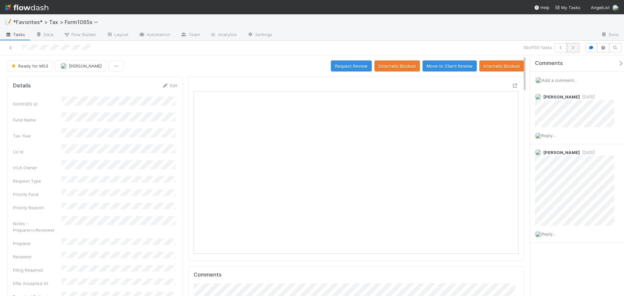
click at [574, 46] on icon "button" at bounding box center [572, 48] width 6 height 4
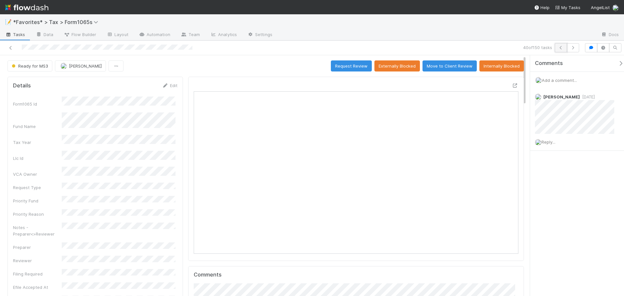
click at [555, 48] on button "button" at bounding box center [560, 47] width 12 height 9
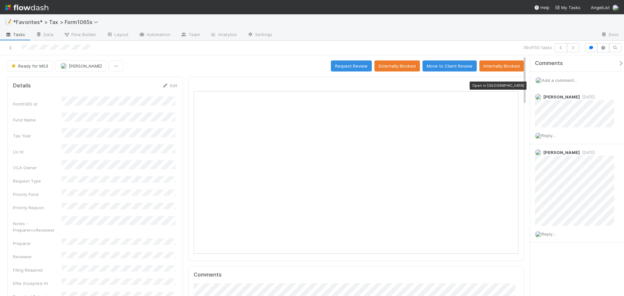
click at [512, 85] on icon at bounding box center [515, 85] width 6 height 4
click at [571, 48] on icon "button" at bounding box center [572, 48] width 6 height 4
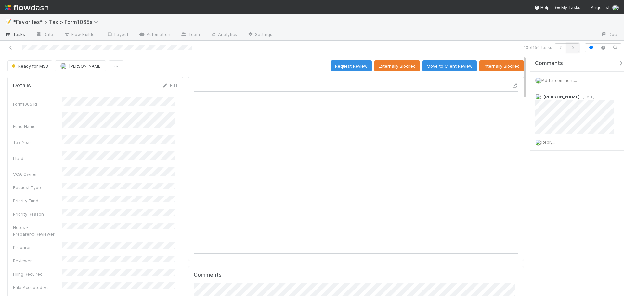
click at [572, 48] on icon "button" at bounding box center [572, 48] width 6 height 4
click at [10, 48] on icon at bounding box center [10, 48] width 6 height 4
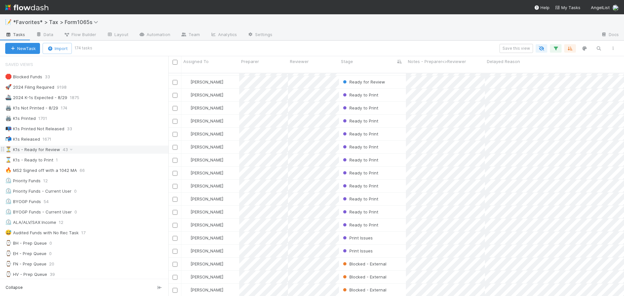
scroll to position [44, 0]
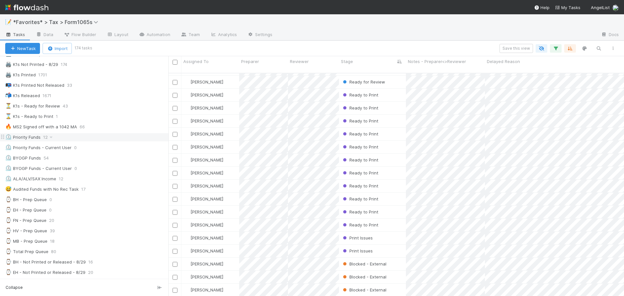
click at [114, 125] on div "🔥 MS2 Signed off with a 1042 MA 66" at bounding box center [86, 127] width 163 height 8
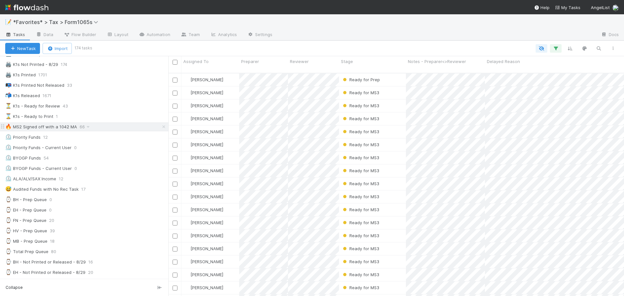
scroll to position [65, 0]
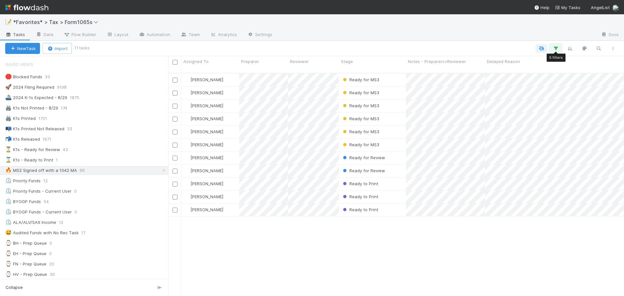
click at [557, 46] on icon "button" at bounding box center [555, 48] width 6 height 6
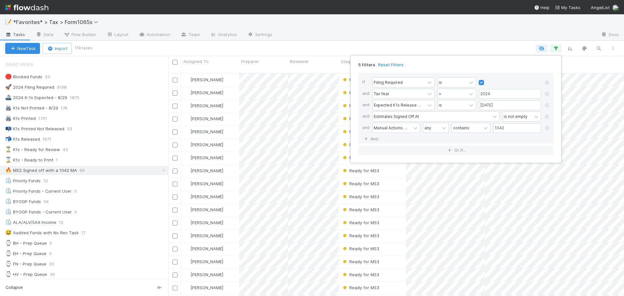
click at [466, 37] on div "5 filters Reset Filters If Filing Required is and Tax Year = 2024 and Expected …" at bounding box center [312, 148] width 624 height 296
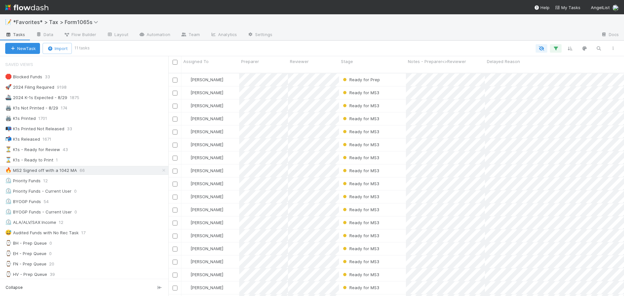
click at [466, 37] on div at bounding box center [436, 35] width 318 height 10
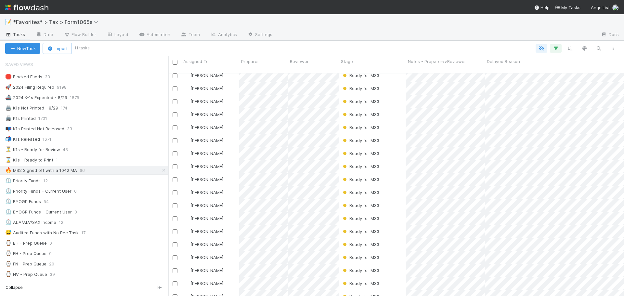
scroll to position [0, 0]
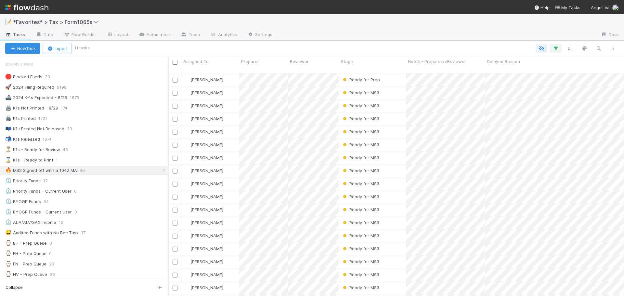
click at [329, 27] on div "📝 *Favorites* > Tax > Form1065s" at bounding box center [312, 22] width 624 height 16
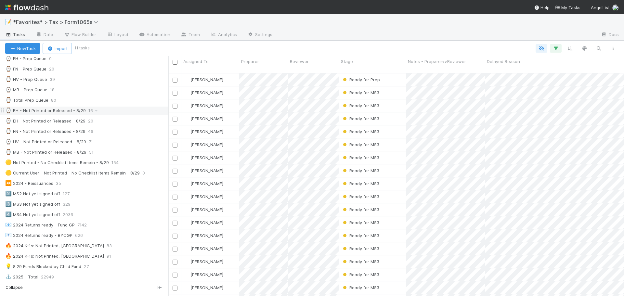
scroll to position [162, 0]
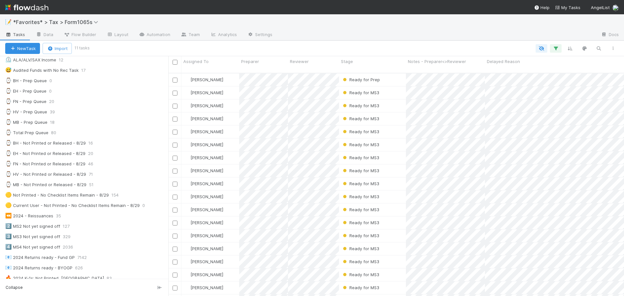
drag, startPoint x: 120, startPoint y: 142, endPoint x: 309, endPoint y: 33, distance: 218.6
click at [309, 33] on div at bounding box center [436, 35] width 318 height 10
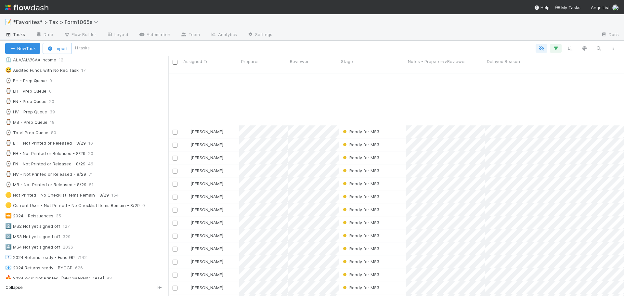
scroll to position [130, 0]
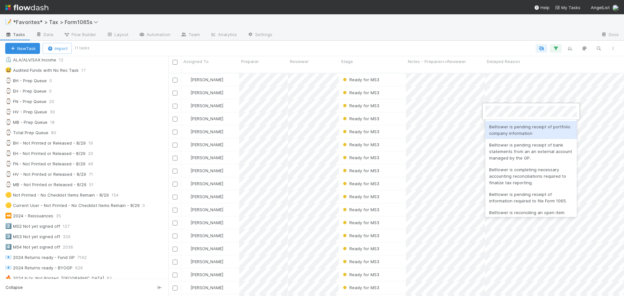
click at [466, 110] on div at bounding box center [312, 148] width 624 height 296
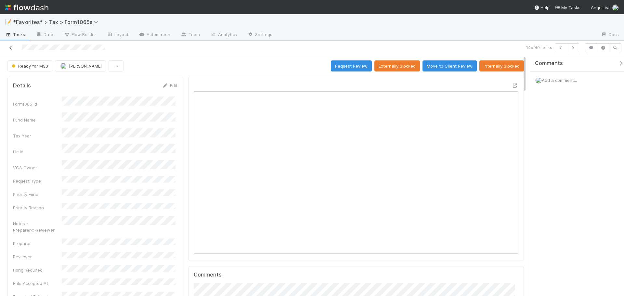
click at [8, 48] on icon at bounding box center [10, 48] width 6 height 4
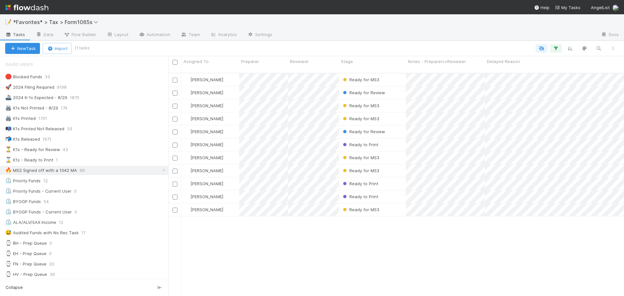
scroll to position [5, 5]
click at [95, 111] on div "🖨️ K1s Not Printed - 8/29 174" at bounding box center [86, 108] width 163 height 8
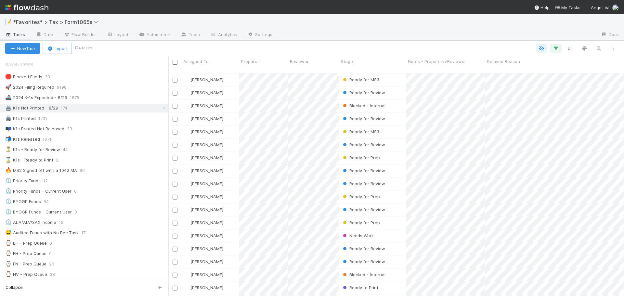
scroll to position [223, 451]
click at [100, 128] on div "📭 K1s Printed Not Released 33" at bounding box center [86, 129] width 163 height 8
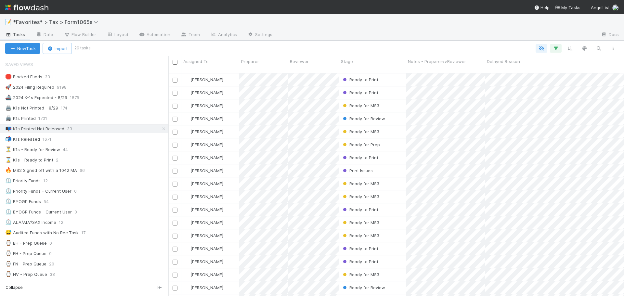
scroll to position [223, 451]
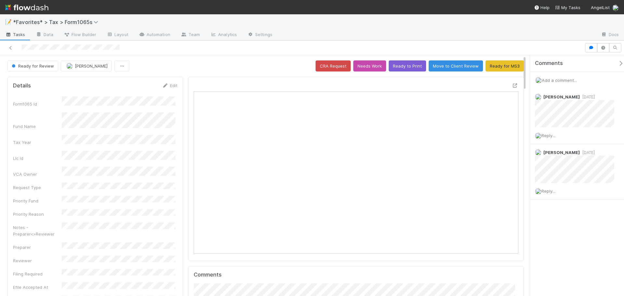
scroll to position [127, 316]
click at [512, 85] on icon at bounding box center [515, 85] width 6 height 4
click at [280, 82] on div at bounding box center [356, 169] width 336 height 184
click at [512, 85] on icon at bounding box center [515, 85] width 6 height 4
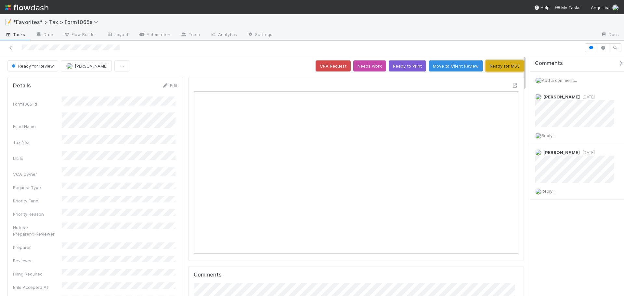
drag, startPoint x: 505, startPoint y: 68, endPoint x: 501, endPoint y: 75, distance: 8.0
click at [504, 69] on button "Ready for MS3" at bounding box center [504, 65] width 38 height 11
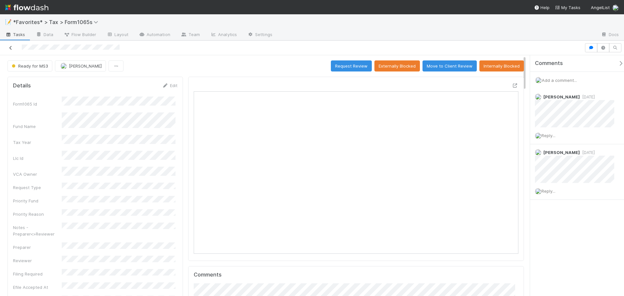
click at [8, 48] on icon at bounding box center [10, 48] width 6 height 4
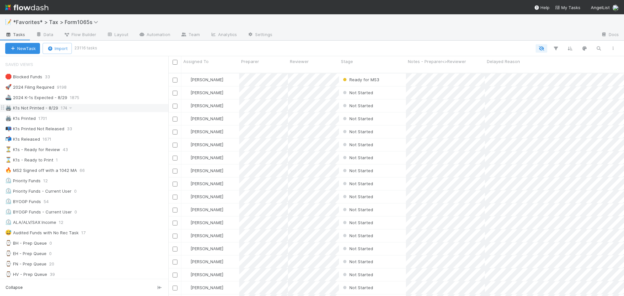
click at [43, 109] on div "🖨️ K1s Not Printed - 8/29" at bounding box center [31, 108] width 53 height 8
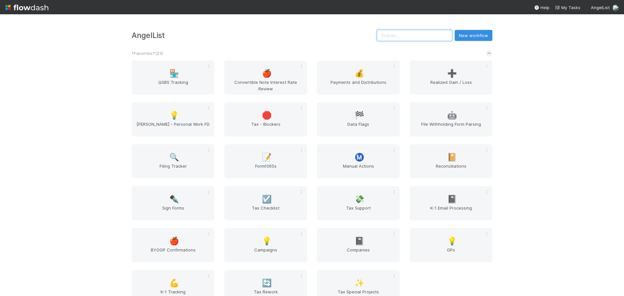
click at [411, 37] on input "text" at bounding box center [414, 35] width 75 height 11
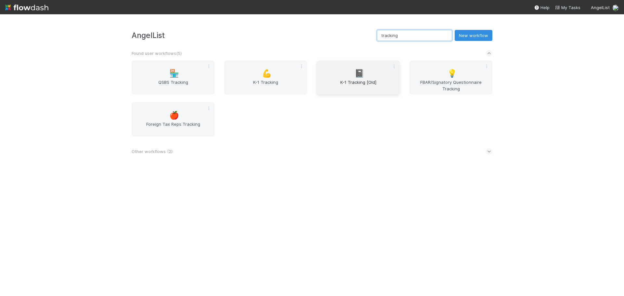
type input "tracking"
click at [355, 83] on span "K-1 Tracking [Old]" at bounding box center [358, 85] width 78 height 13
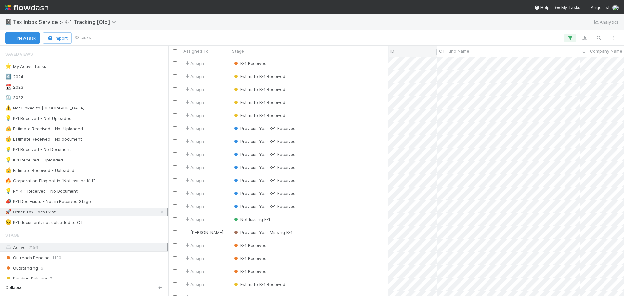
scroll to position [234, 451]
click at [159, 213] on icon at bounding box center [162, 212] width 6 height 4
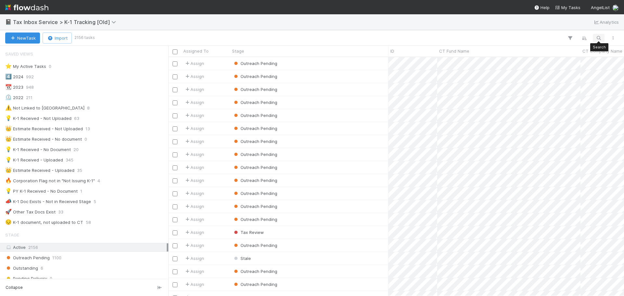
scroll to position [234, 451]
click at [595, 39] on icon "button" at bounding box center [598, 38] width 6 height 6
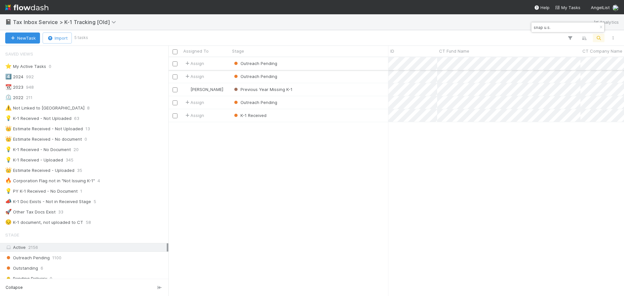
type input "snap u.s."
click at [329, 64] on div "Outreach Pending" at bounding box center [309, 63] width 158 height 13
click at [324, 79] on div "Outreach Pending" at bounding box center [309, 76] width 158 height 13
click at [323, 91] on div "Previous Year Missing K-1" at bounding box center [309, 89] width 158 height 13
click at [320, 99] on div "Outreach Pending" at bounding box center [309, 102] width 158 height 13
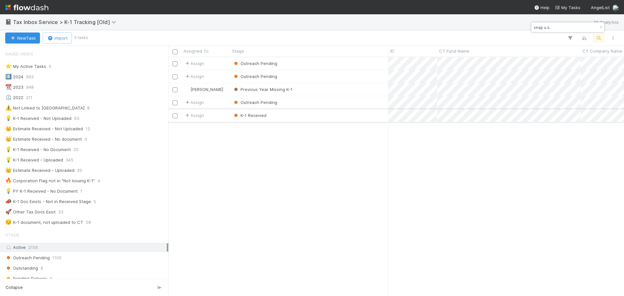
click at [322, 114] on div "K-1 Received" at bounding box center [309, 115] width 158 height 13
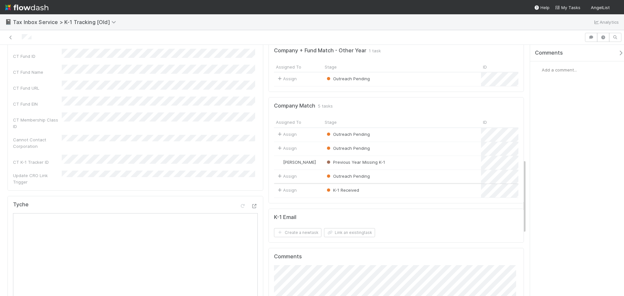
scroll to position [422, 0]
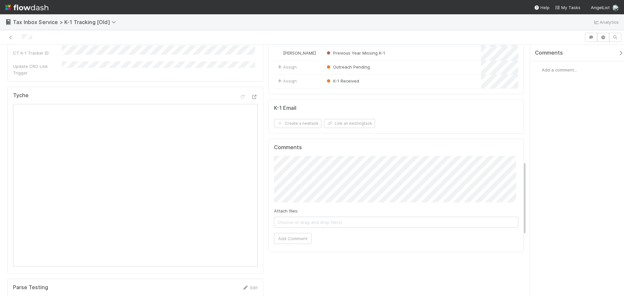
scroll to position [455, 0]
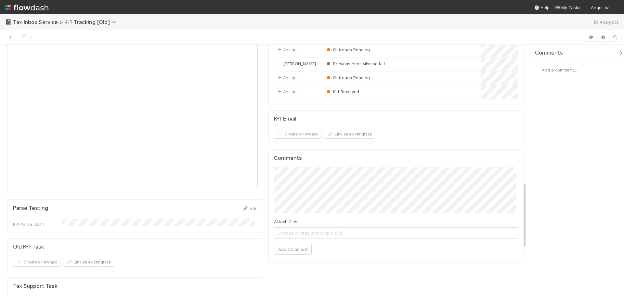
scroll to position [520, 0]
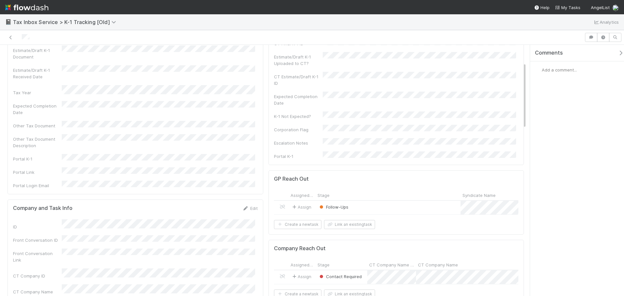
scroll to position [65, 0]
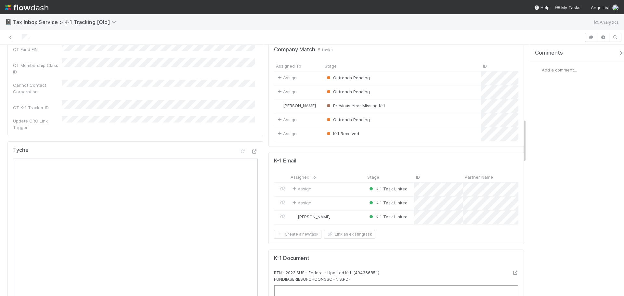
scroll to position [422, 0]
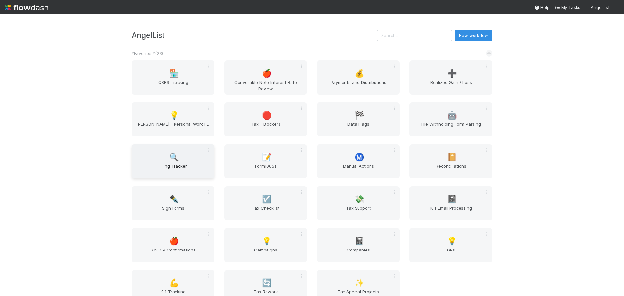
click at [170, 164] on span "Filing Tracker" at bounding box center [173, 169] width 78 height 13
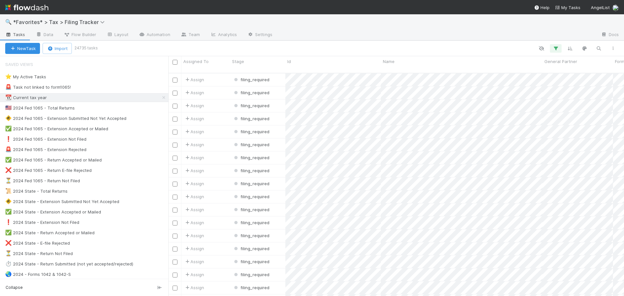
scroll to position [223, 451]
click at [134, 160] on div "✅ 2024 Fed 1065 - Return Accepted or Mailed 5368" at bounding box center [86, 160] width 163 height 8
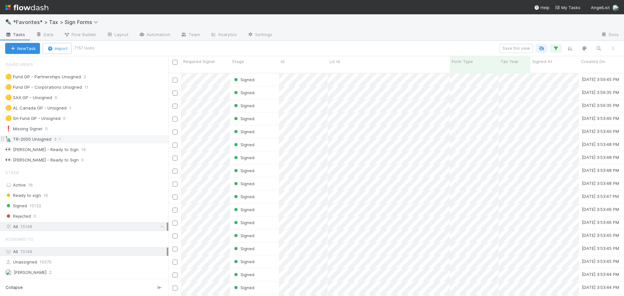
scroll to position [223, 451]
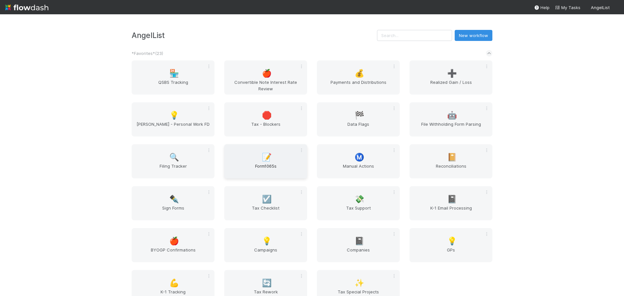
click at [283, 161] on div "📝 Form1065s" at bounding box center [265, 161] width 83 height 34
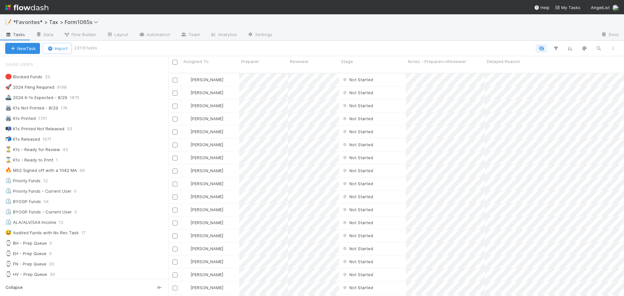
scroll to position [5, 5]
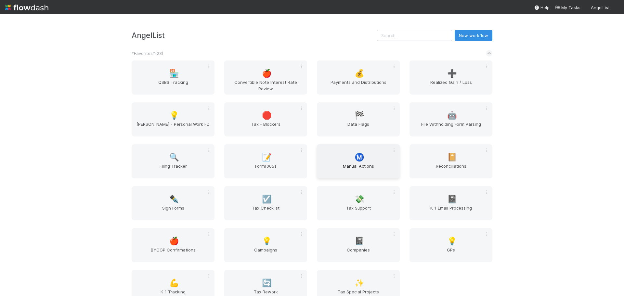
click at [378, 171] on span "Manual Actions" at bounding box center [358, 169] width 78 height 13
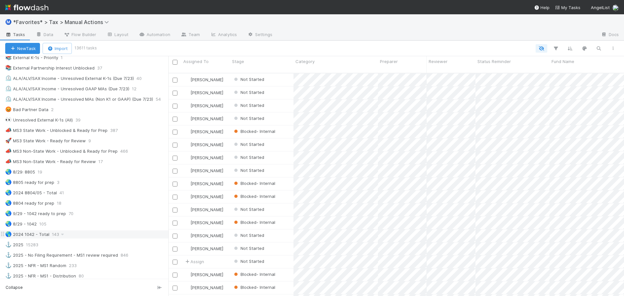
scroll to position [390, 0]
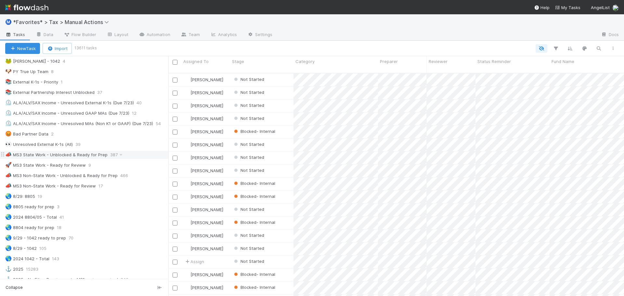
click at [135, 156] on div "📣 MS3 State Work - Unblocked & Ready for Prep 387" at bounding box center [86, 155] width 163 height 8
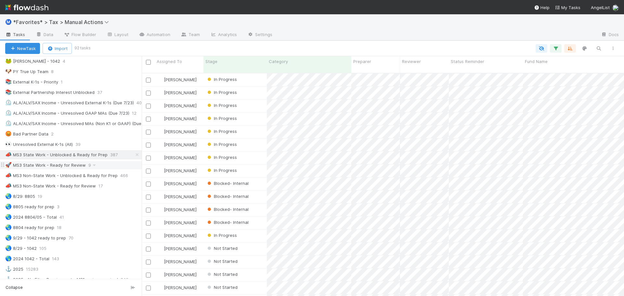
scroll to position [5, 5]
drag, startPoint x: 169, startPoint y: 165, endPoint x: 142, endPoint y: 163, distance: 27.3
click at [142, 163] on div at bounding box center [142, 176] width 0 height 240
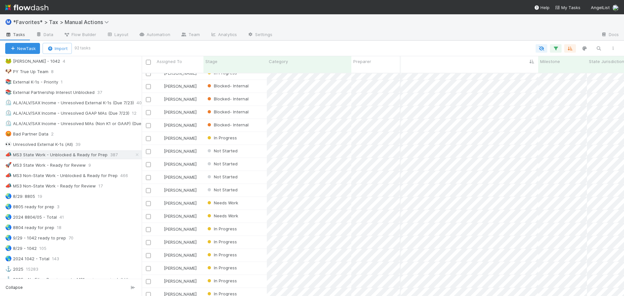
drag, startPoint x: 467, startPoint y: 204, endPoint x: 436, endPoint y: 41, distance: 165.8
click at [436, 40] on div "Ⓜ️ *Favorites* > Tax > Manual Actions Tasks Data Flow Builder Layout Automation…" at bounding box center [312, 27] width 624 height 26
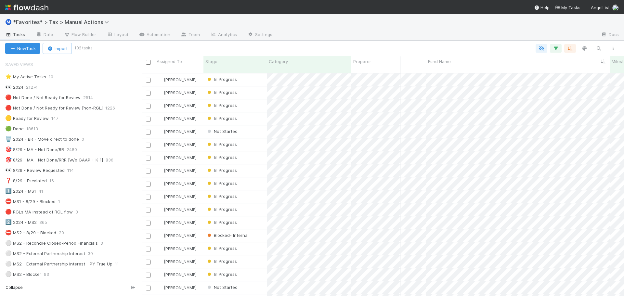
scroll to position [0, 98]
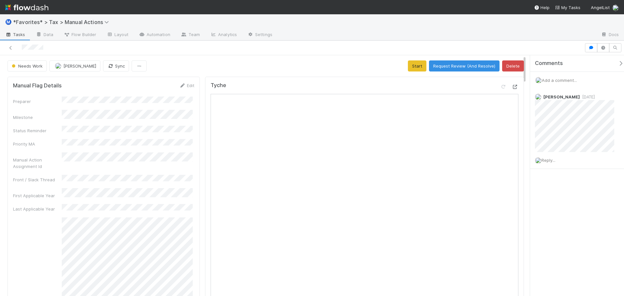
click at [512, 87] on icon at bounding box center [515, 87] width 6 height 4
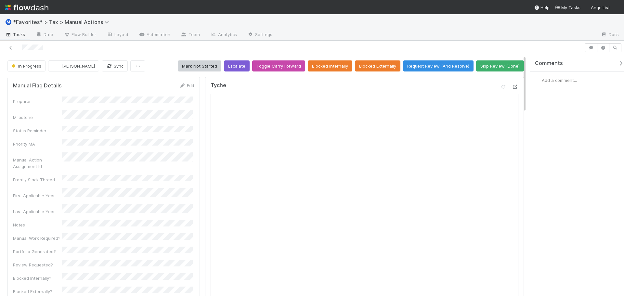
drag, startPoint x: 504, startPoint y: 88, endPoint x: 507, endPoint y: 86, distance: 3.9
click at [505, 87] on div at bounding box center [509, 87] width 18 height 9
click at [512, 86] on icon at bounding box center [515, 87] width 6 height 4
click at [512, 85] on icon at bounding box center [515, 87] width 6 height 4
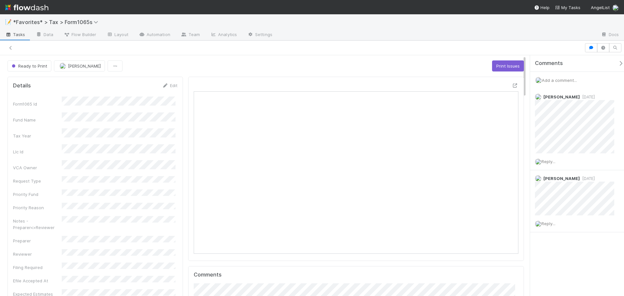
scroll to position [5, 5]
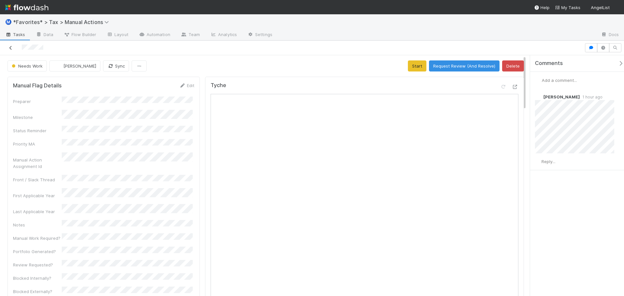
click at [10, 47] on icon at bounding box center [10, 48] width 6 height 4
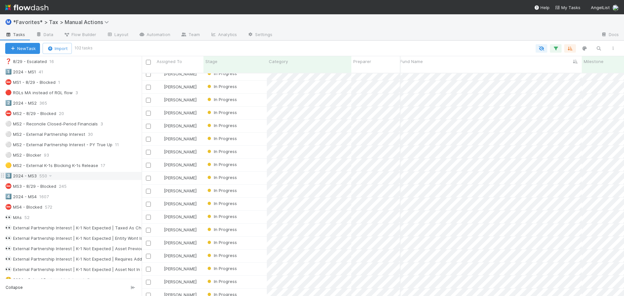
scroll to position [130, 0]
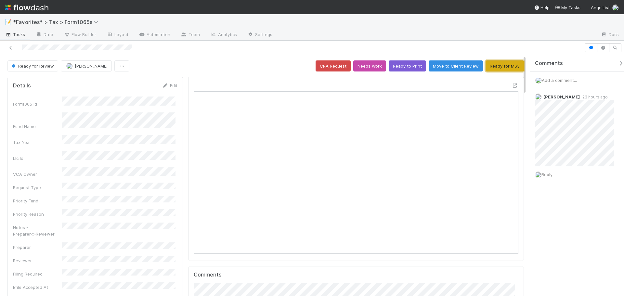
click at [494, 66] on button "Ready for MS3" at bounding box center [504, 65] width 38 height 11
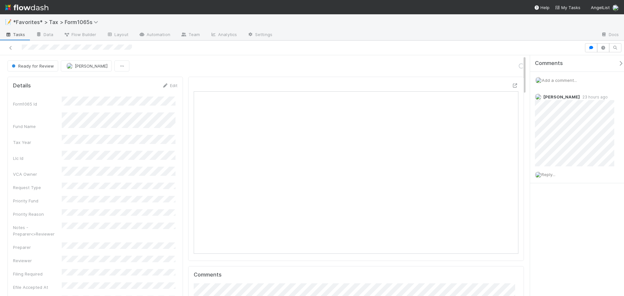
scroll to position [127, 316]
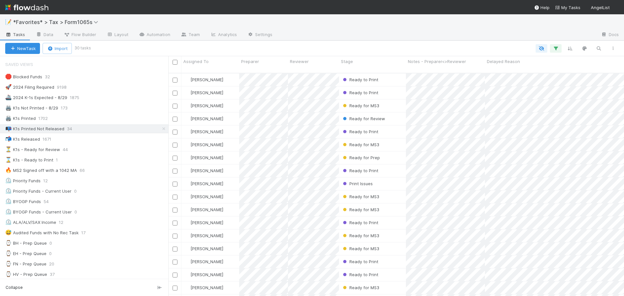
scroll to position [5, 5]
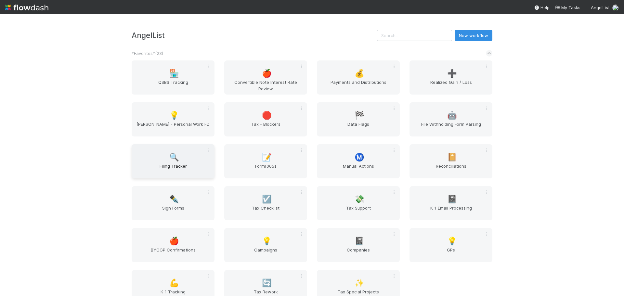
click at [180, 160] on div "🔍 Filing Tracker" at bounding box center [173, 161] width 83 height 34
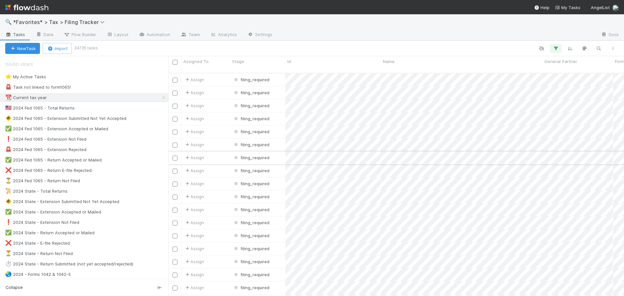
scroll to position [223, 451]
click at [131, 161] on div "✅ 2024 Fed 1065 - Return Accepted or Mailed 5368" at bounding box center [86, 160] width 163 height 8
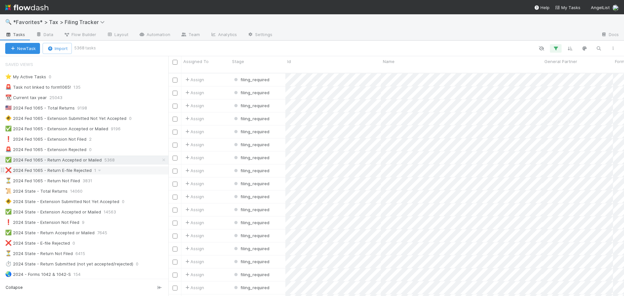
scroll to position [223, 451]
